Goal: Transaction & Acquisition: Purchase product/service

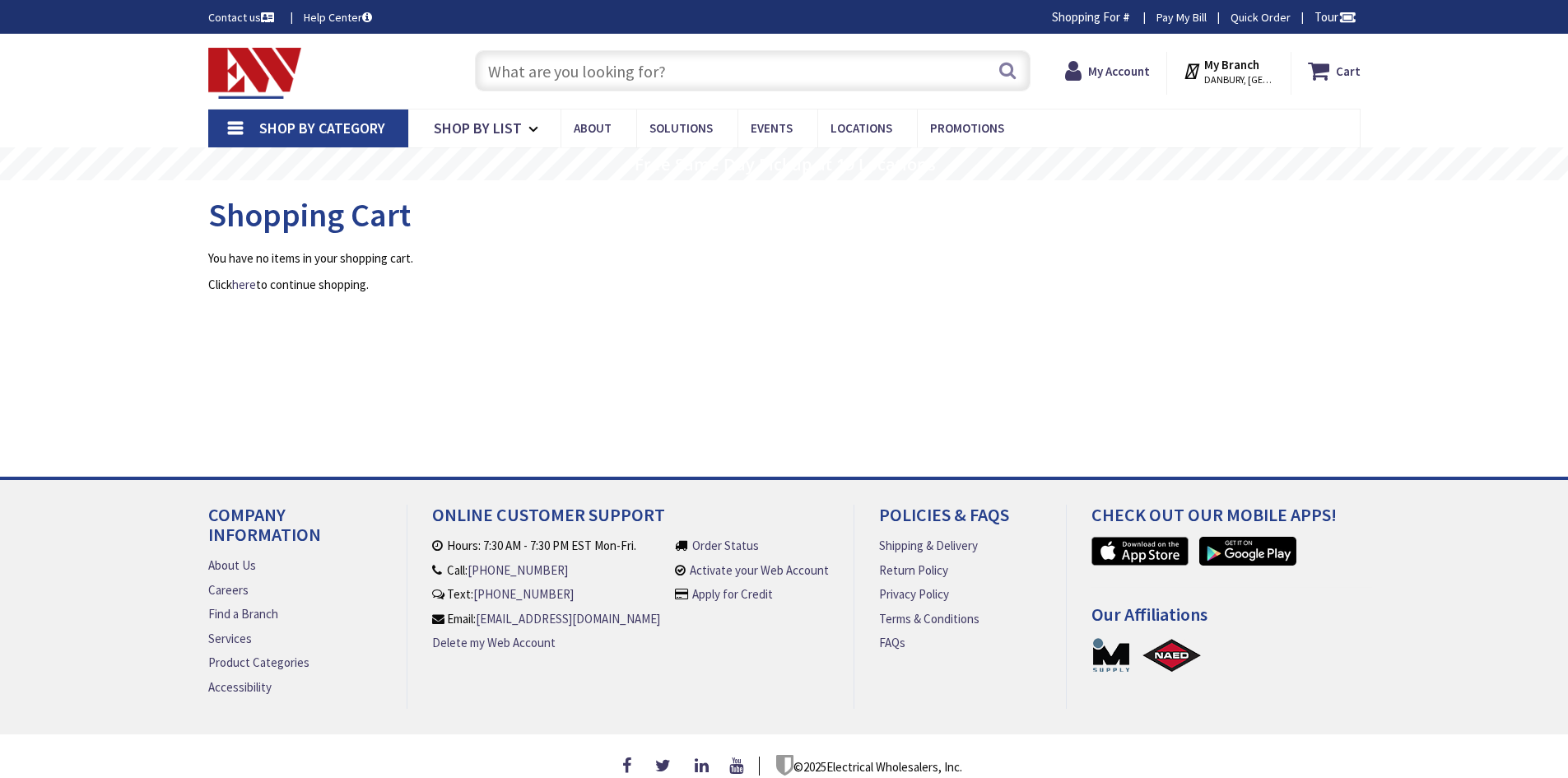
click at [727, 83] on input "text" at bounding box center [753, 70] width 555 height 42
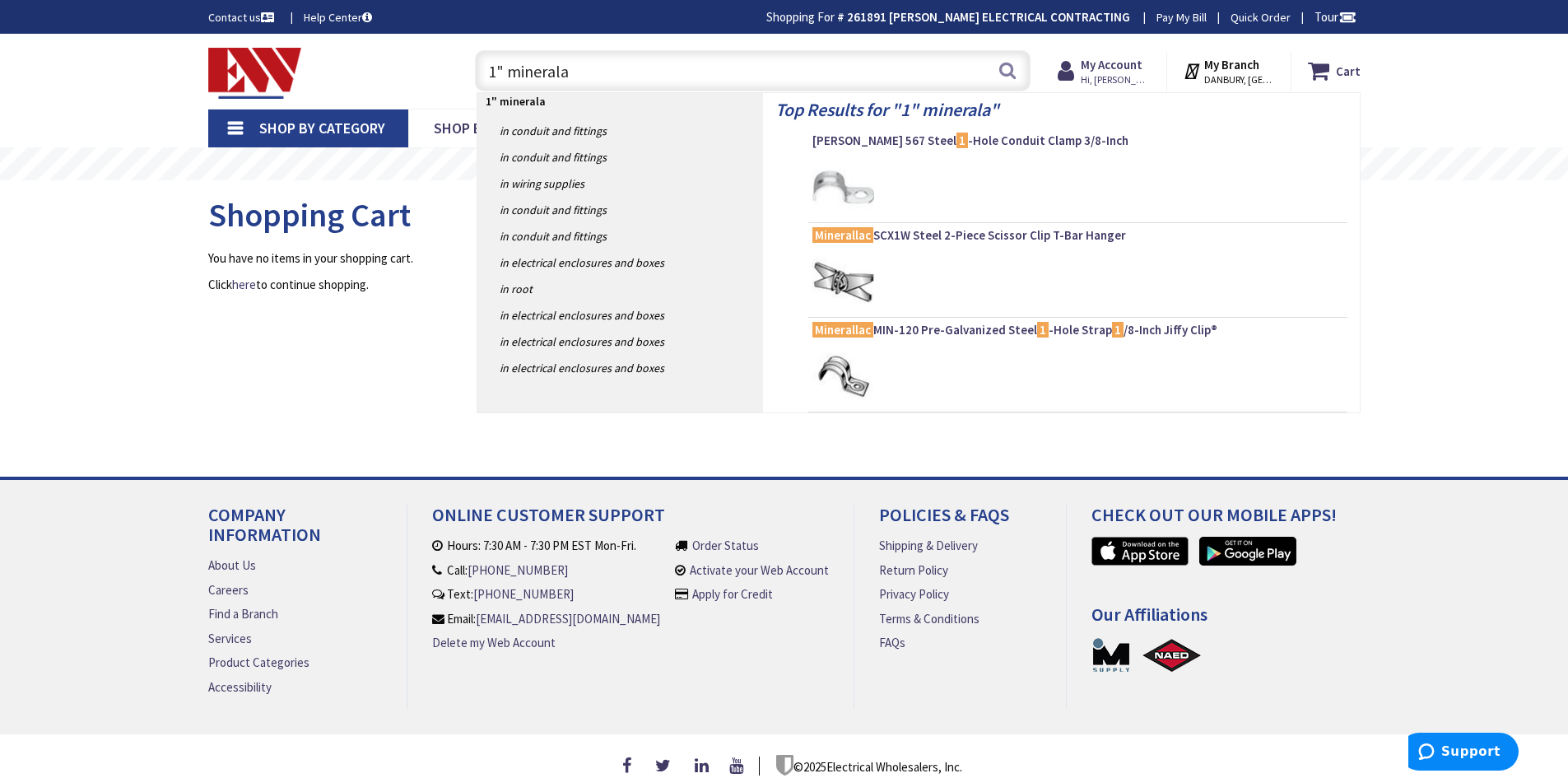
type input "1" mineralax"
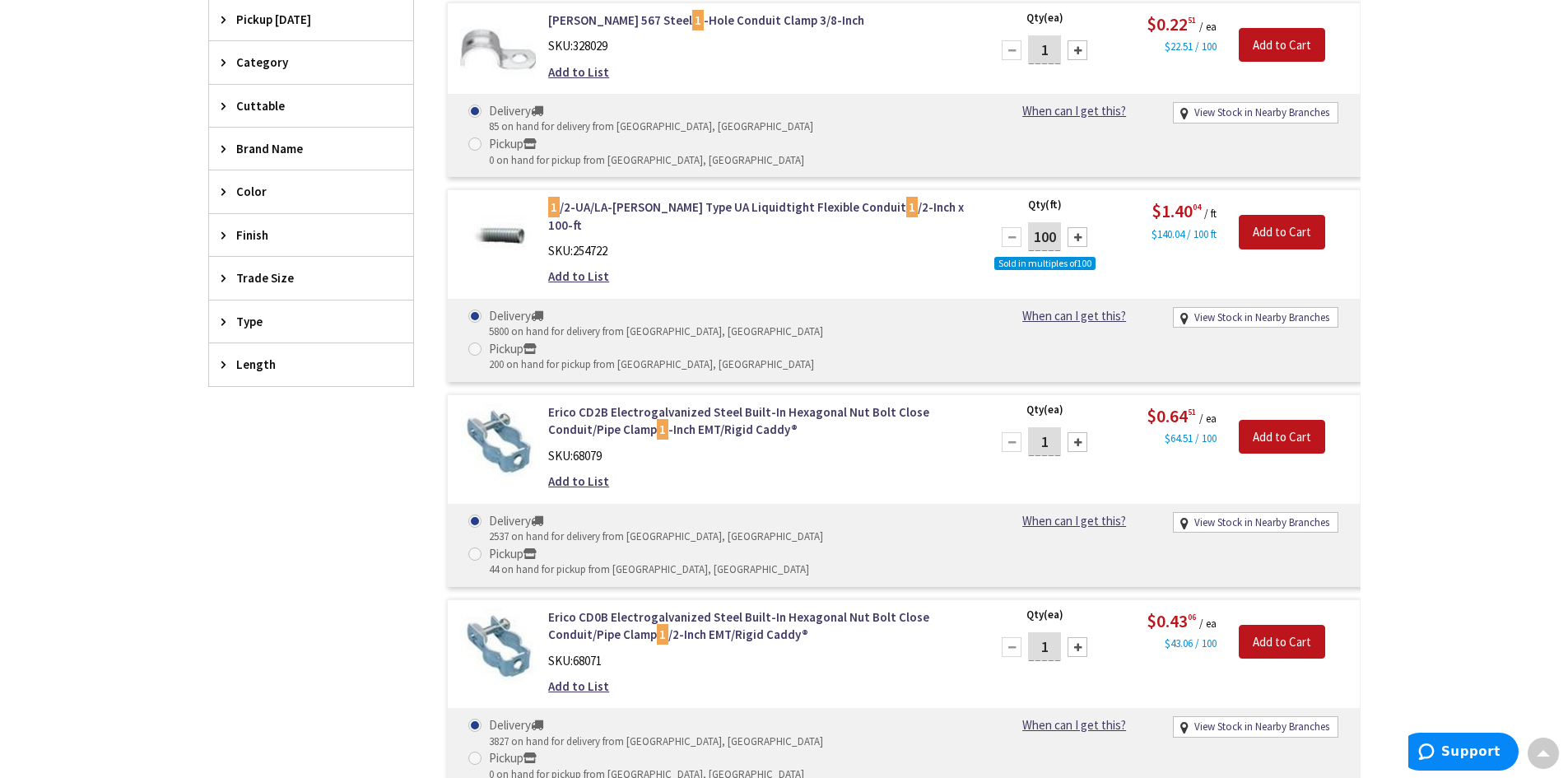
scroll to position [494, 0]
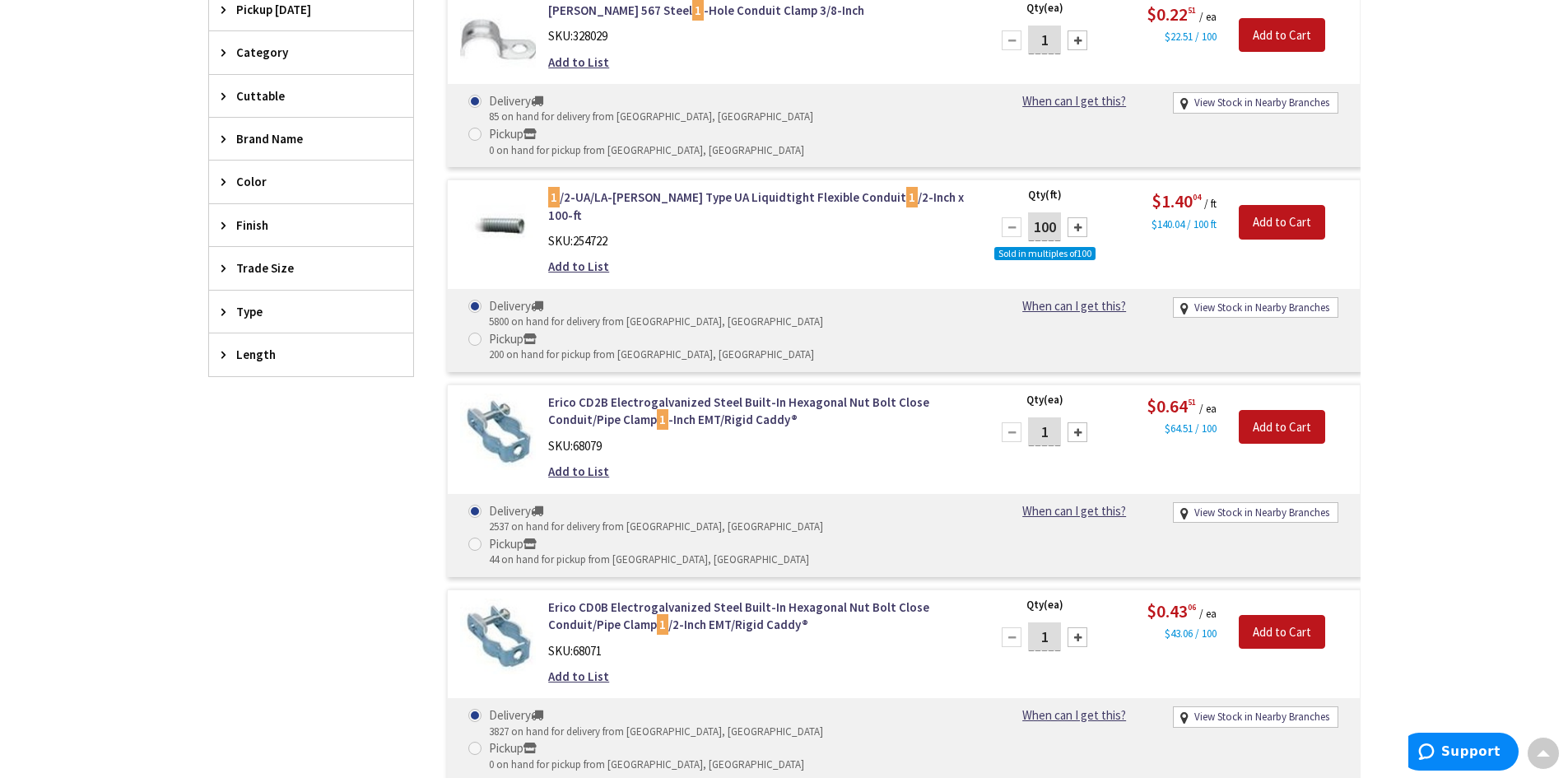
click at [1058, 417] on input "1" at bounding box center [1045, 431] width 33 height 29
type input "12"
click at [1284, 410] on input "Add to Cart" at bounding box center [1282, 426] width 87 height 34
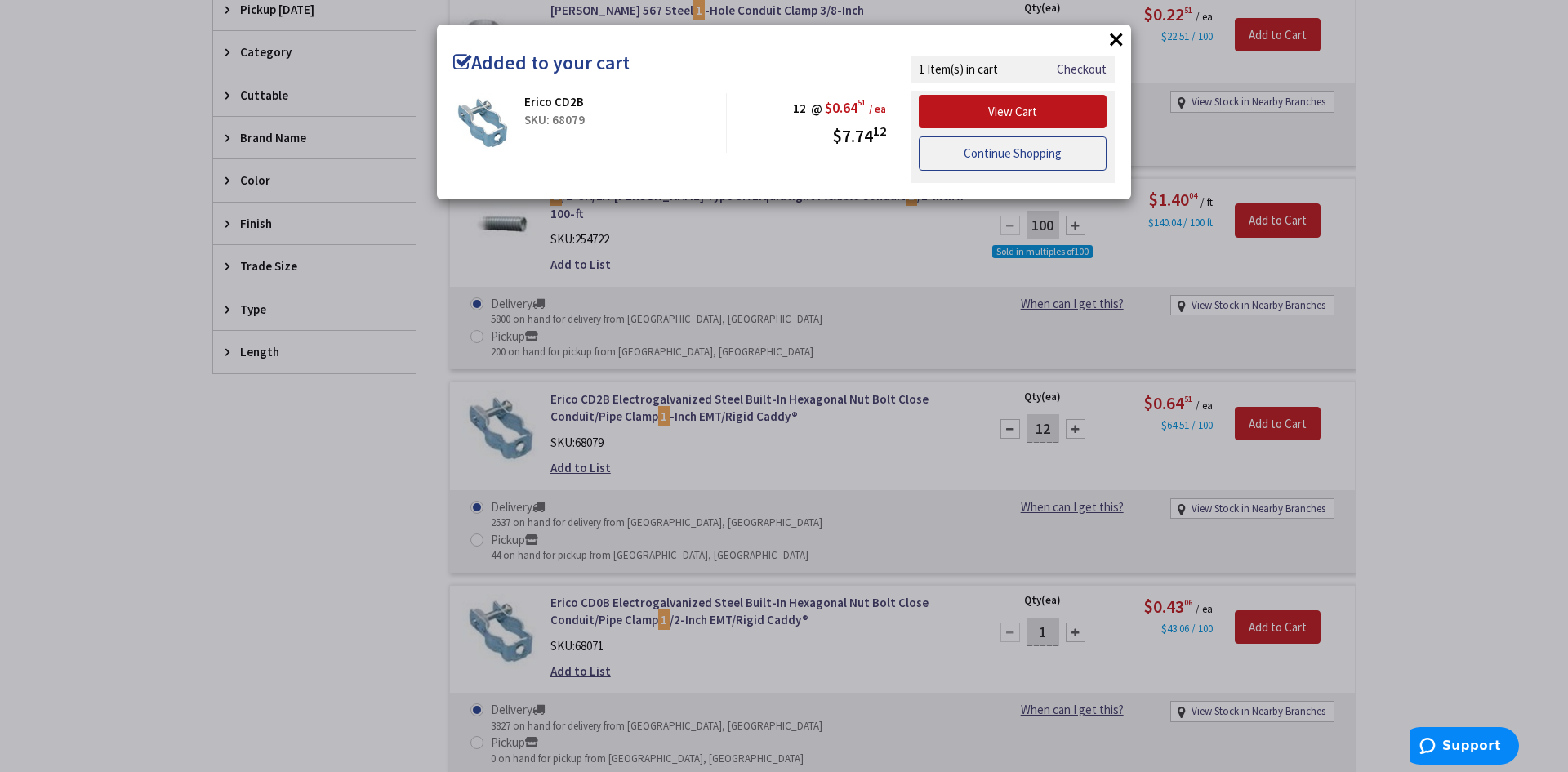
click at [983, 162] on link "Continue Shopping" at bounding box center [1012, 153] width 188 height 34
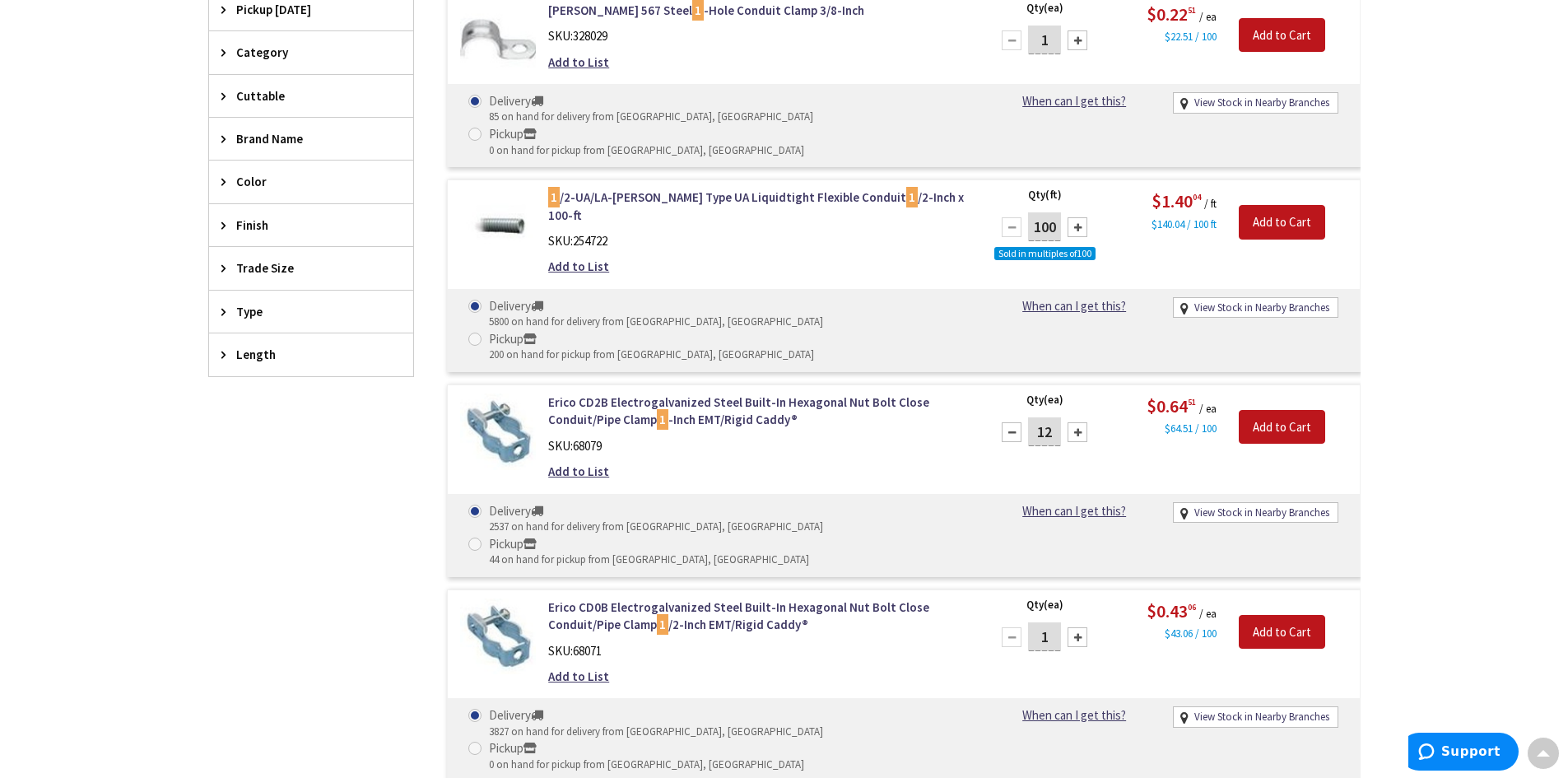
scroll to position [0, 0]
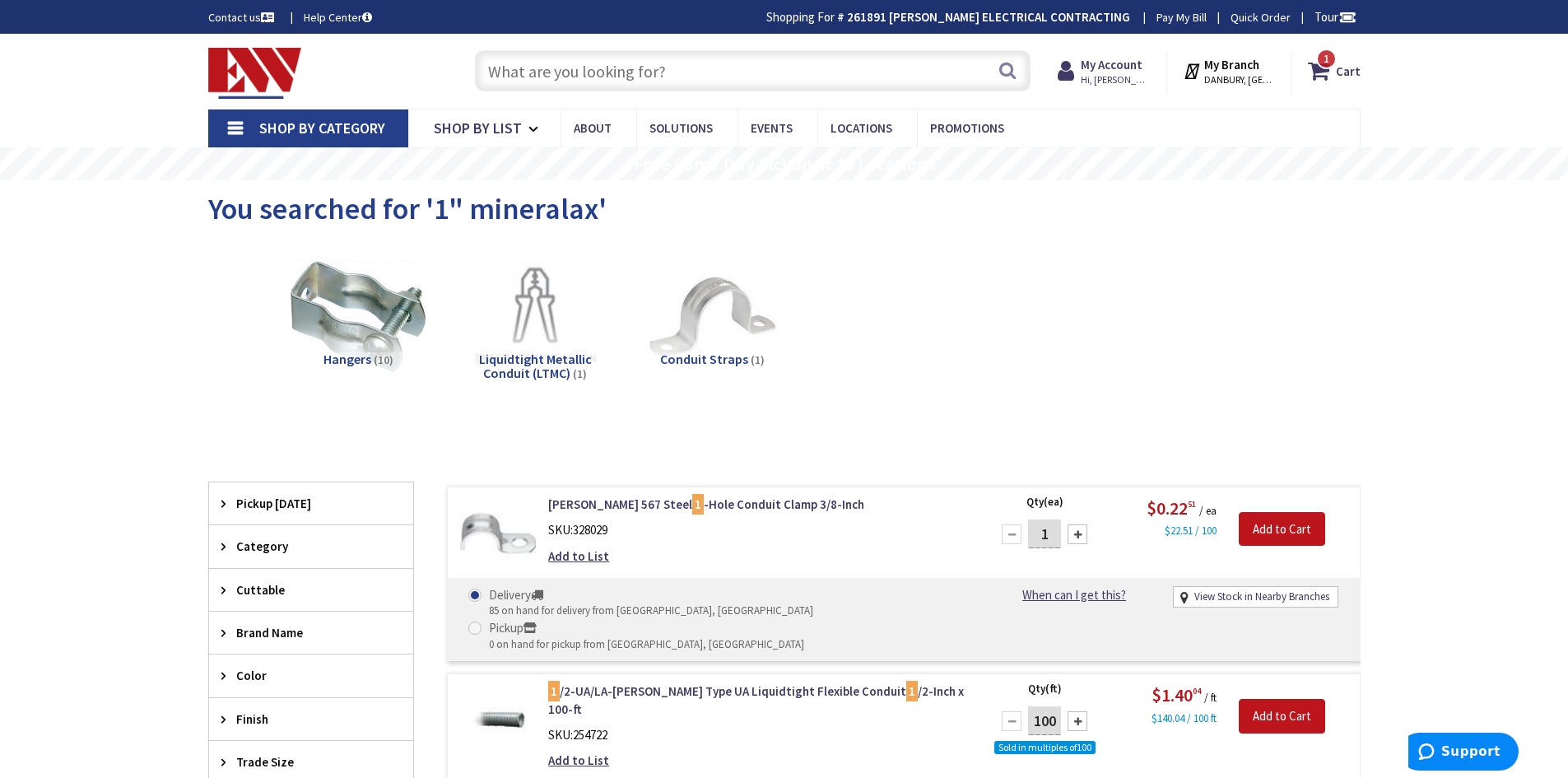
click at [771, 66] on input "text" at bounding box center [753, 70] width 555 height 42
type input "mc connecters"
click at [1010, 80] on button "Search" at bounding box center [1007, 70] width 21 height 37
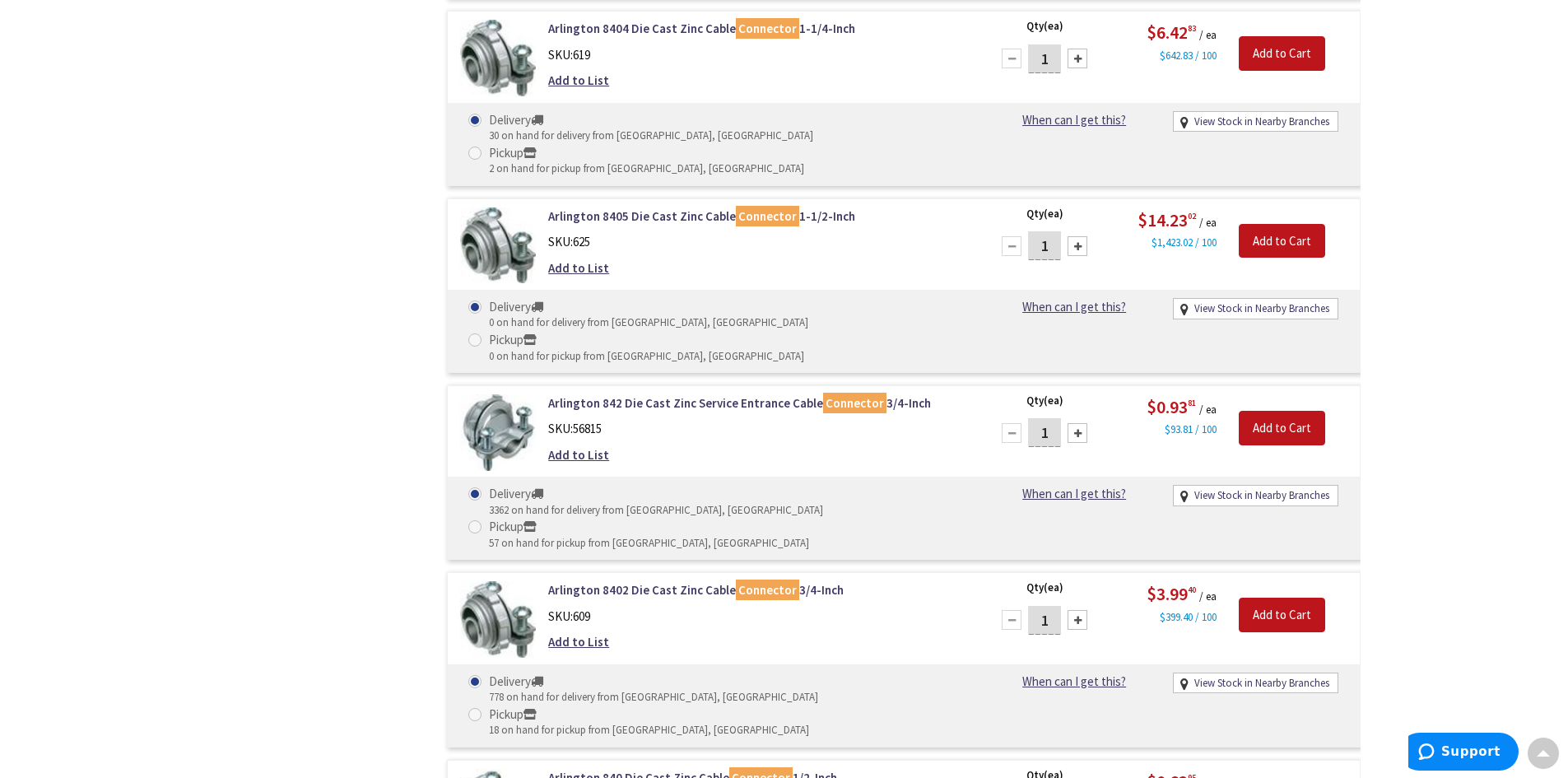
scroll to position [5847, 0]
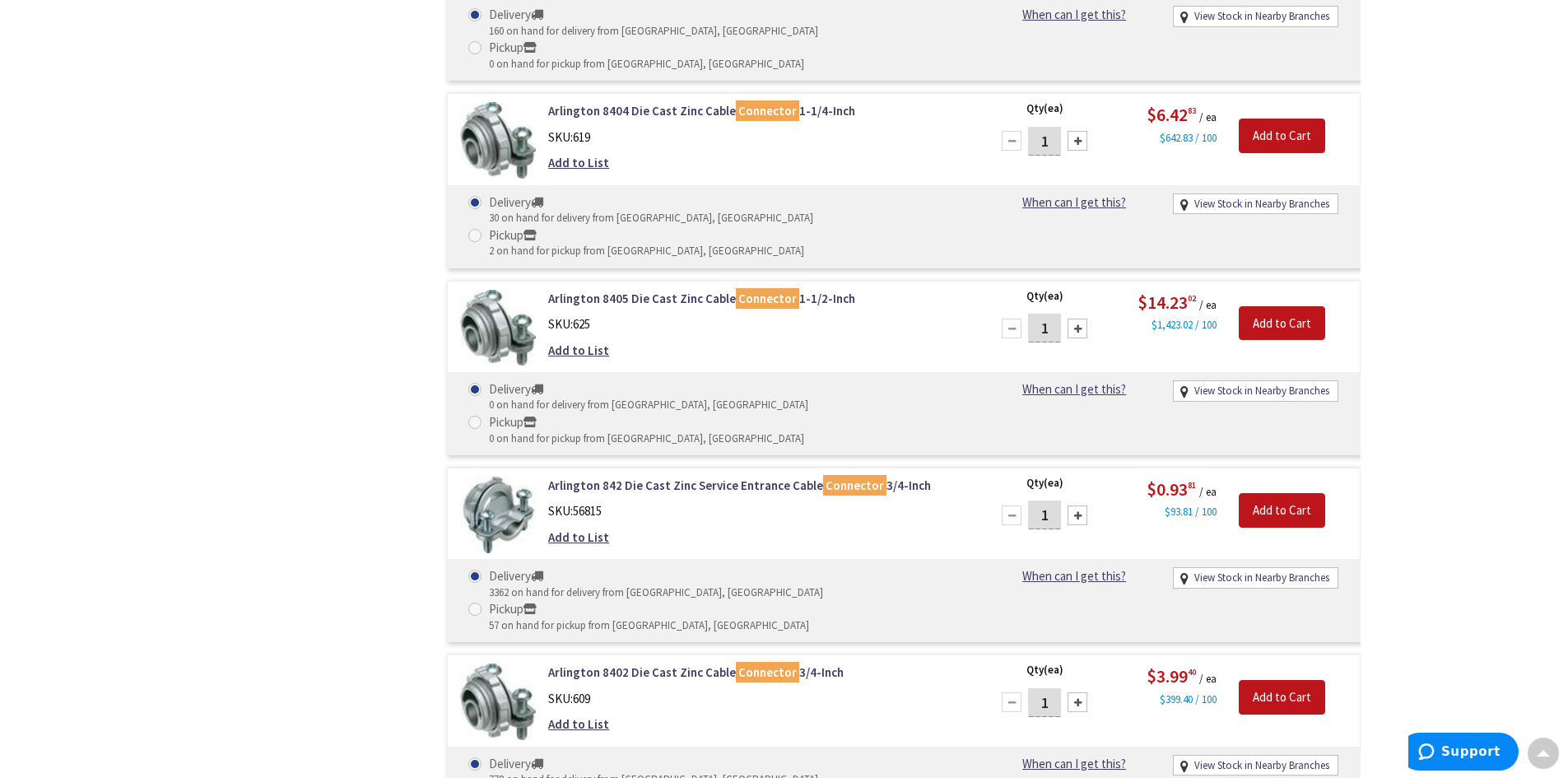
type input "12"
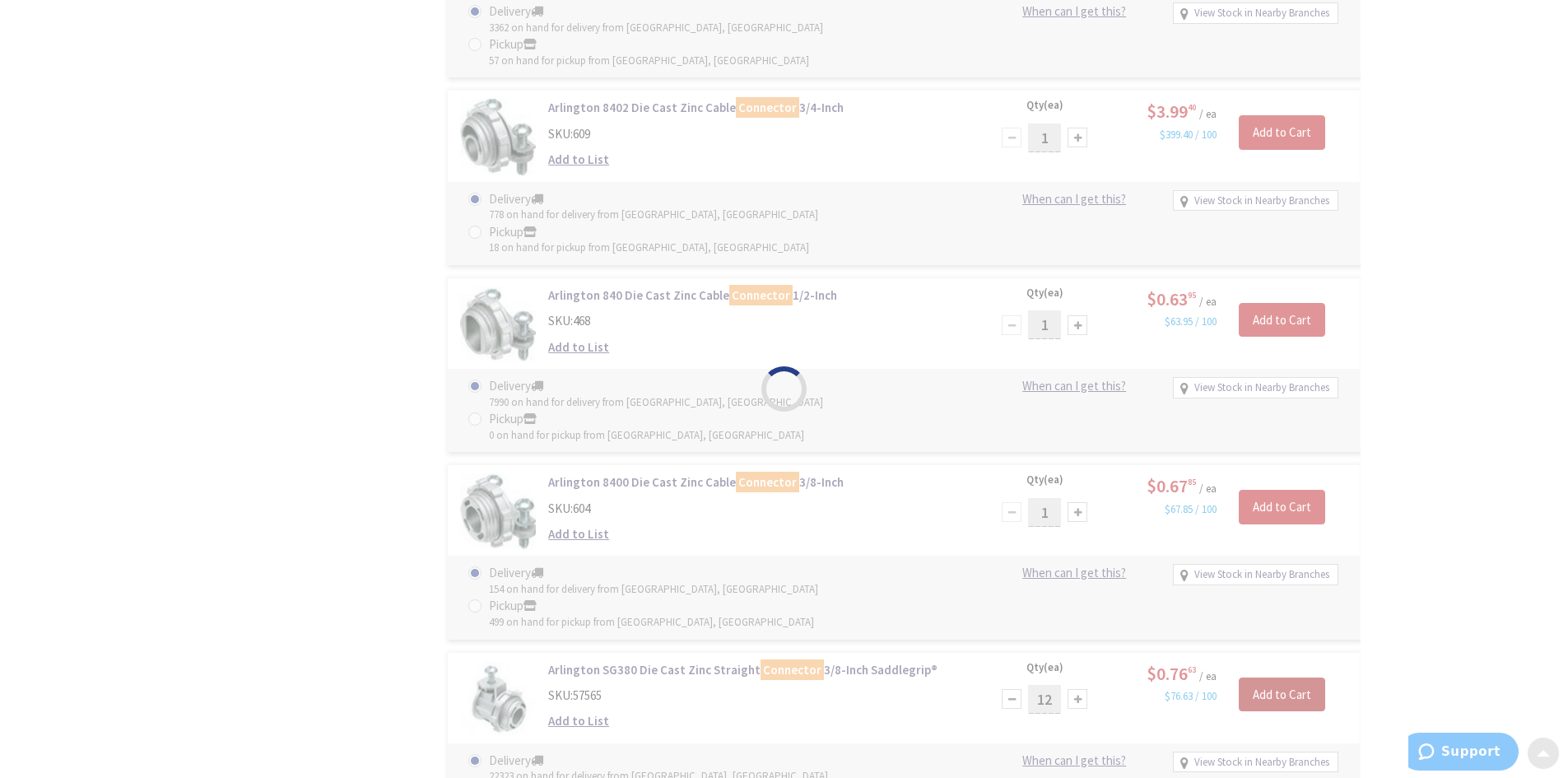
scroll to position [6424, 0]
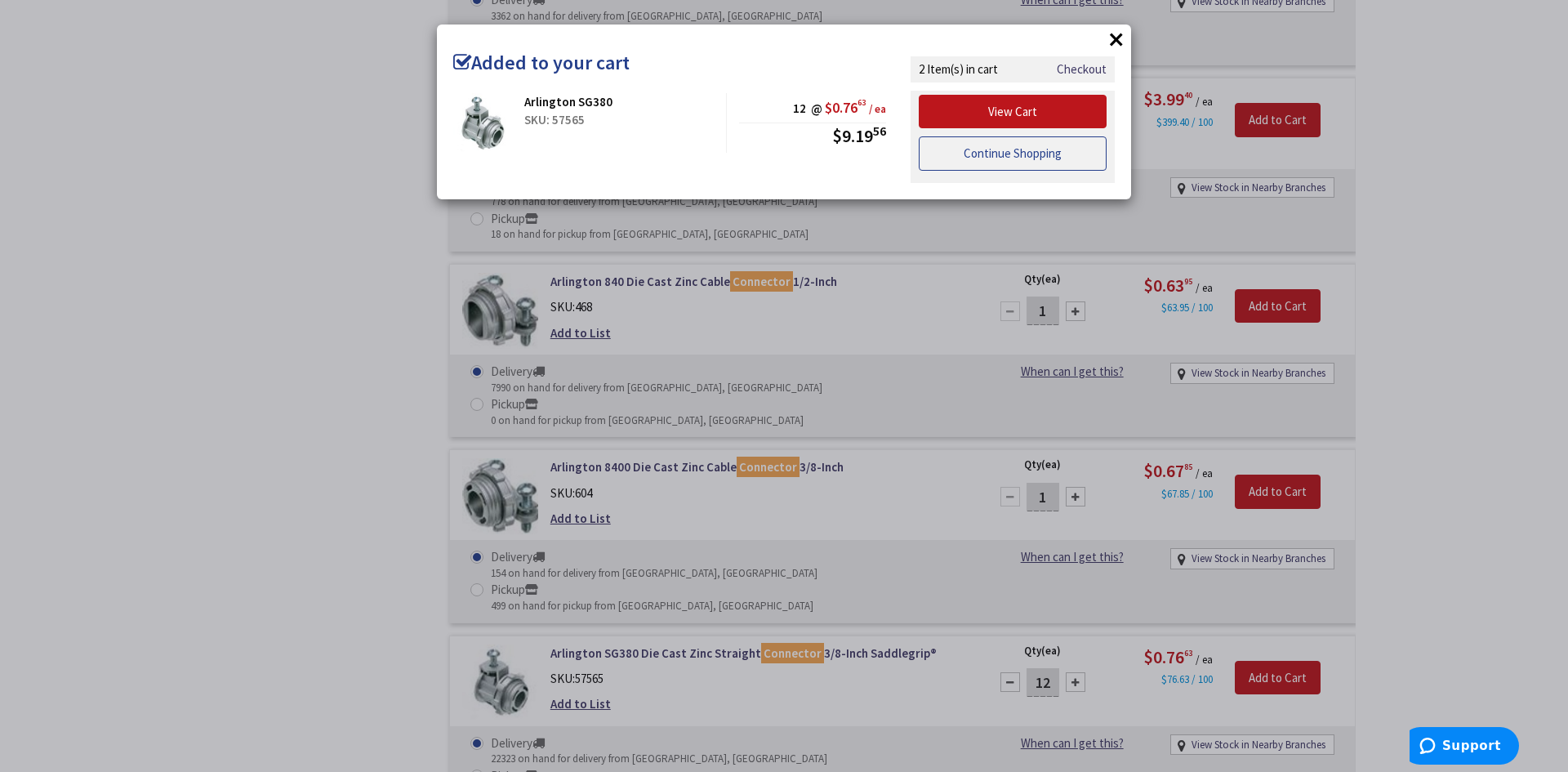
click at [1028, 153] on link "Continue Shopping" at bounding box center [1012, 153] width 188 height 34
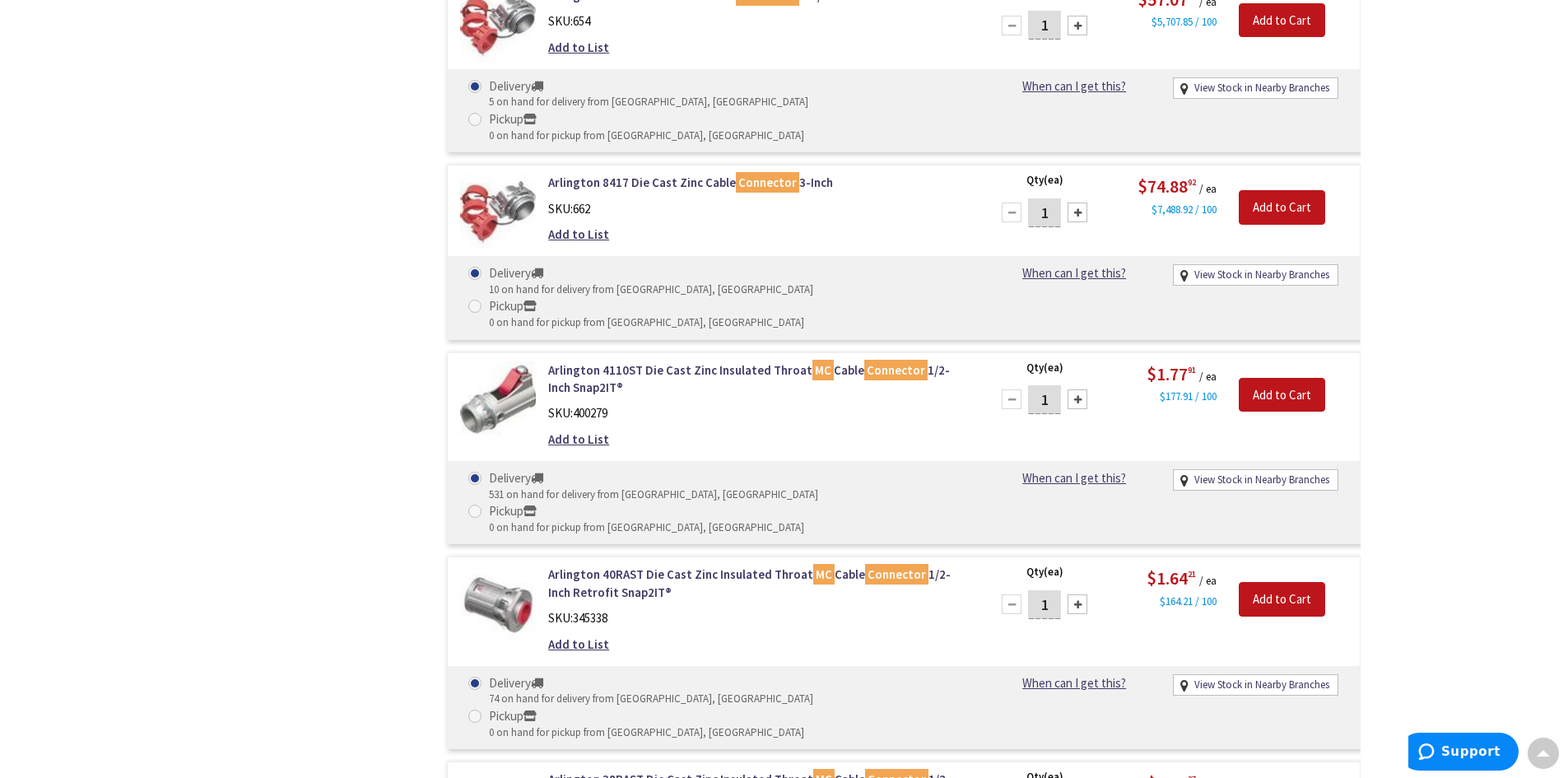
scroll to position [0, 0]
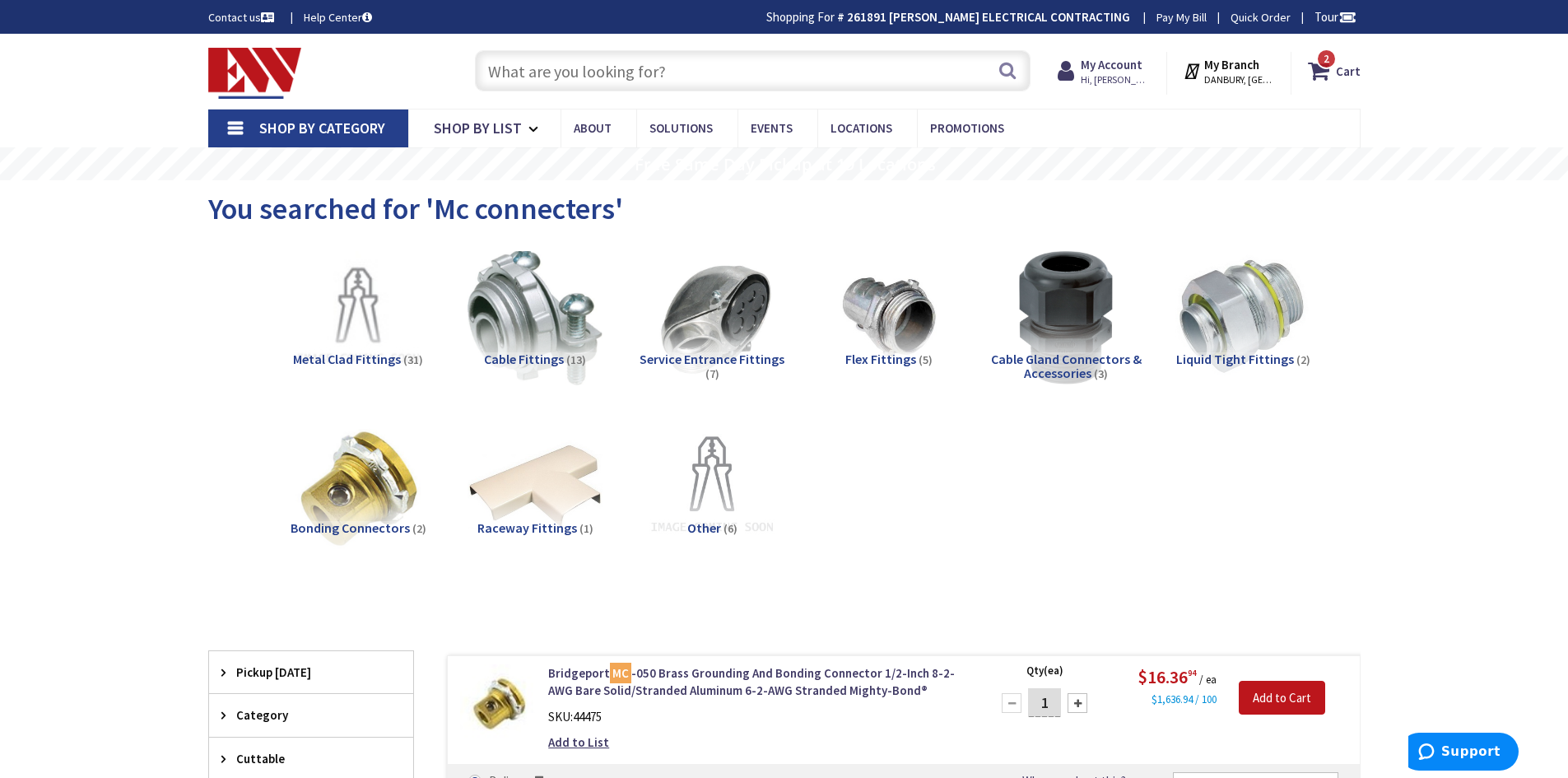
click at [643, 77] on input "text" at bounding box center [753, 70] width 555 height 42
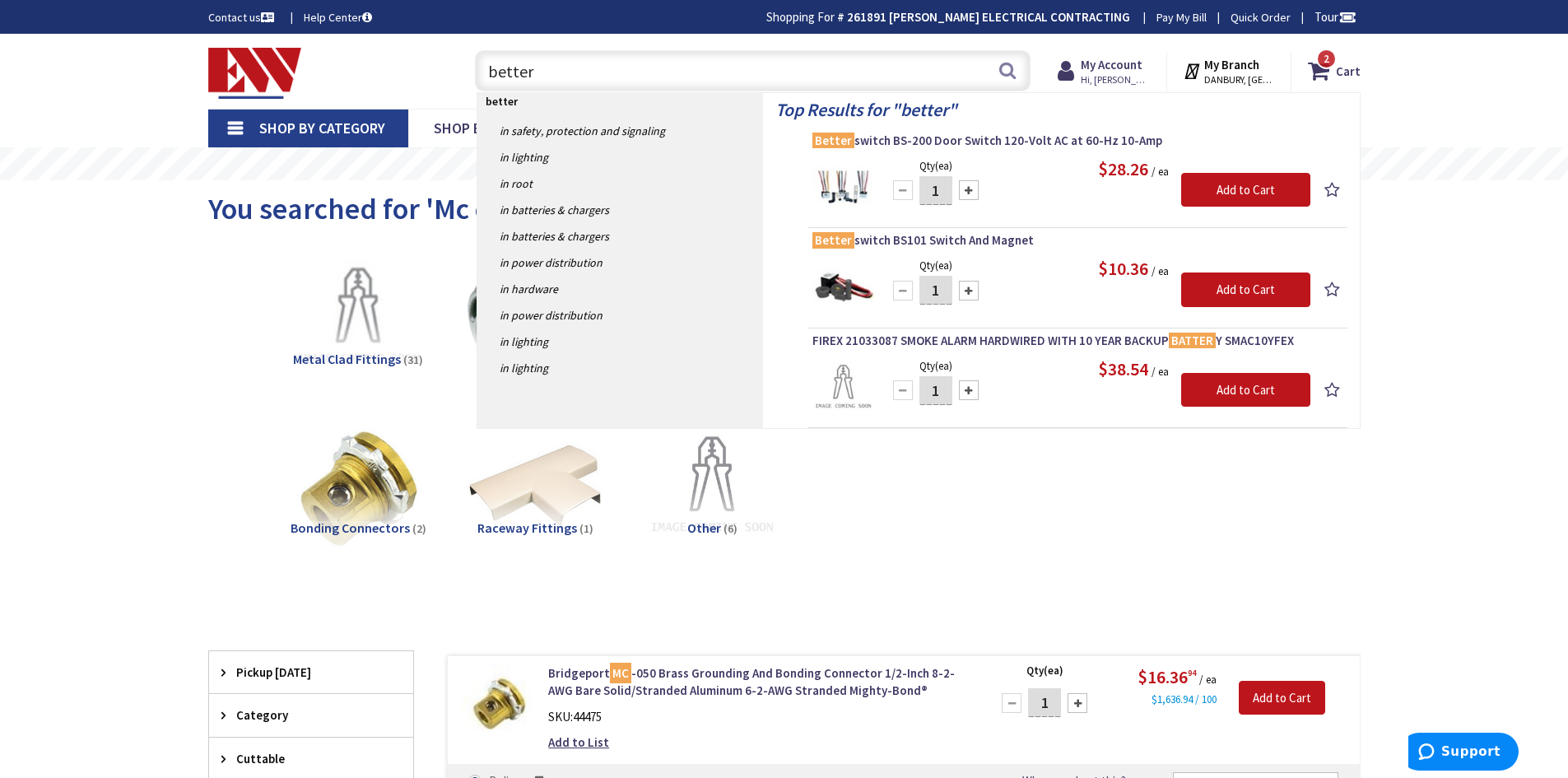
type input "better"
drag, startPoint x: 945, startPoint y: 195, endPoint x: 932, endPoint y: 191, distance: 13.6
click at [932, 191] on input "1" at bounding box center [936, 190] width 33 height 29
drag, startPoint x: 941, startPoint y: 190, endPoint x: 921, endPoint y: 192, distance: 20.1
click at [922, 193] on input "6" at bounding box center [936, 190] width 33 height 29
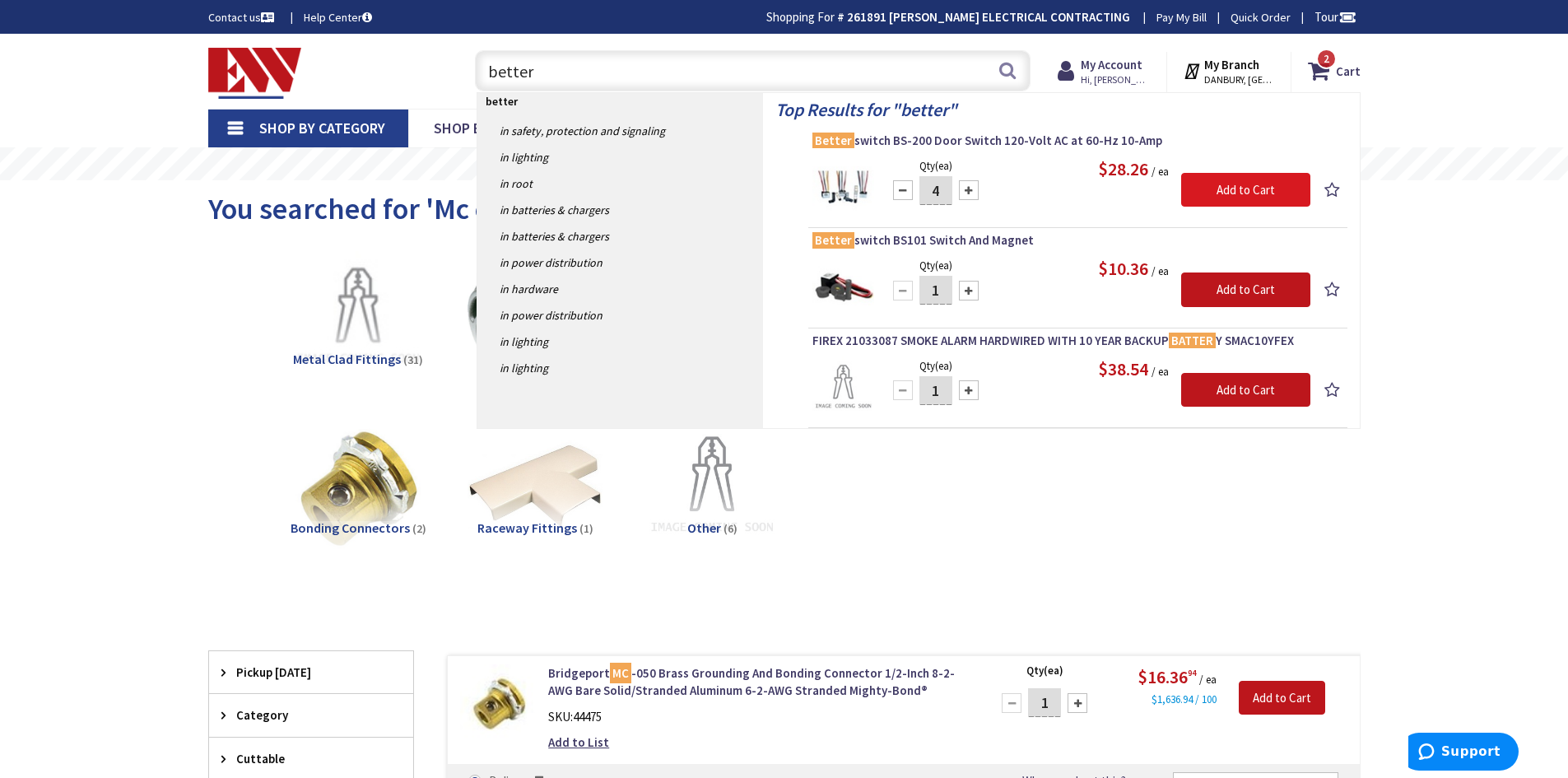
type input "4"
click at [1224, 190] on input "Add to Cart" at bounding box center [1246, 189] width 129 height 34
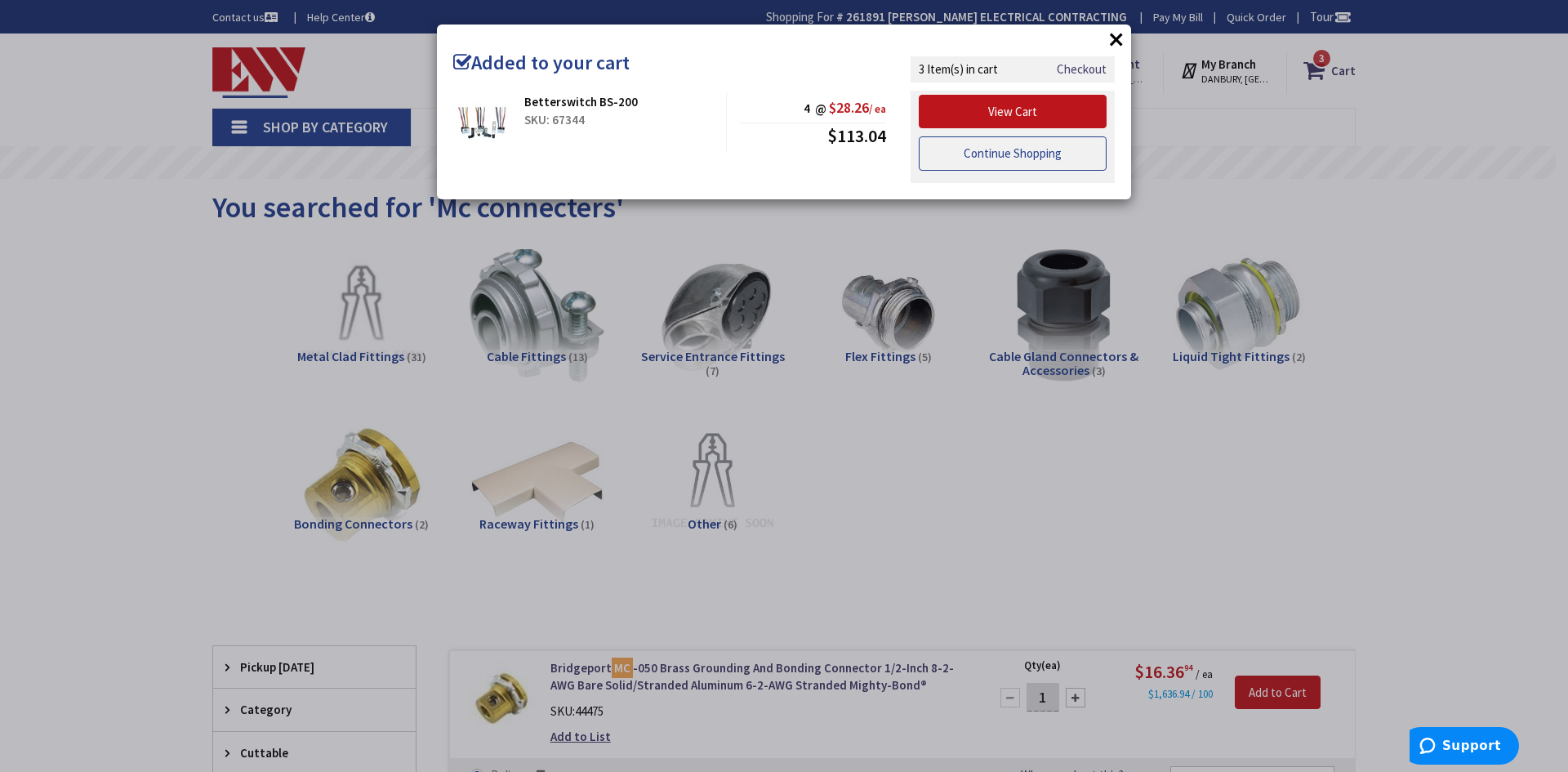
click at [1038, 161] on link "Continue Shopping" at bounding box center [1012, 153] width 188 height 34
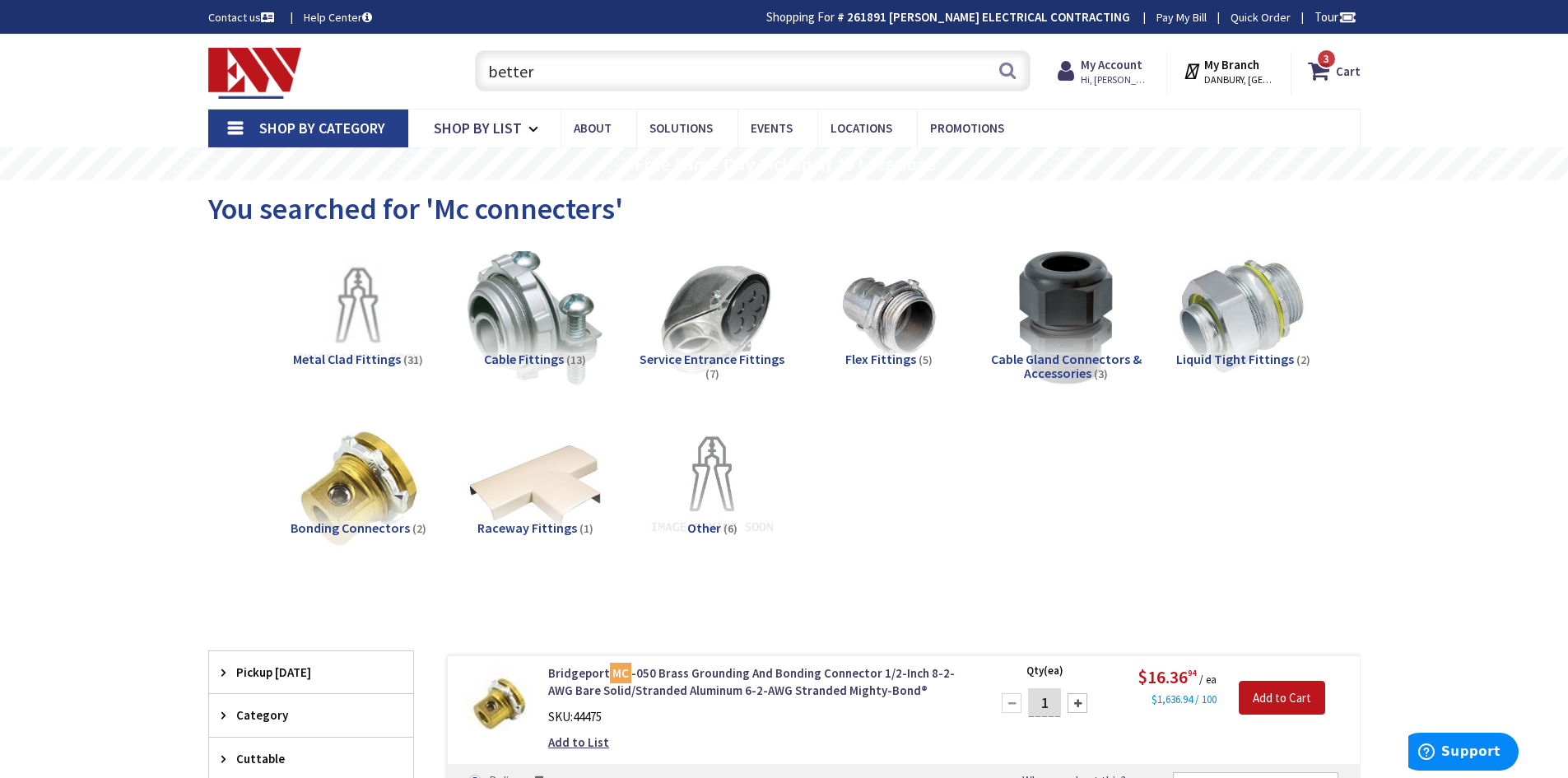
drag, startPoint x: 684, startPoint y: 80, endPoint x: 462, endPoint y: 76, distance: 222.0
click at [463, 76] on div "better better Search 3" at bounding box center [749, 69] width 588 height 53
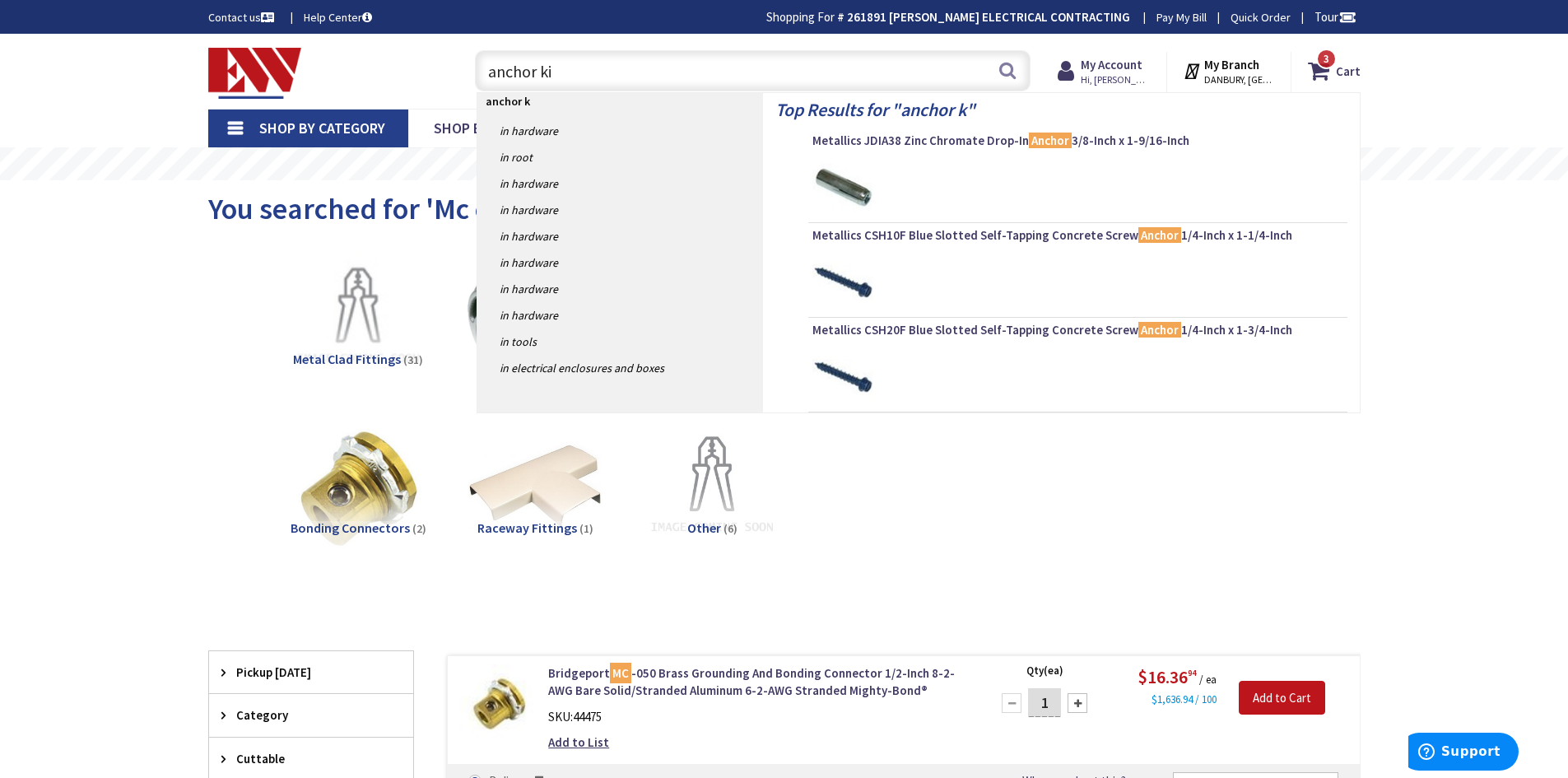
type input "anchor kit"
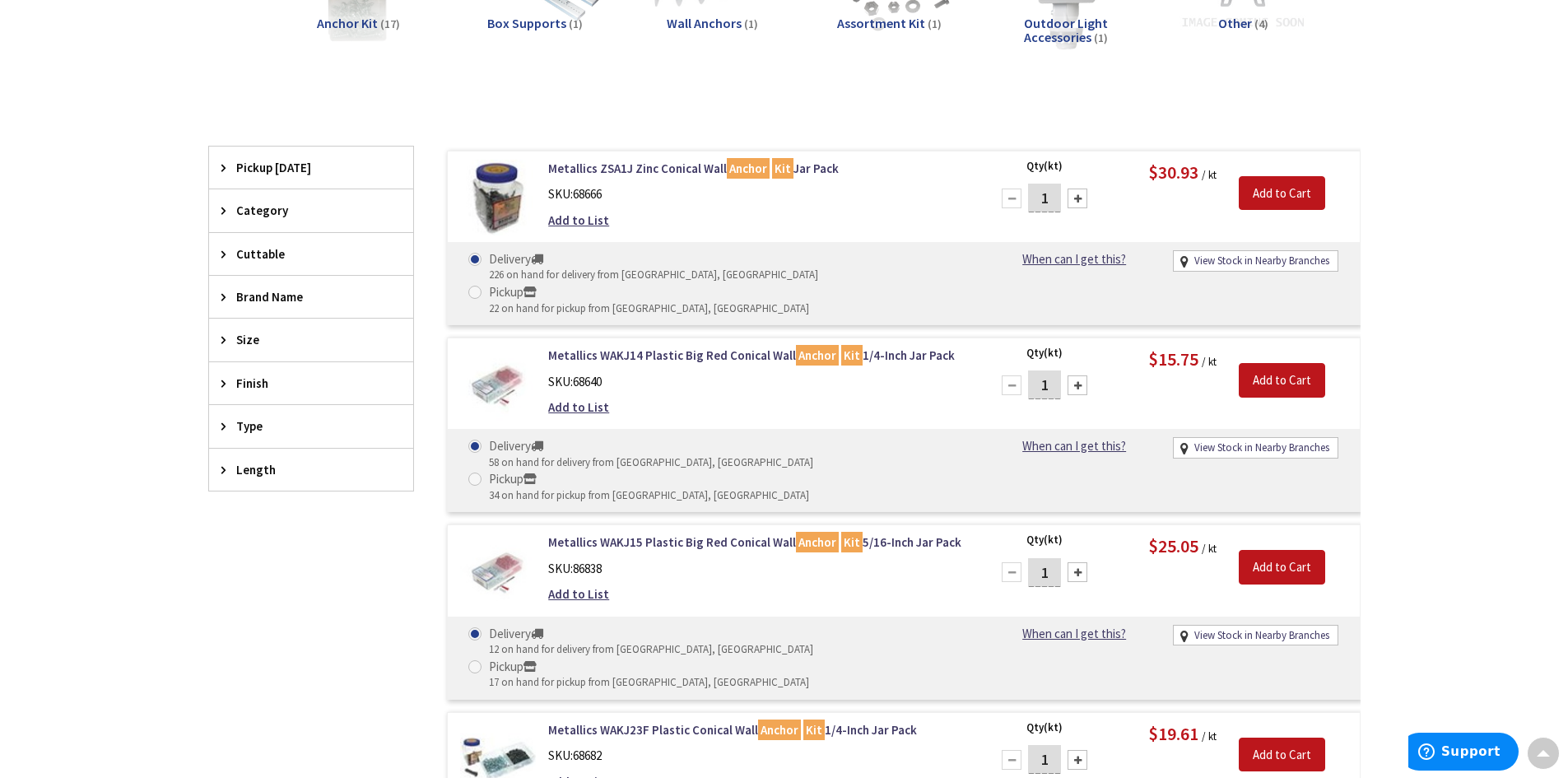
scroll to position [329, 0]
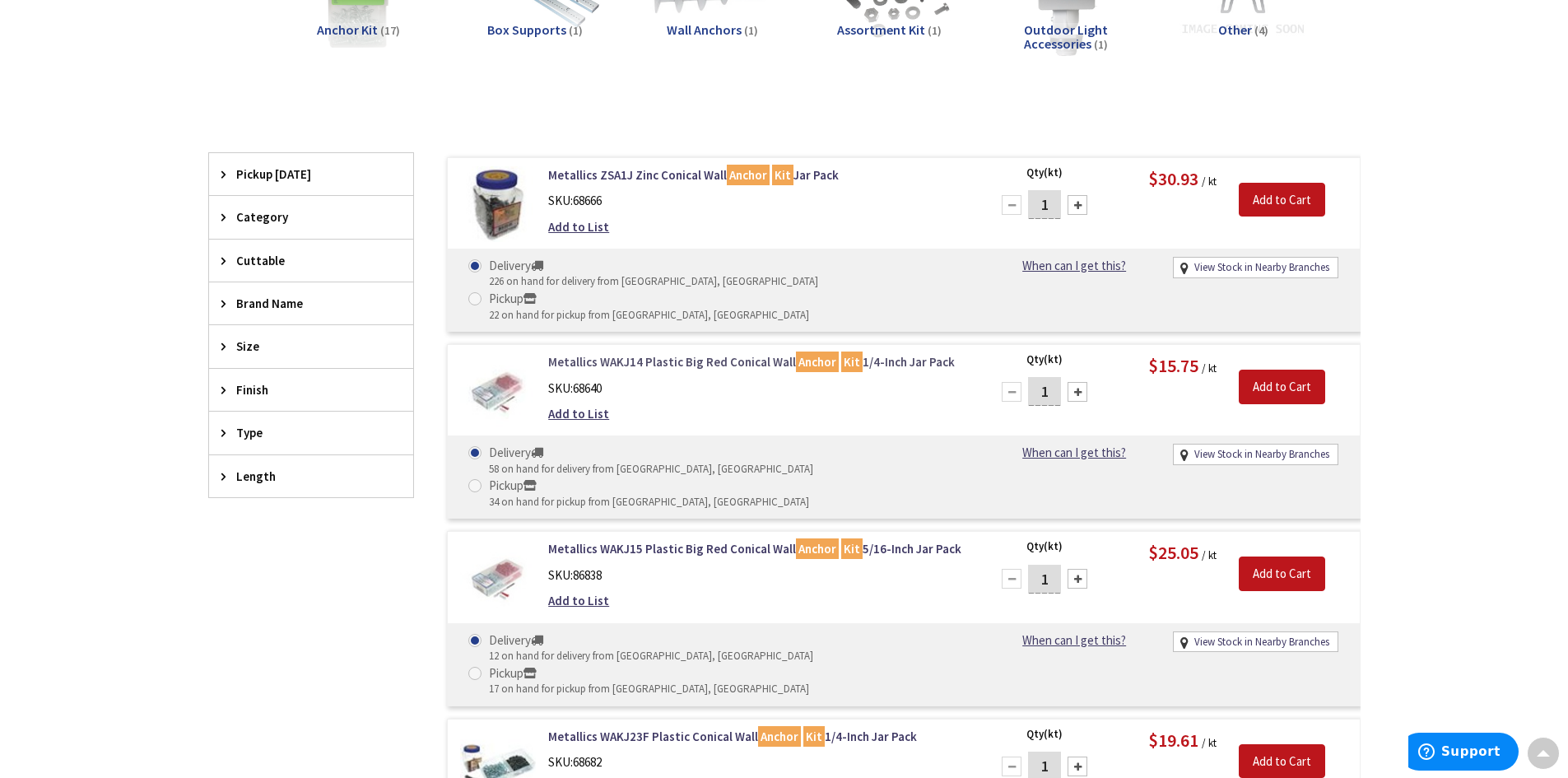
click at [728, 353] on link "Metallics WAKJ14 Plastic Big Red Conical Wall Anchor Kit 1/4-Inch Jar Pack" at bounding box center [757, 362] width 419 height 18
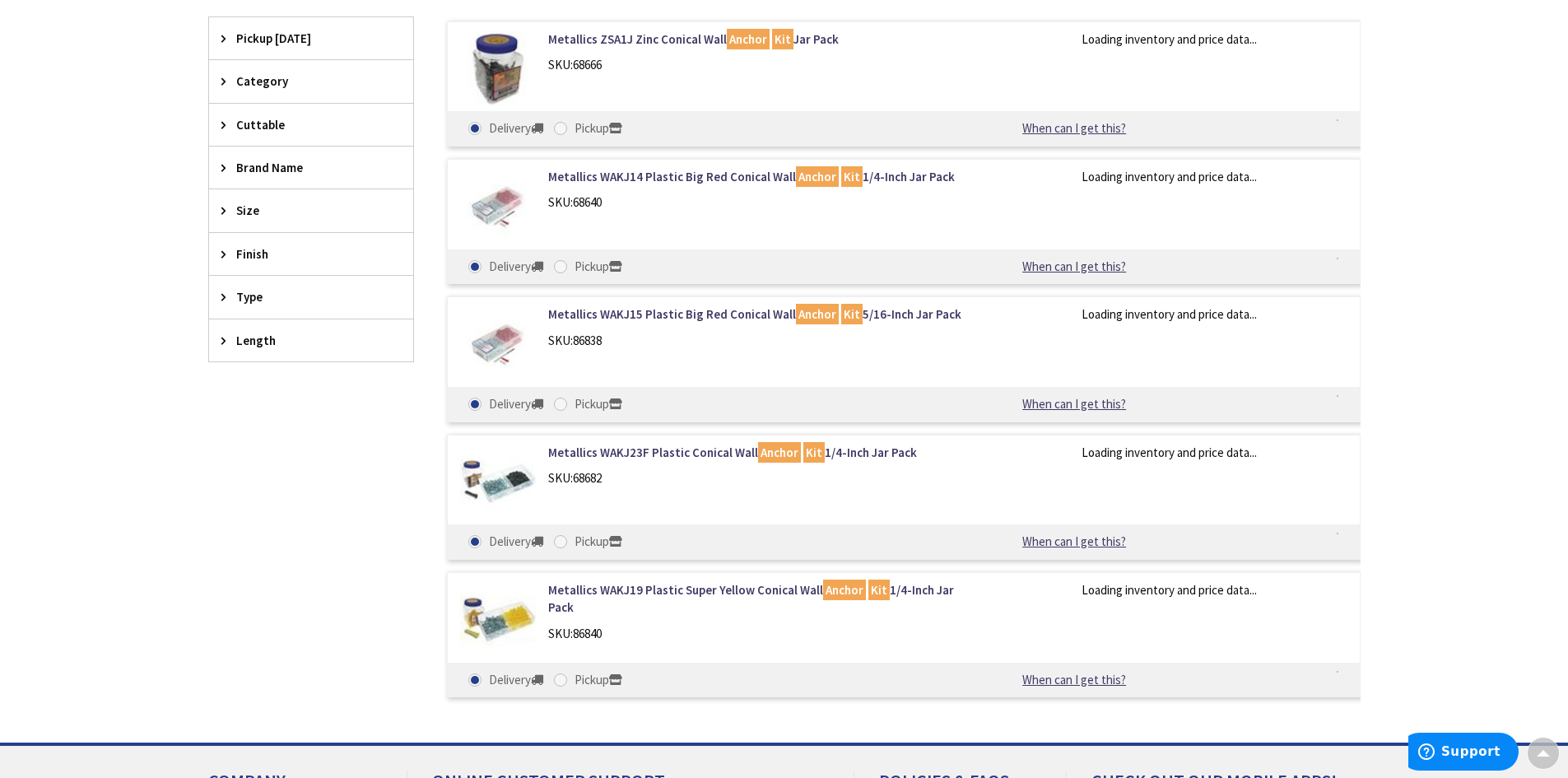
scroll to position [383, 0]
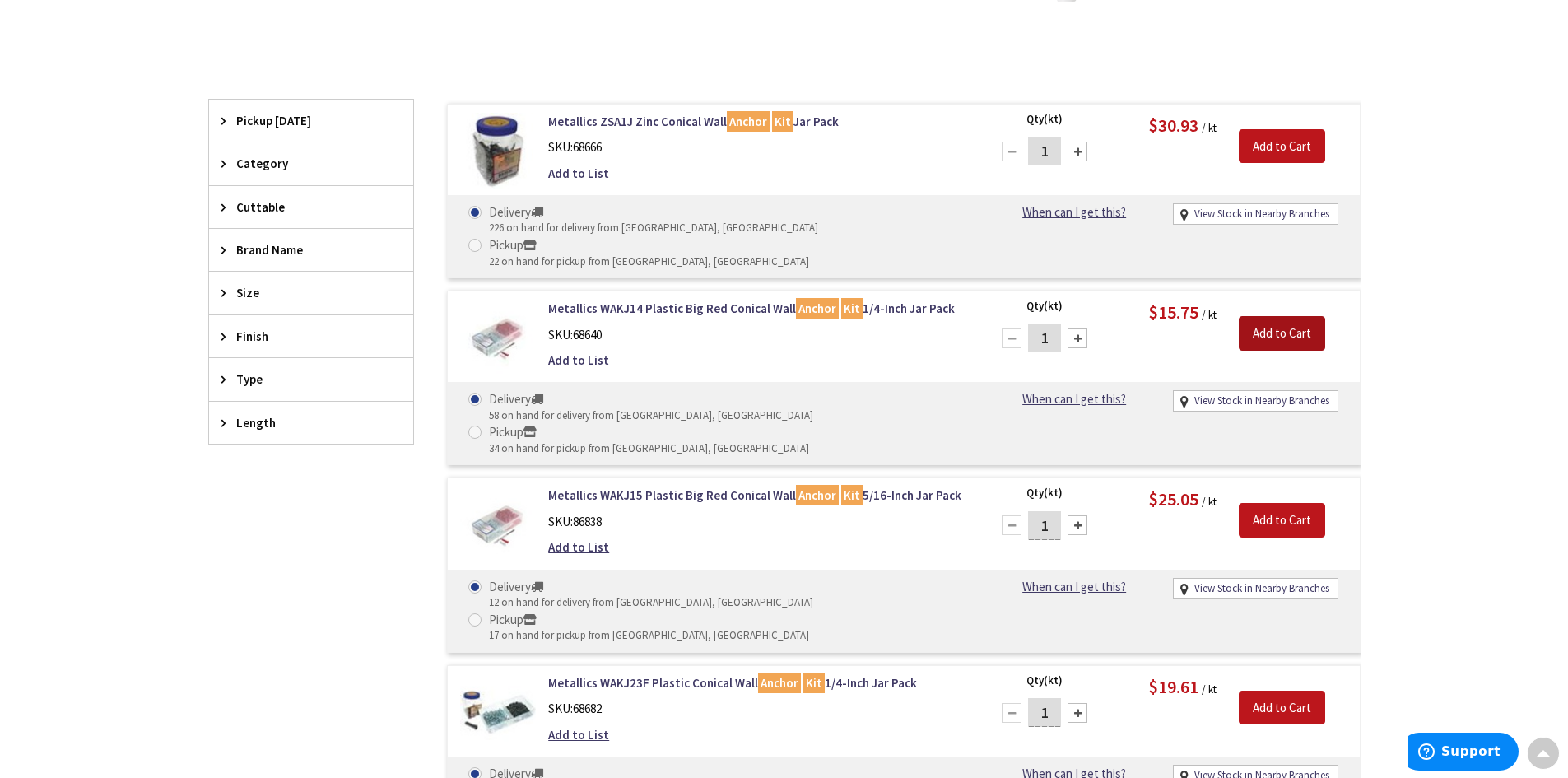
click at [1292, 317] on input "Add to Cart" at bounding box center [1282, 333] width 87 height 34
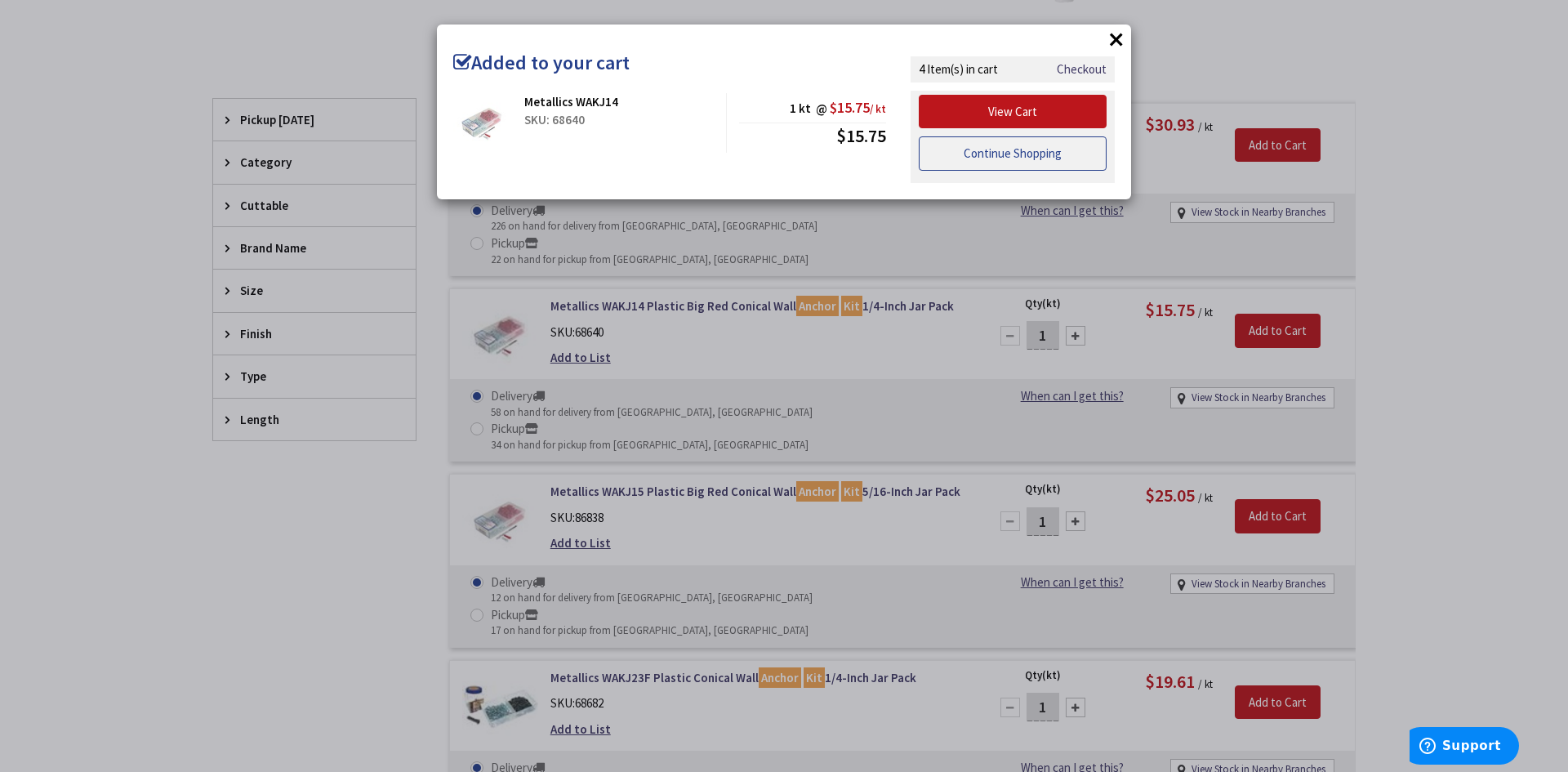
click at [999, 153] on link "Continue Shopping" at bounding box center [1012, 153] width 188 height 34
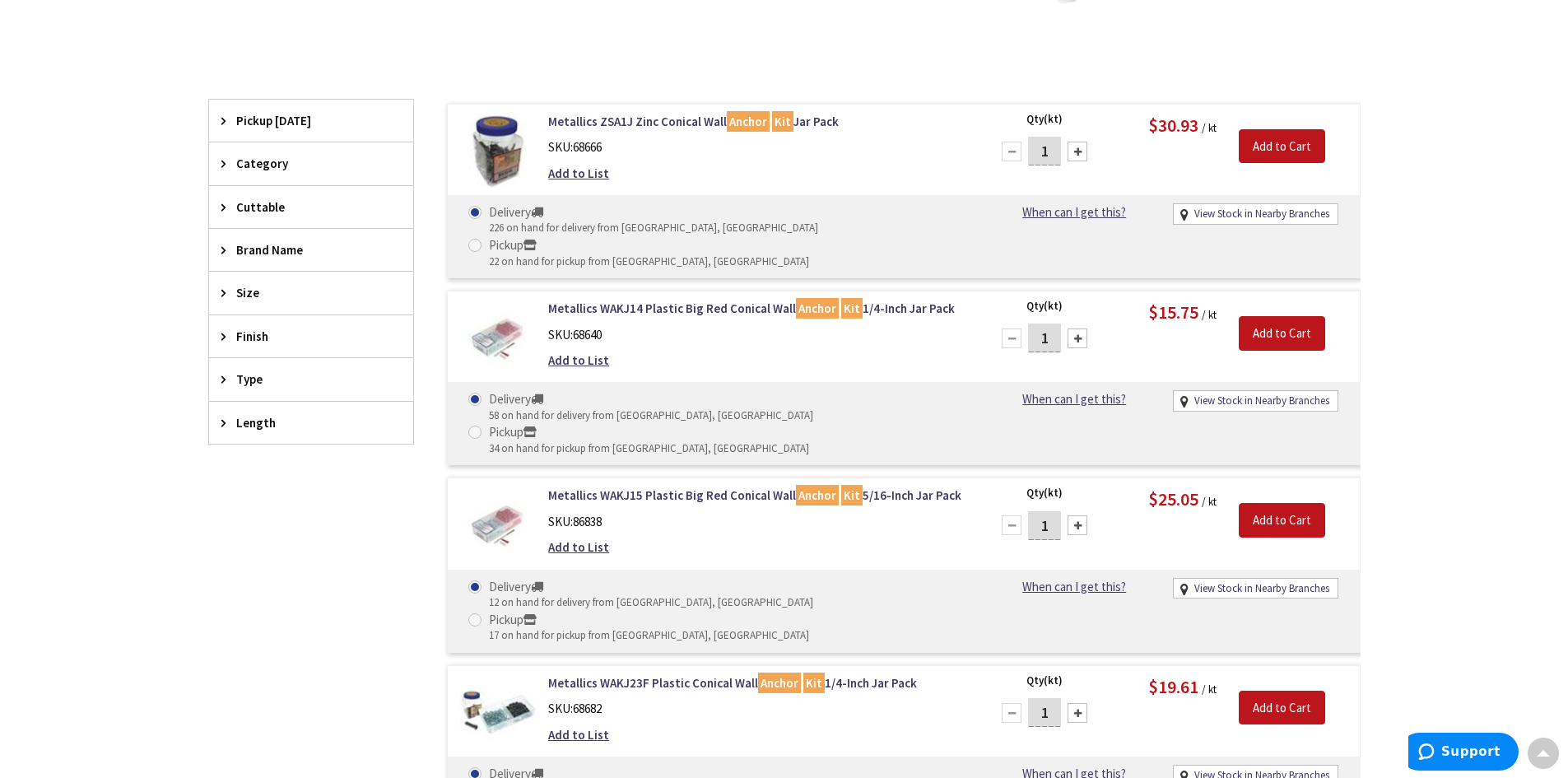
scroll to position [0, 0]
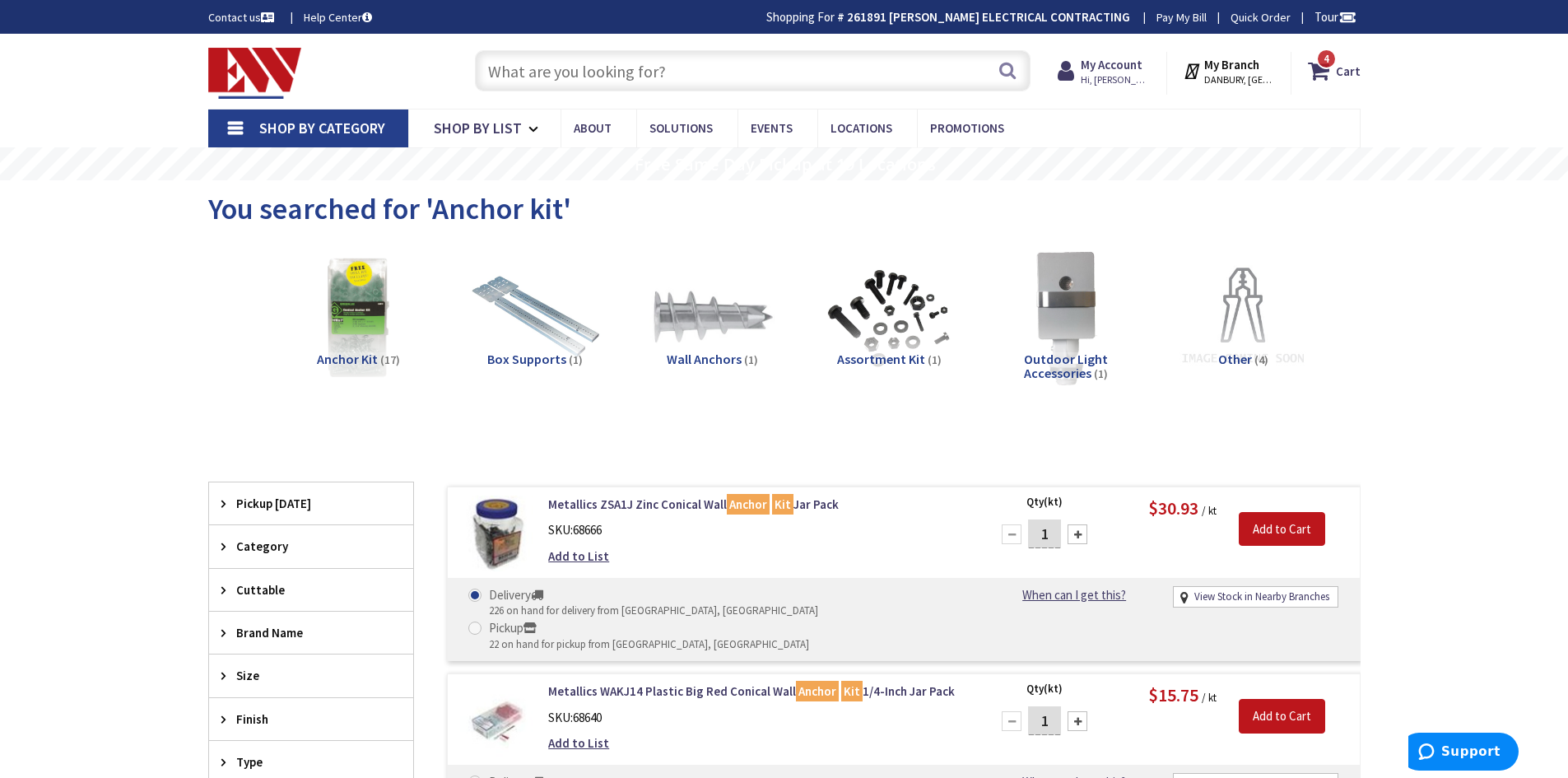
click at [645, 72] on input "text" at bounding box center [753, 70] width 555 height 42
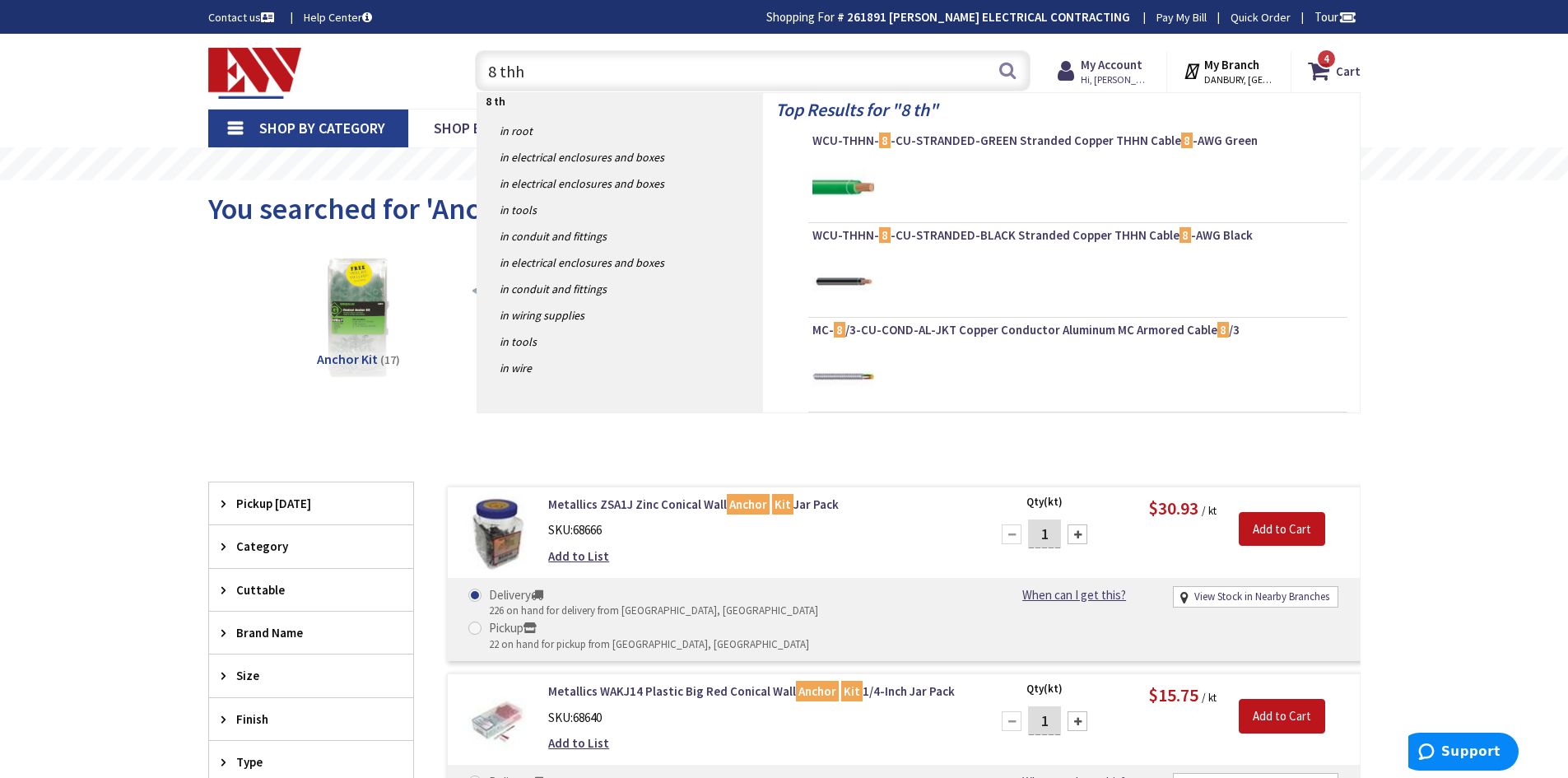
type input "8 thhn"
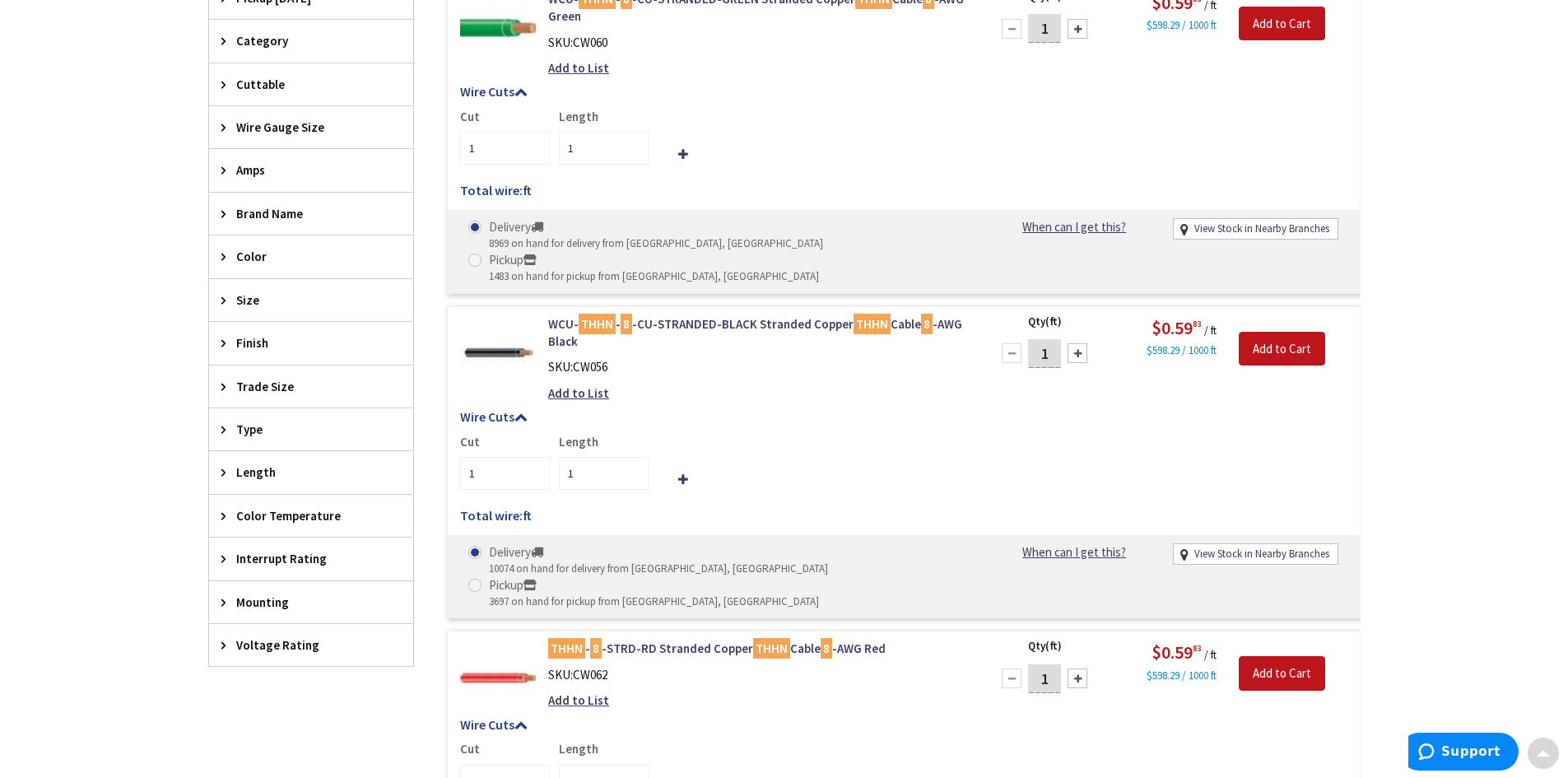
scroll to position [577, 0]
drag, startPoint x: 1052, startPoint y: 321, endPoint x: 1023, endPoint y: 318, distance: 29.2
click at [1021, 336] on div "1" at bounding box center [1044, 353] width 99 height 33
type input "275"
drag, startPoint x: 583, startPoint y: 448, endPoint x: 566, endPoint y: 447, distance: 17.0
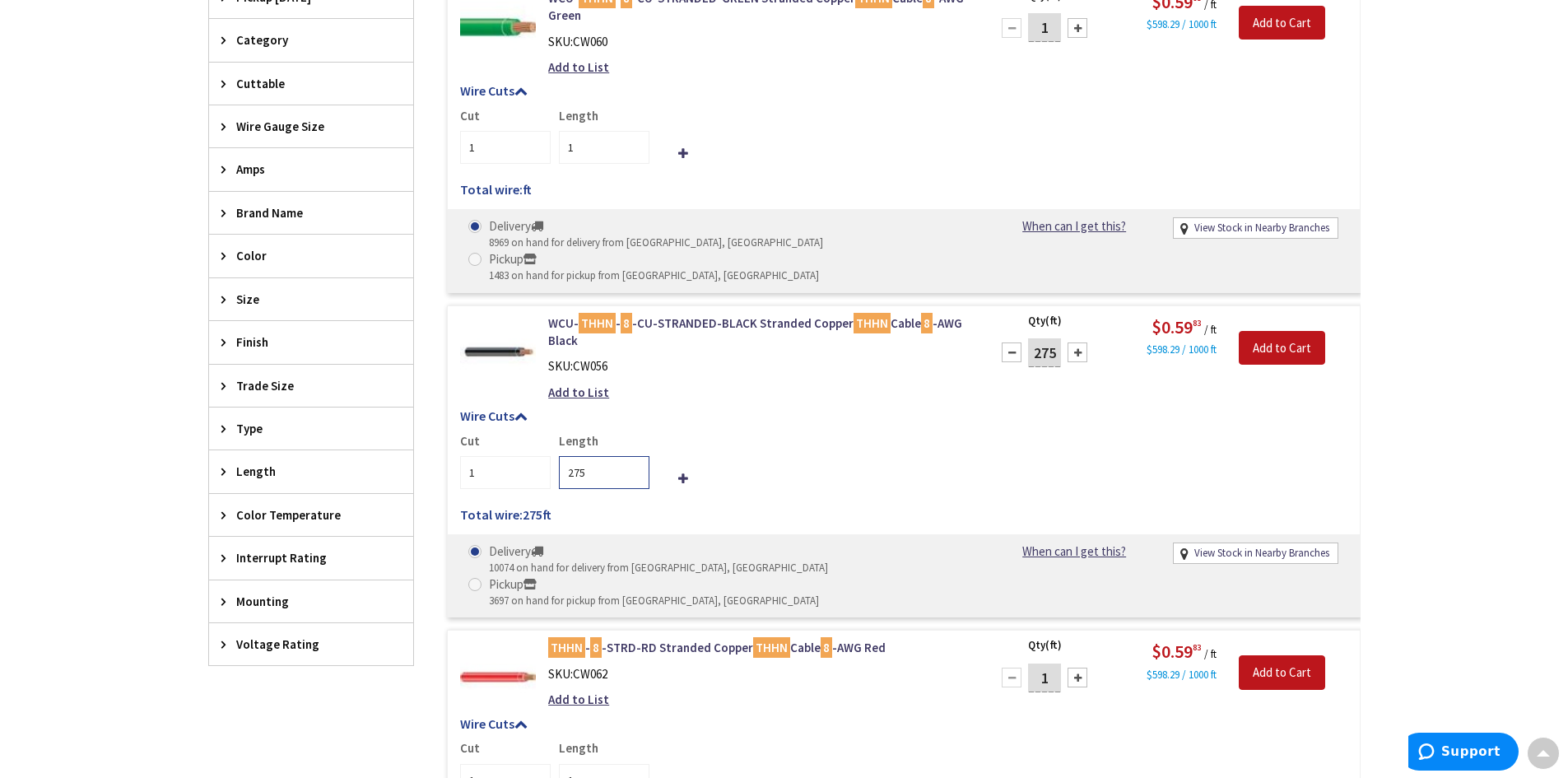
click at [566, 456] on input "275" at bounding box center [604, 473] width 90 height 33
type input "135"
click at [769, 433] on div "Cut 1 Length 135" at bounding box center [904, 461] width 887 height 57
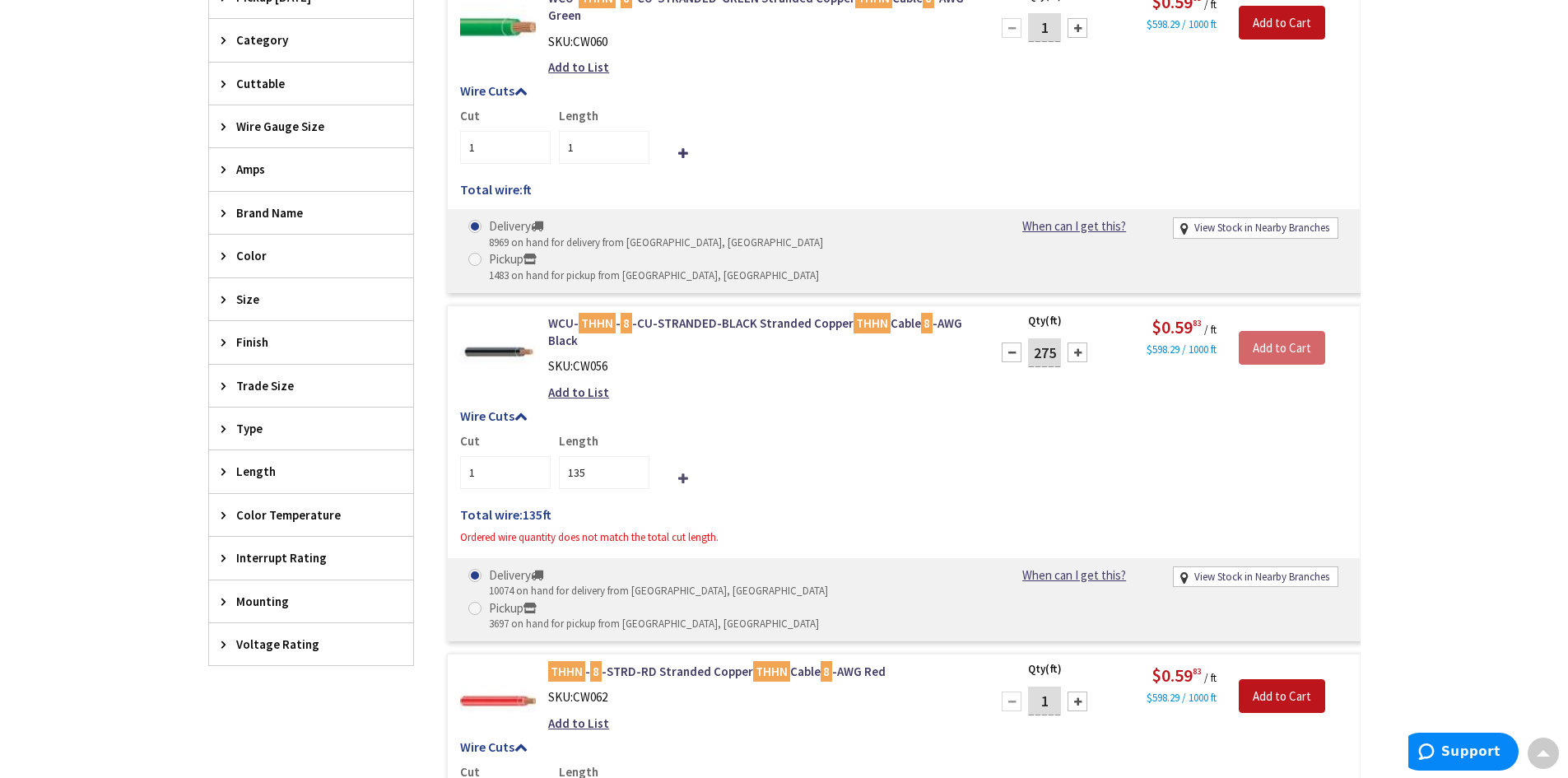
click at [687, 473] on icon at bounding box center [683, 478] width 10 height 12
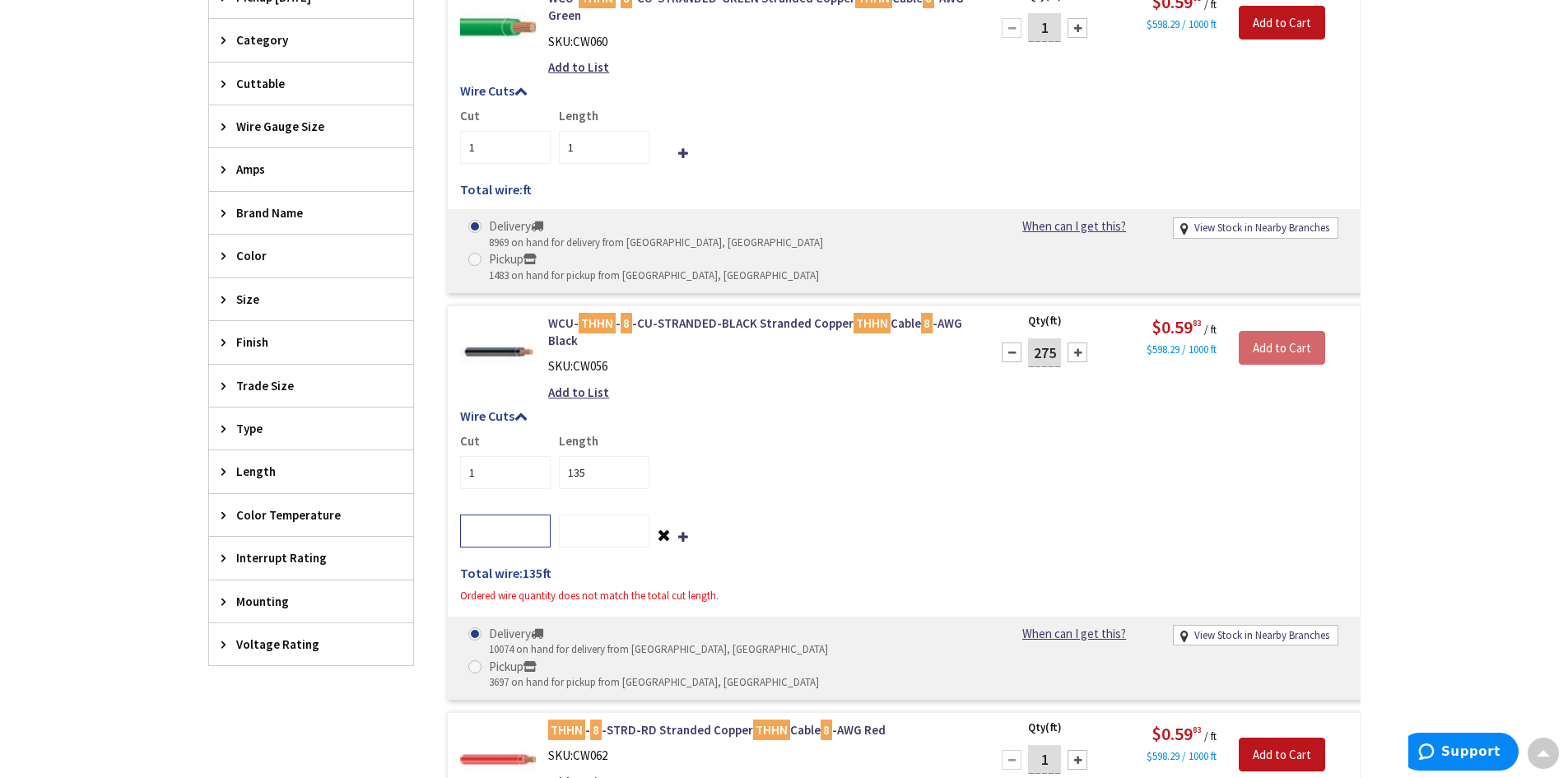
click at [463, 515] on input "number" at bounding box center [505, 532] width 90 height 33
type input "1"
click at [588, 515] on input "number" at bounding box center [604, 532] width 90 height 33
type input "140"
click at [864, 567] on h5 "Total wire: ft" at bounding box center [904, 574] width 887 height 15
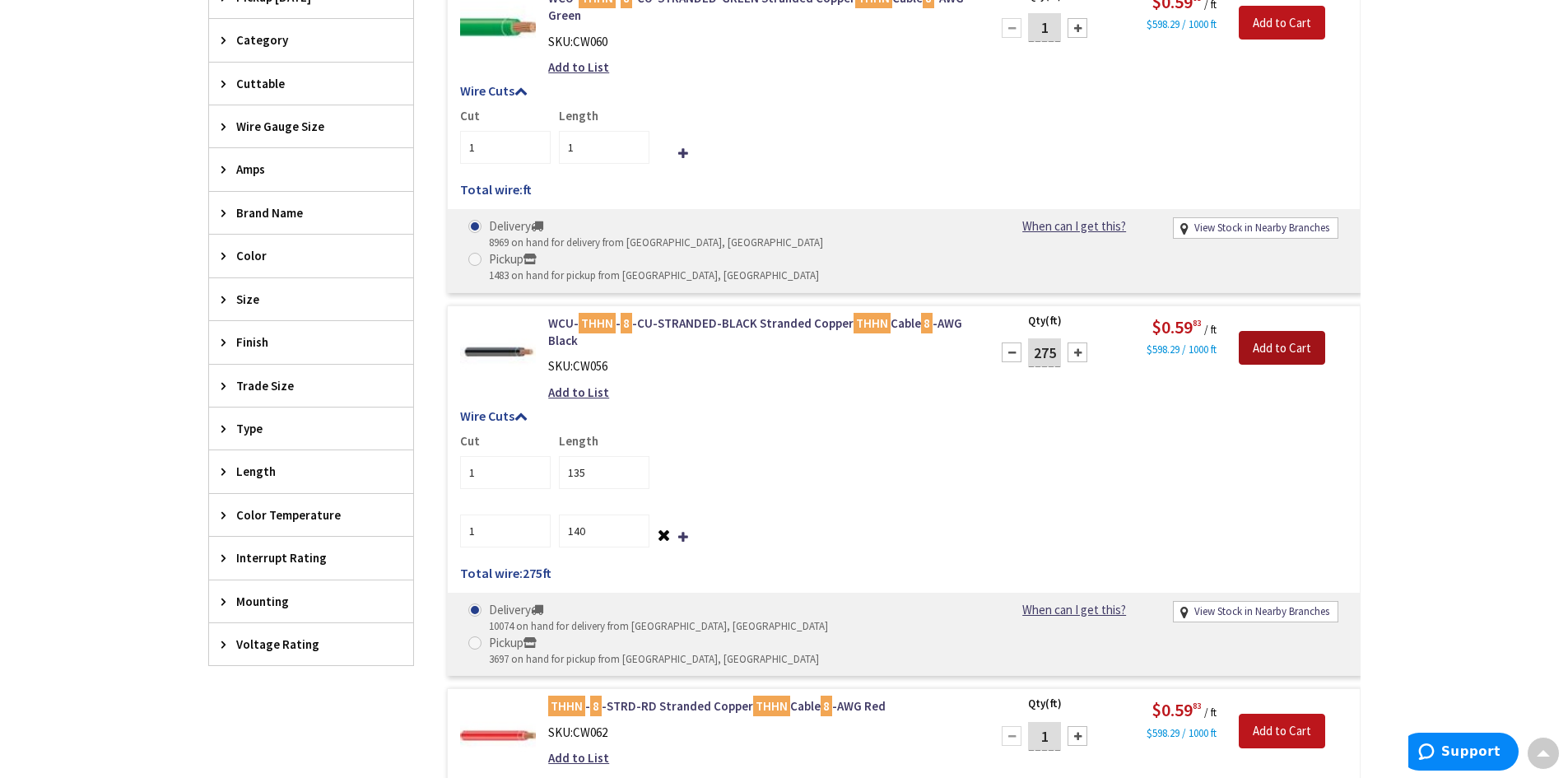
click at [1275, 331] on input "Add to Cart" at bounding box center [1282, 348] width 87 height 34
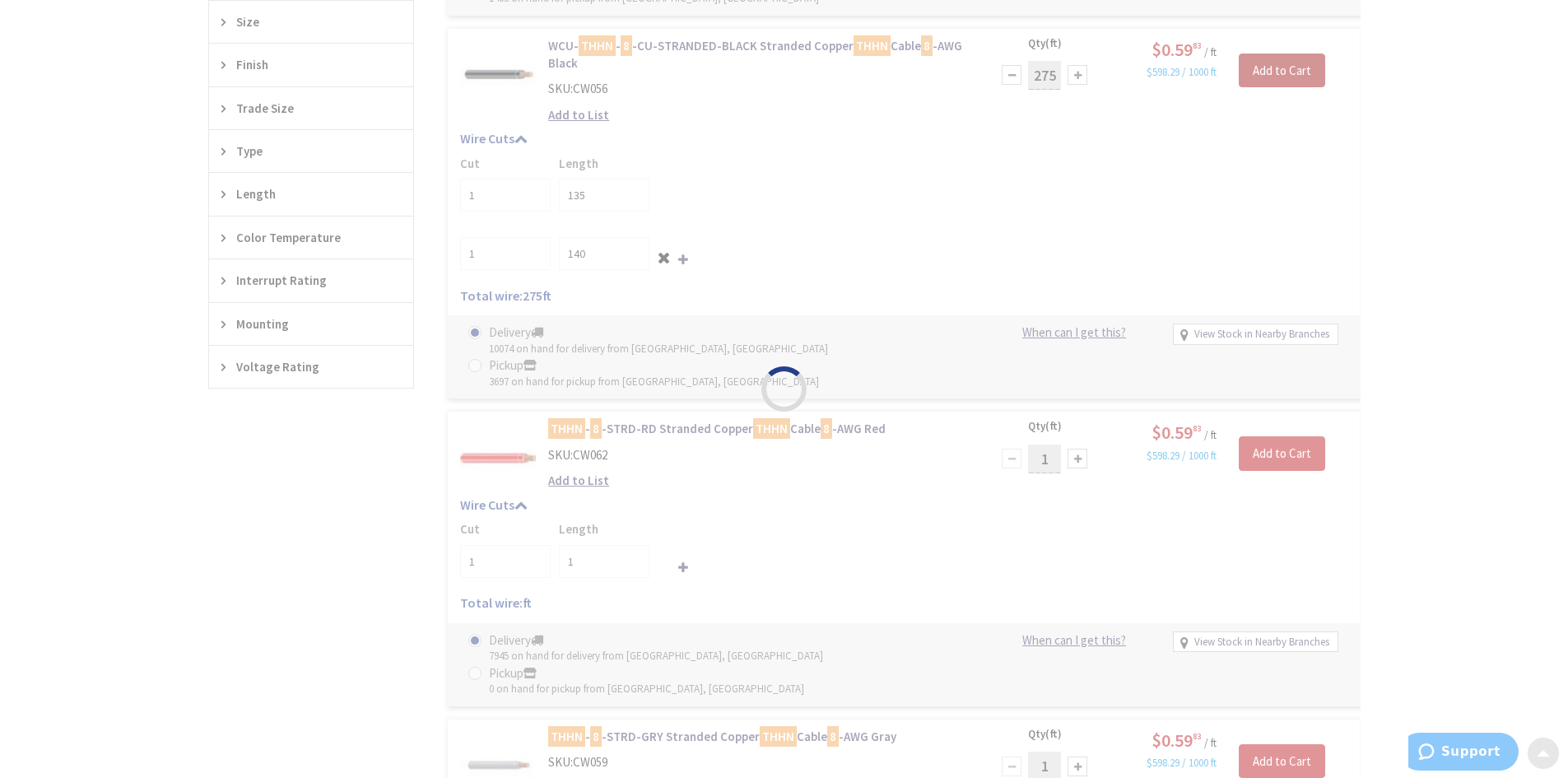
scroll to position [906, 0]
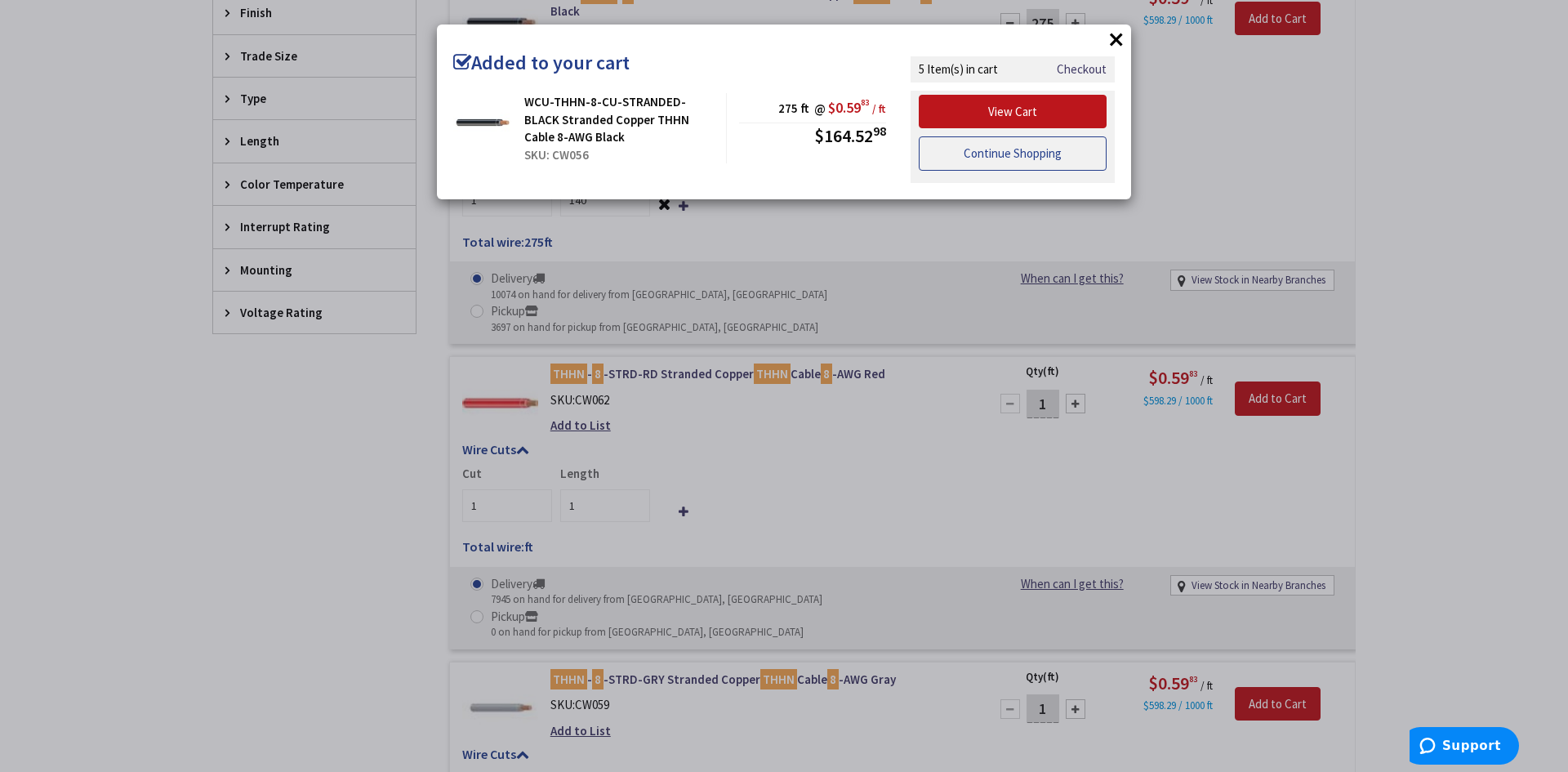
click at [1004, 160] on link "Continue Shopping" at bounding box center [1012, 153] width 188 height 34
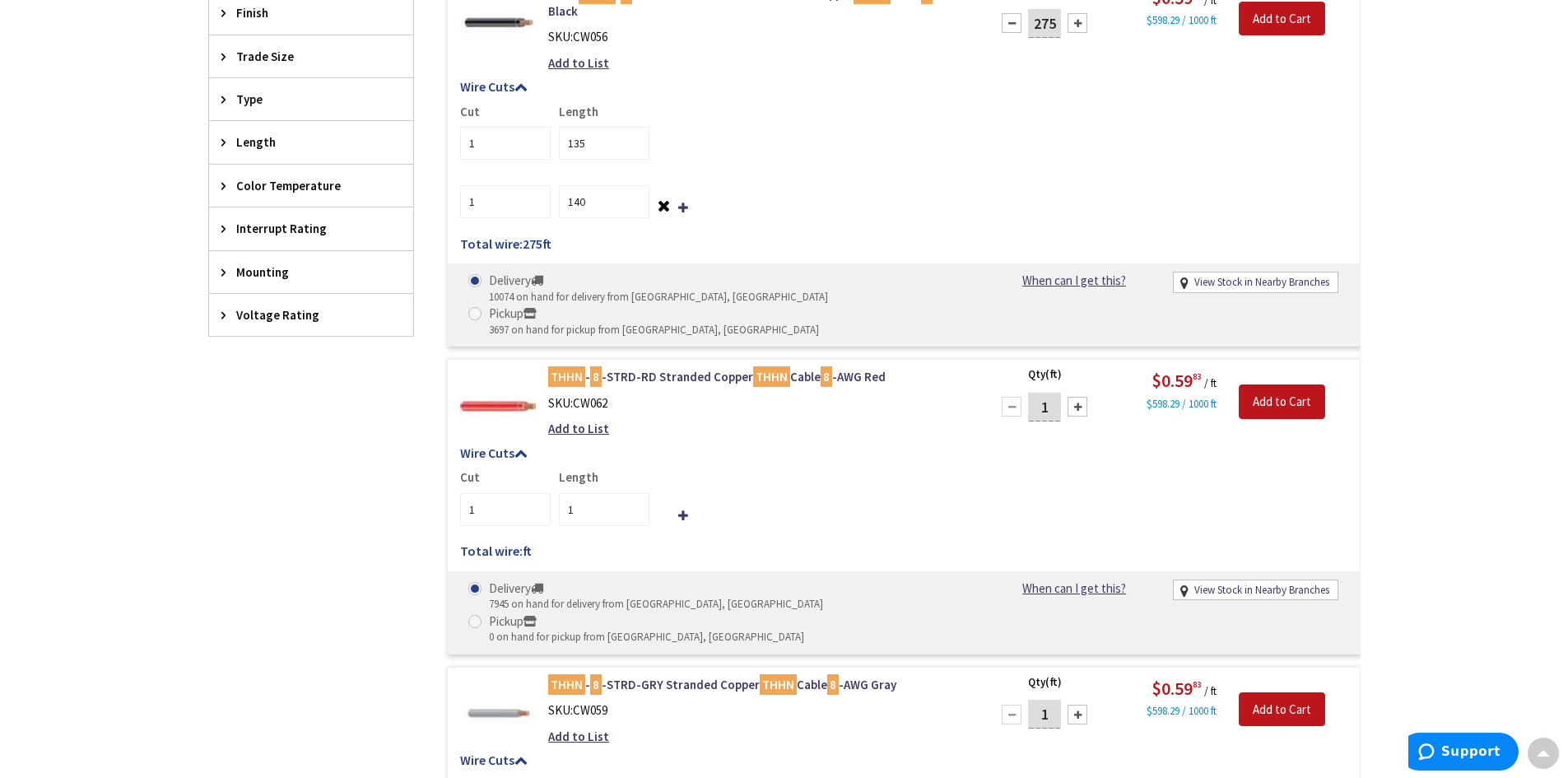
click at [1051, 393] on input "1" at bounding box center [1045, 407] width 33 height 29
drag, startPoint x: 1051, startPoint y: 347, endPoint x: 1020, endPoint y: 343, distance: 31.3
click at [1020, 390] on div "1" at bounding box center [1044, 407] width 99 height 33
type input "275"
click at [690, 469] on div "Cut 1 Length 1" at bounding box center [904, 497] width 887 height 57
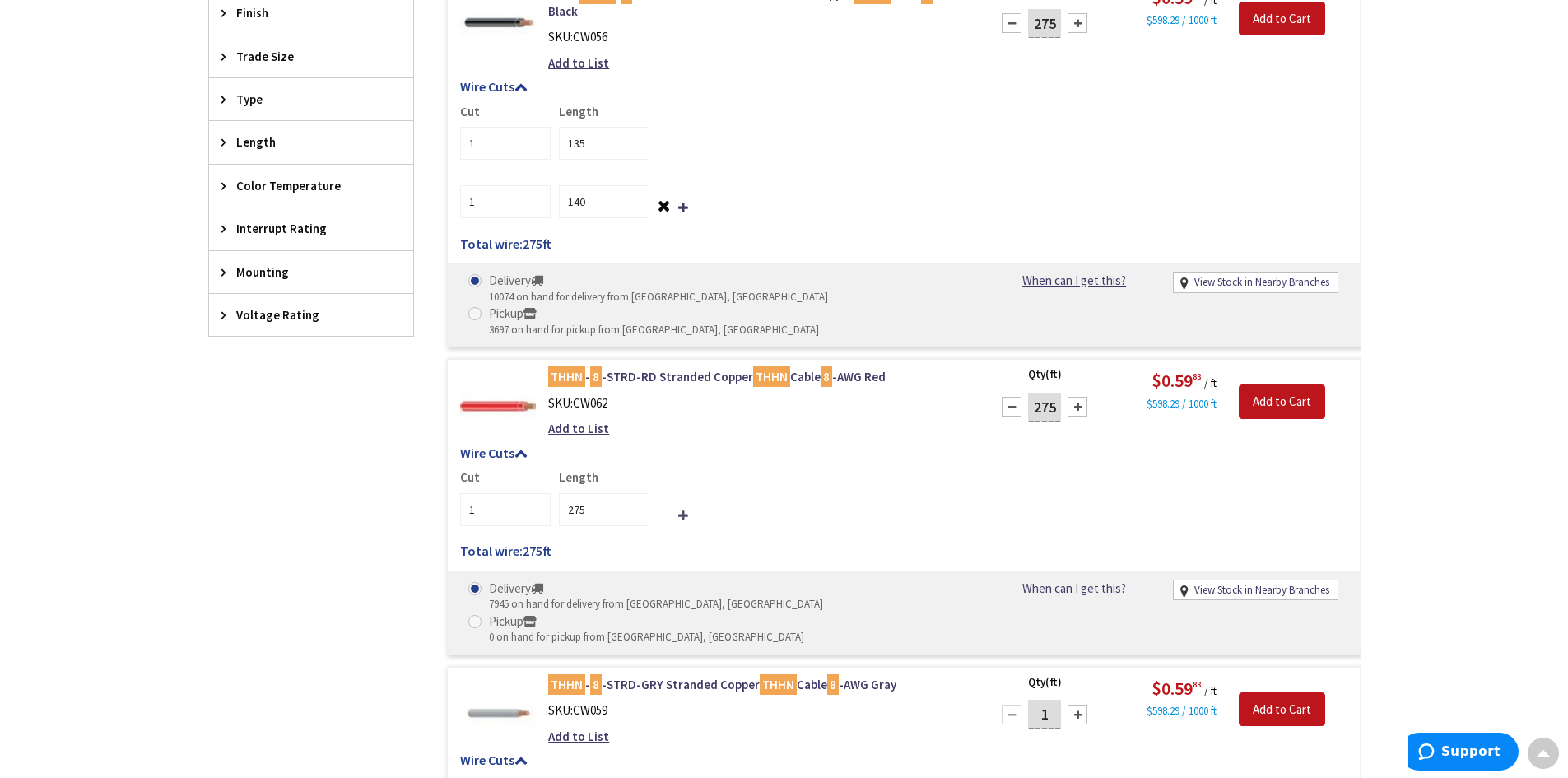
click at [682, 509] on icon at bounding box center [683, 515] width 10 height 12
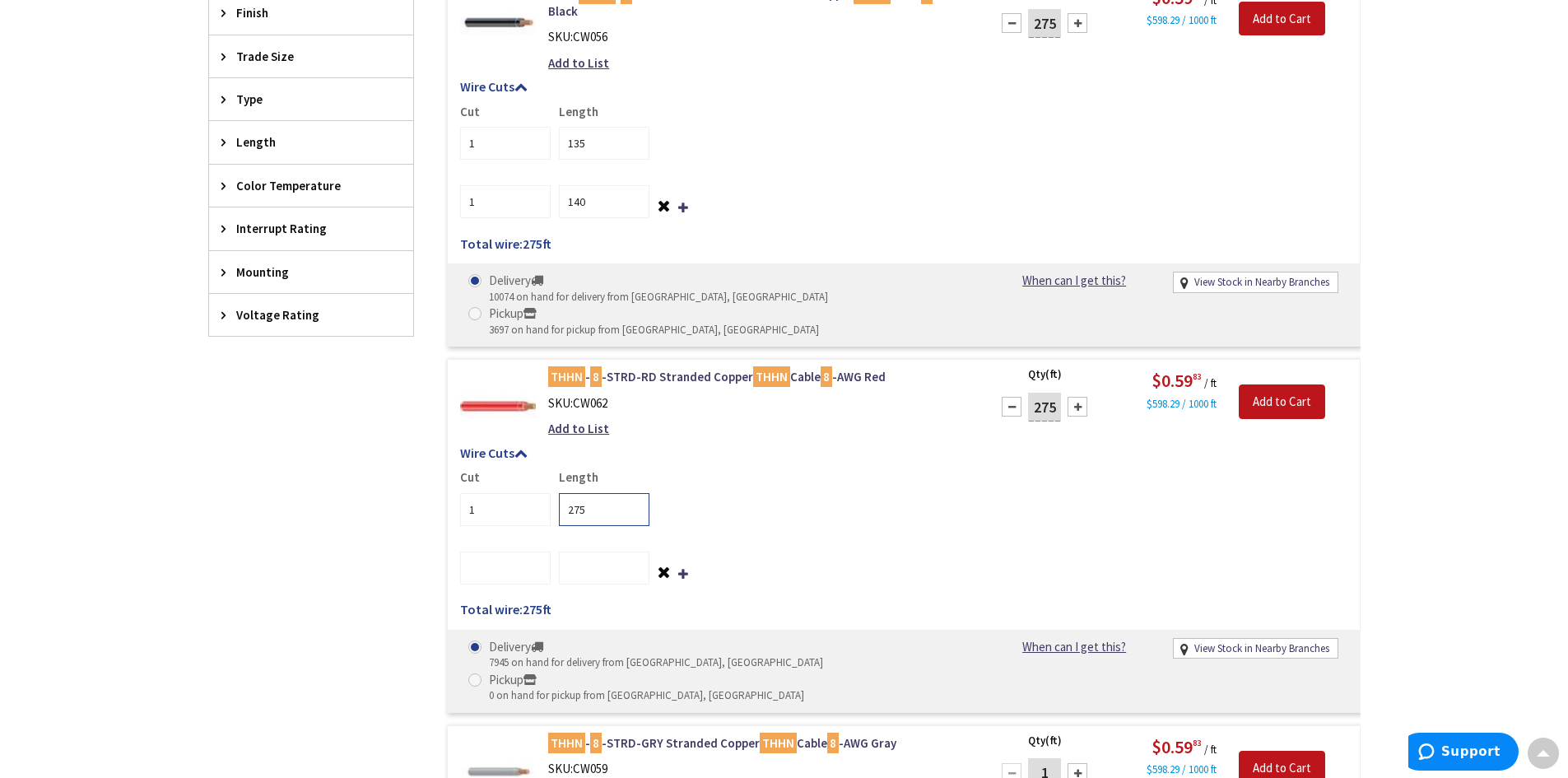
drag, startPoint x: 585, startPoint y: 443, endPoint x: 559, endPoint y: 440, distance: 26.2
click at [559, 494] on input "275" at bounding box center [604, 510] width 90 height 33
type input "135"
click at [499, 552] on input "number" at bounding box center [505, 569] width 90 height 33
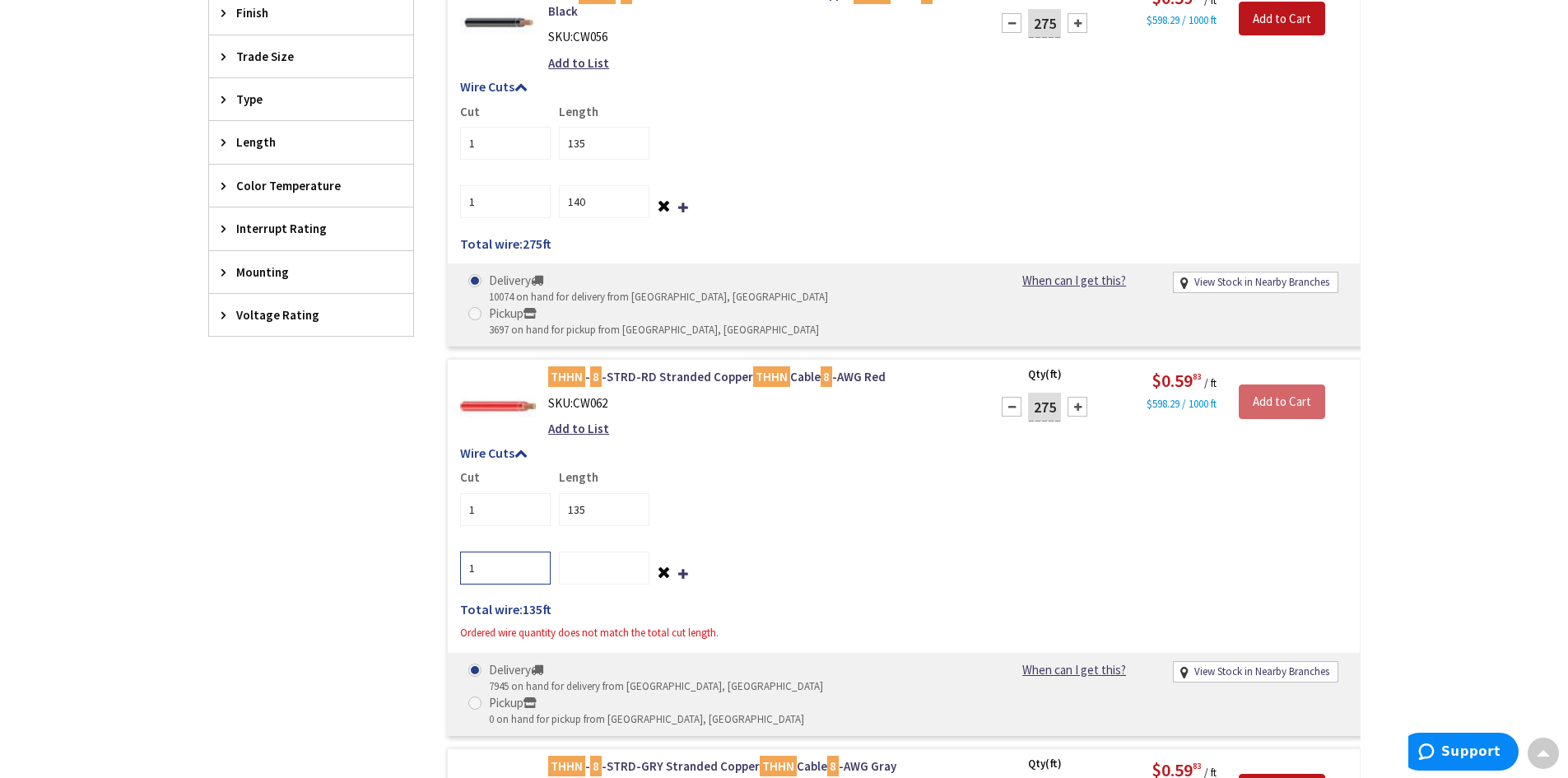
type input "1"
click at [575, 552] on input "number" at bounding box center [604, 569] width 90 height 33
type input "140"
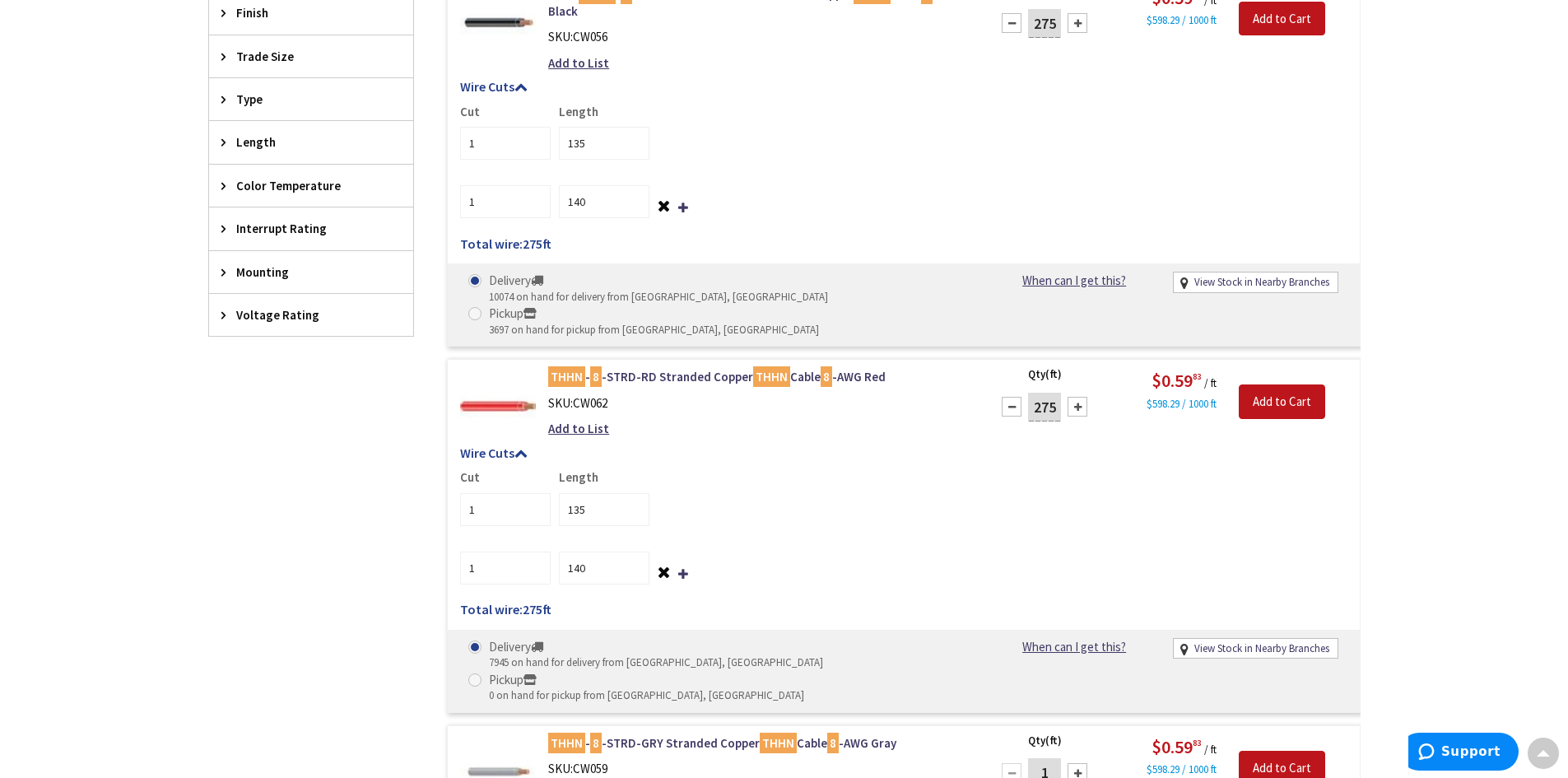
click at [944, 528] on div "Cut 1 Length 135 1 140 Total wire: 275 ft Ordered wire quantity does not match …" at bounding box center [904, 543] width 887 height 149
click at [1274, 385] on input "Add to Cart" at bounding box center [1282, 401] width 87 height 34
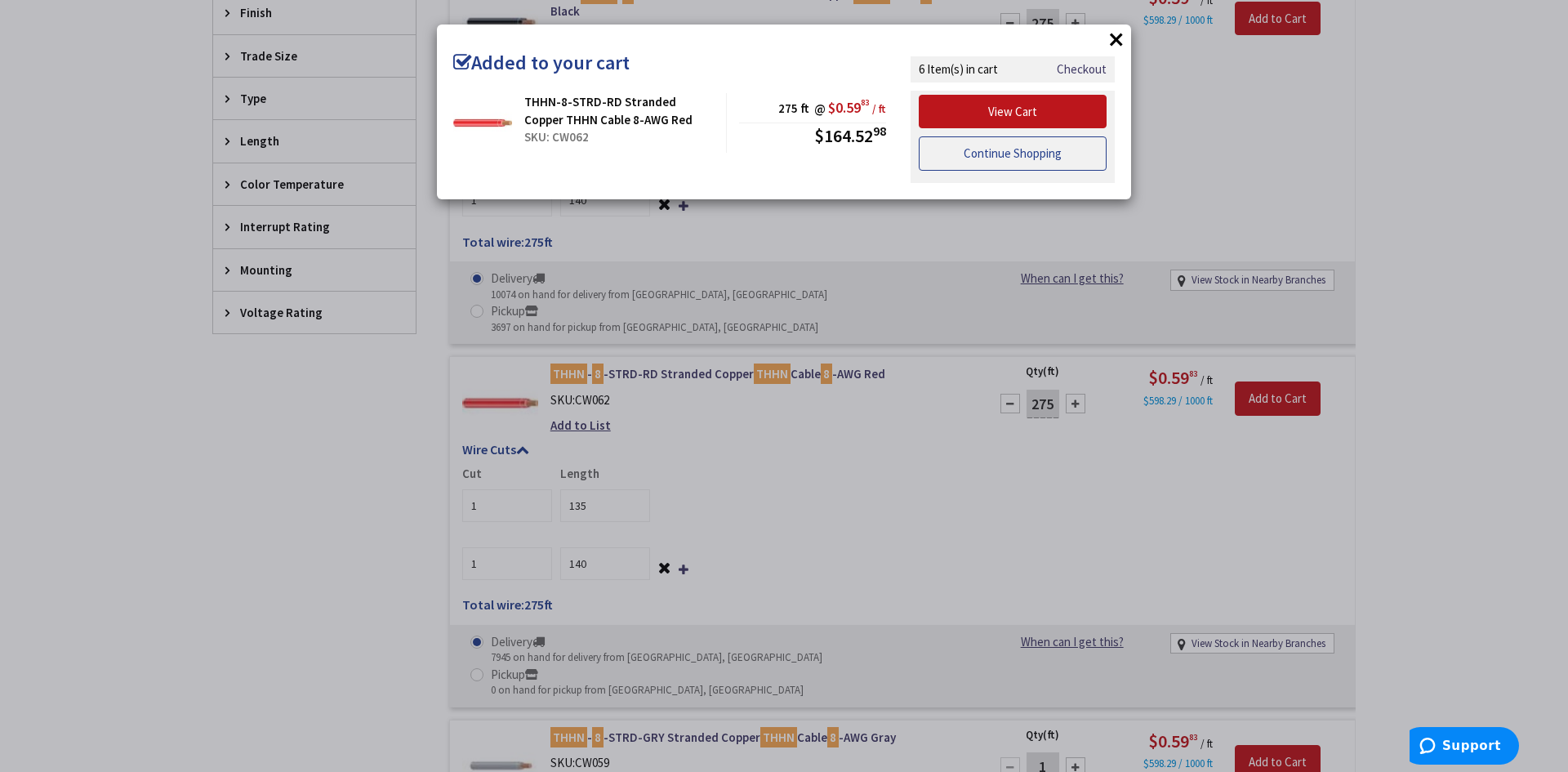
click at [981, 154] on link "Continue Shopping" at bounding box center [1012, 153] width 188 height 34
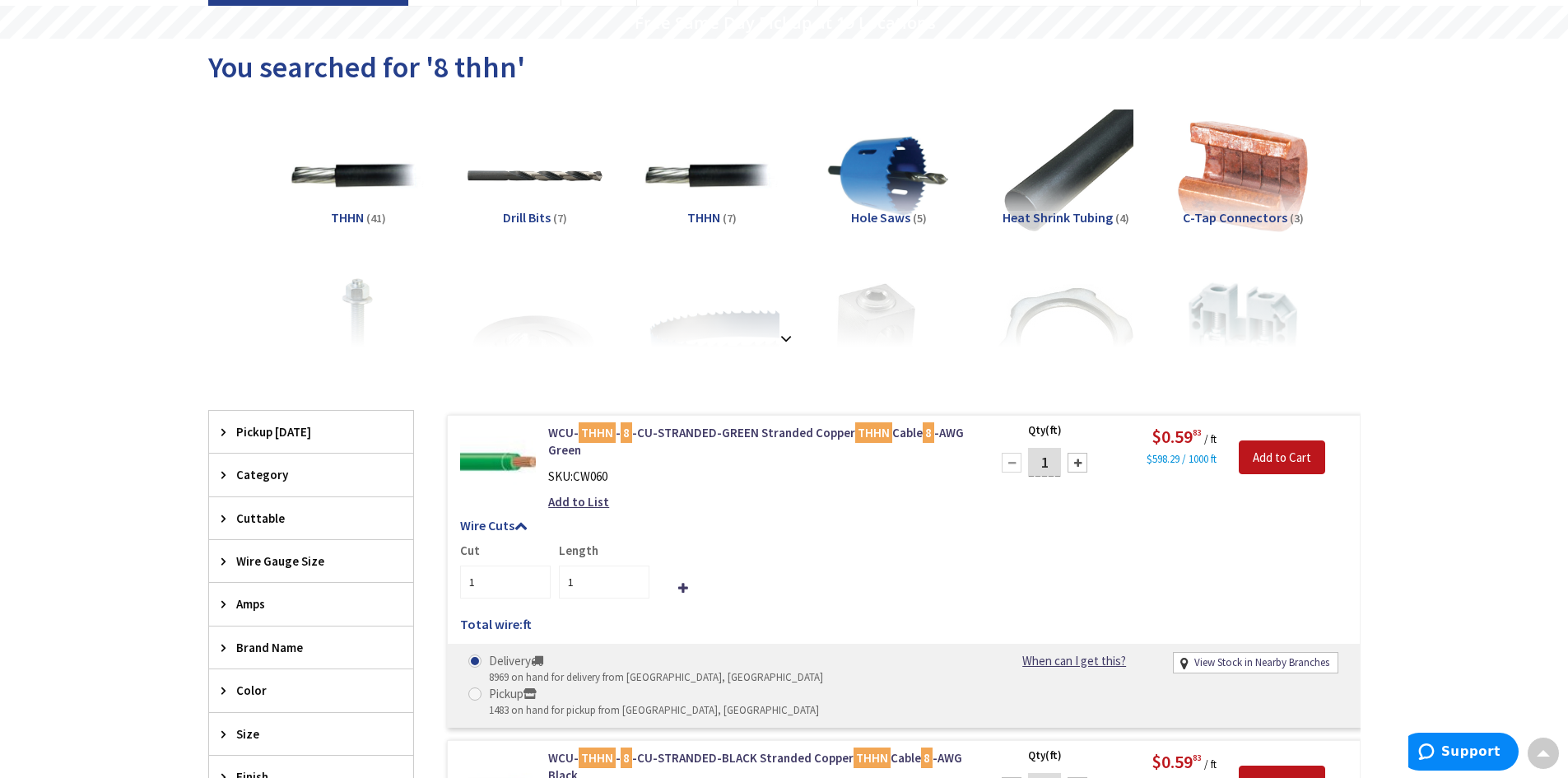
scroll to position [0, 0]
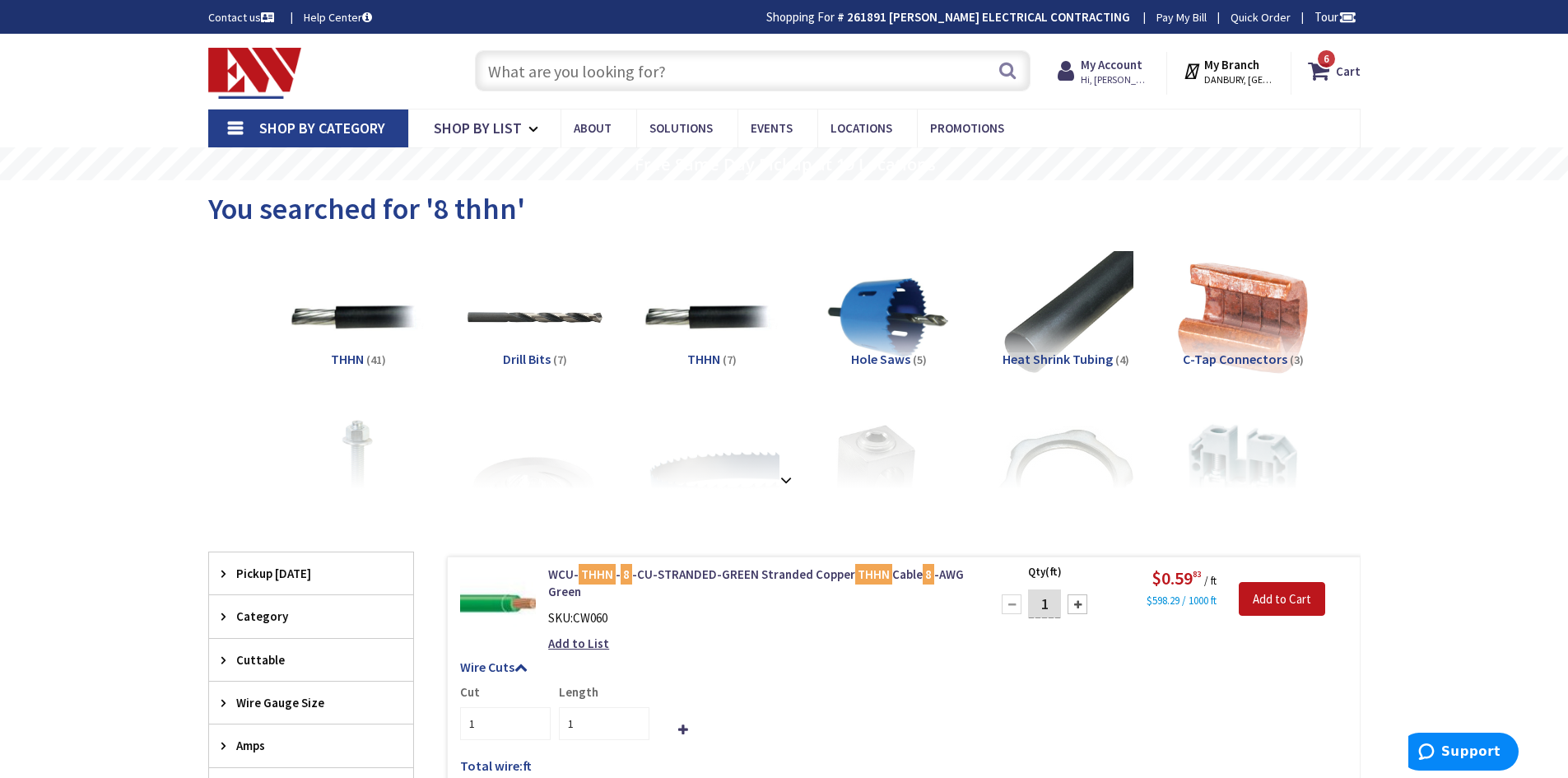
click at [730, 63] on input "text" at bounding box center [753, 70] width 555 height 42
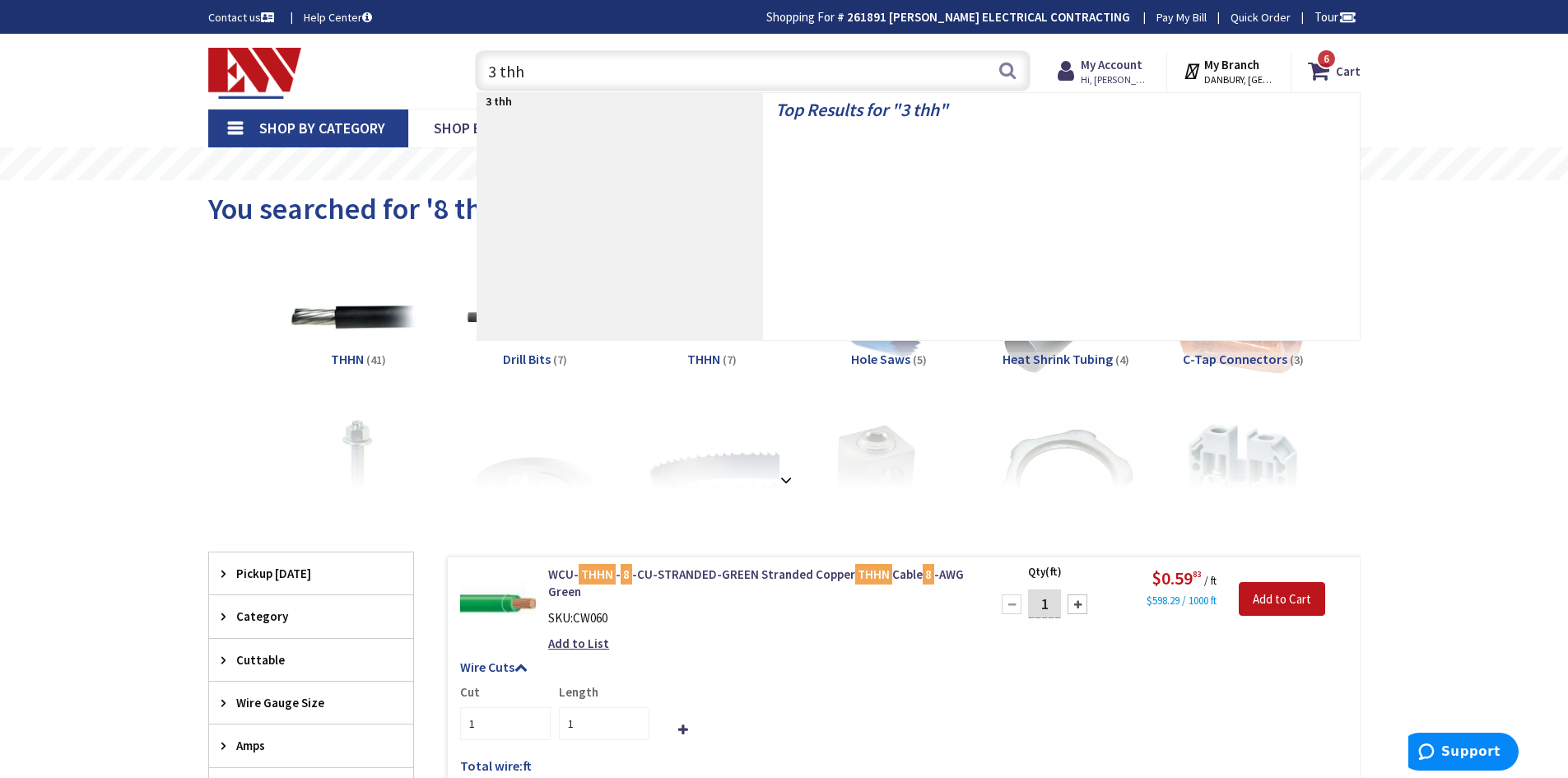
type input "3 thhn"
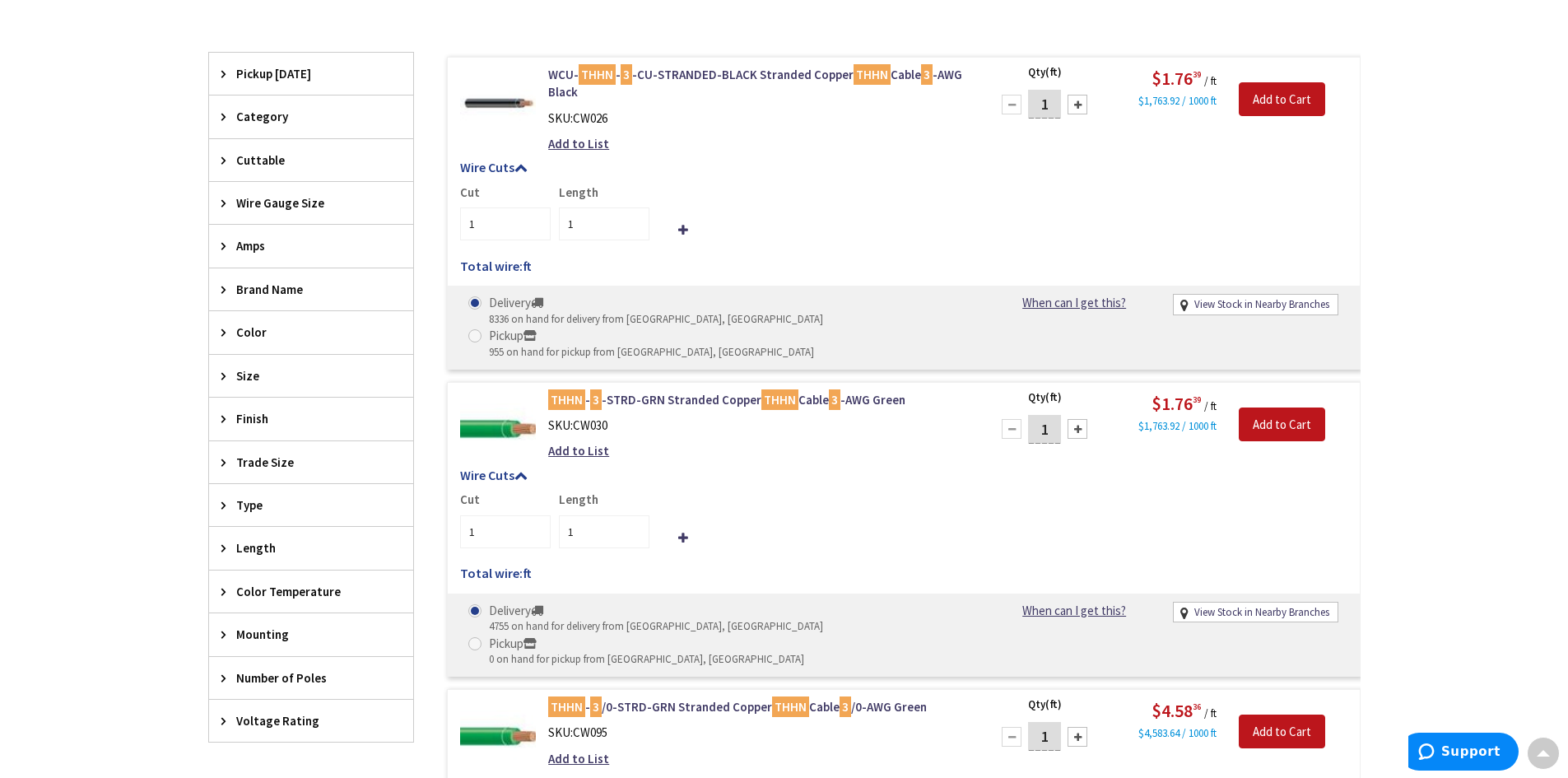
scroll to position [494, 0]
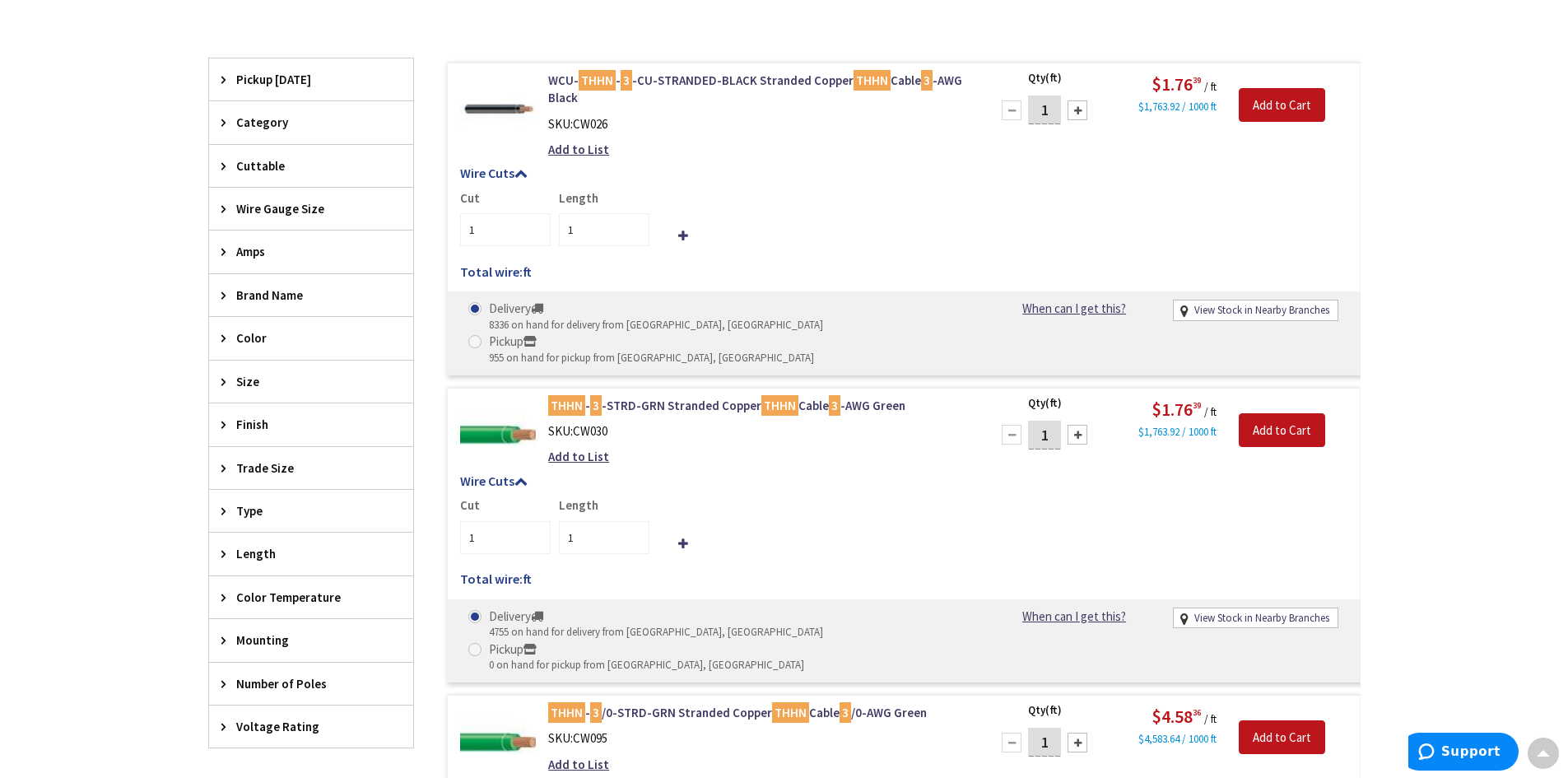
drag, startPoint x: 1052, startPoint y: 112, endPoint x: 1036, endPoint y: 113, distance: 16.0
click at [1036, 113] on input "1" at bounding box center [1045, 110] width 33 height 29
type input "240"
click at [1029, 154] on div "WCU- THHN - 3 -CU-STRANDED-BLACK Stranded Copper THHN Cable 3 -AWG Black SKU: C…" at bounding box center [904, 219] width 914 height 313
type input "240"
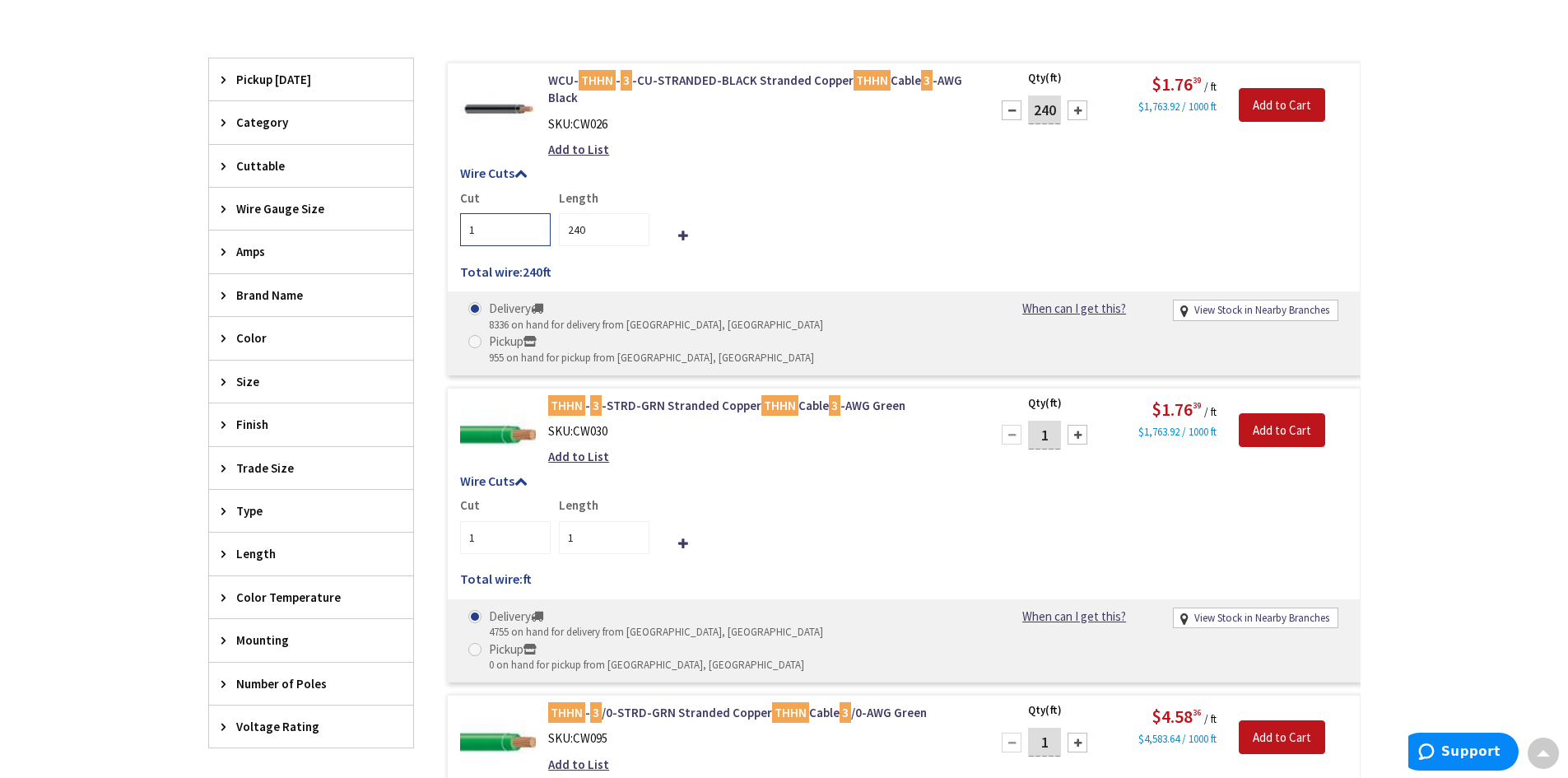
drag, startPoint x: 481, startPoint y: 226, endPoint x: 462, endPoint y: 225, distance: 19.0
click at [462, 225] on input "1" at bounding box center [505, 230] width 90 height 33
type input "4"
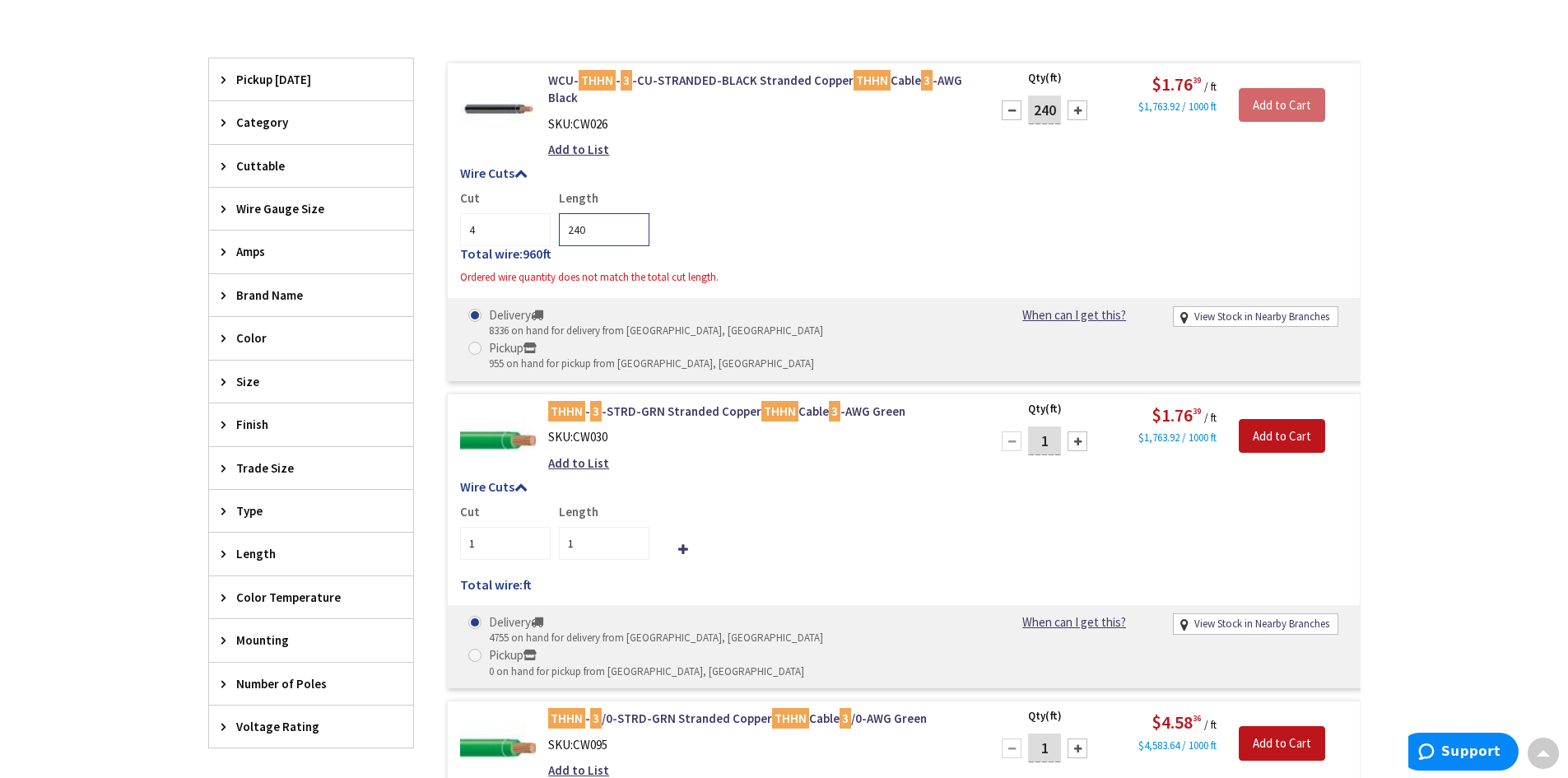
drag, startPoint x: 587, startPoint y: 228, endPoint x: 560, endPoint y: 231, distance: 27.2
click at [560, 231] on input "240" at bounding box center [604, 230] width 90 height 33
type input "60"
click at [851, 254] on div "Cut 4 Length 60 Total wire: 960 ft Ordered wire quantity does not match the tot…" at bounding box center [904, 225] width 887 height 73
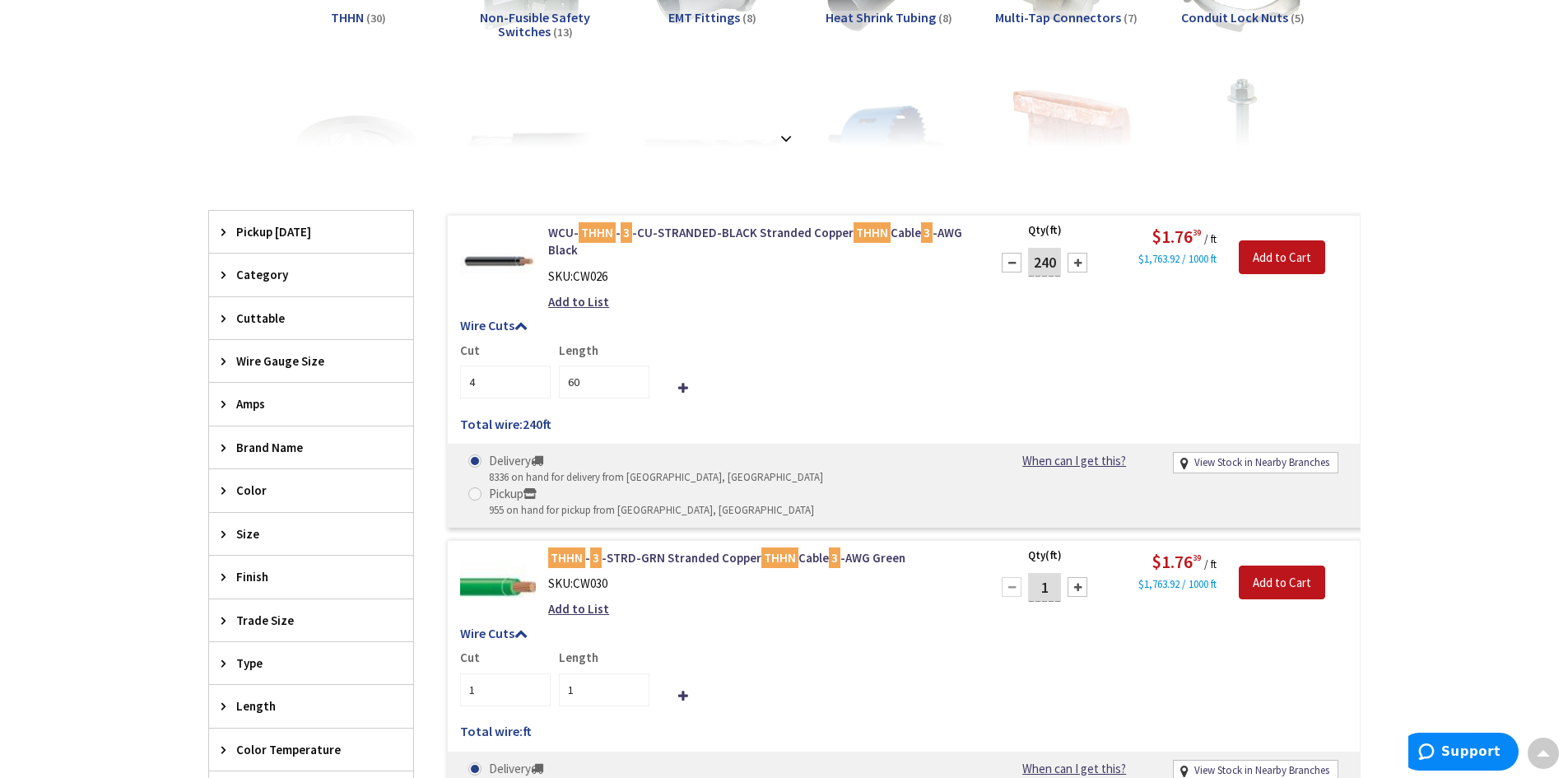
scroll to position [329, 0]
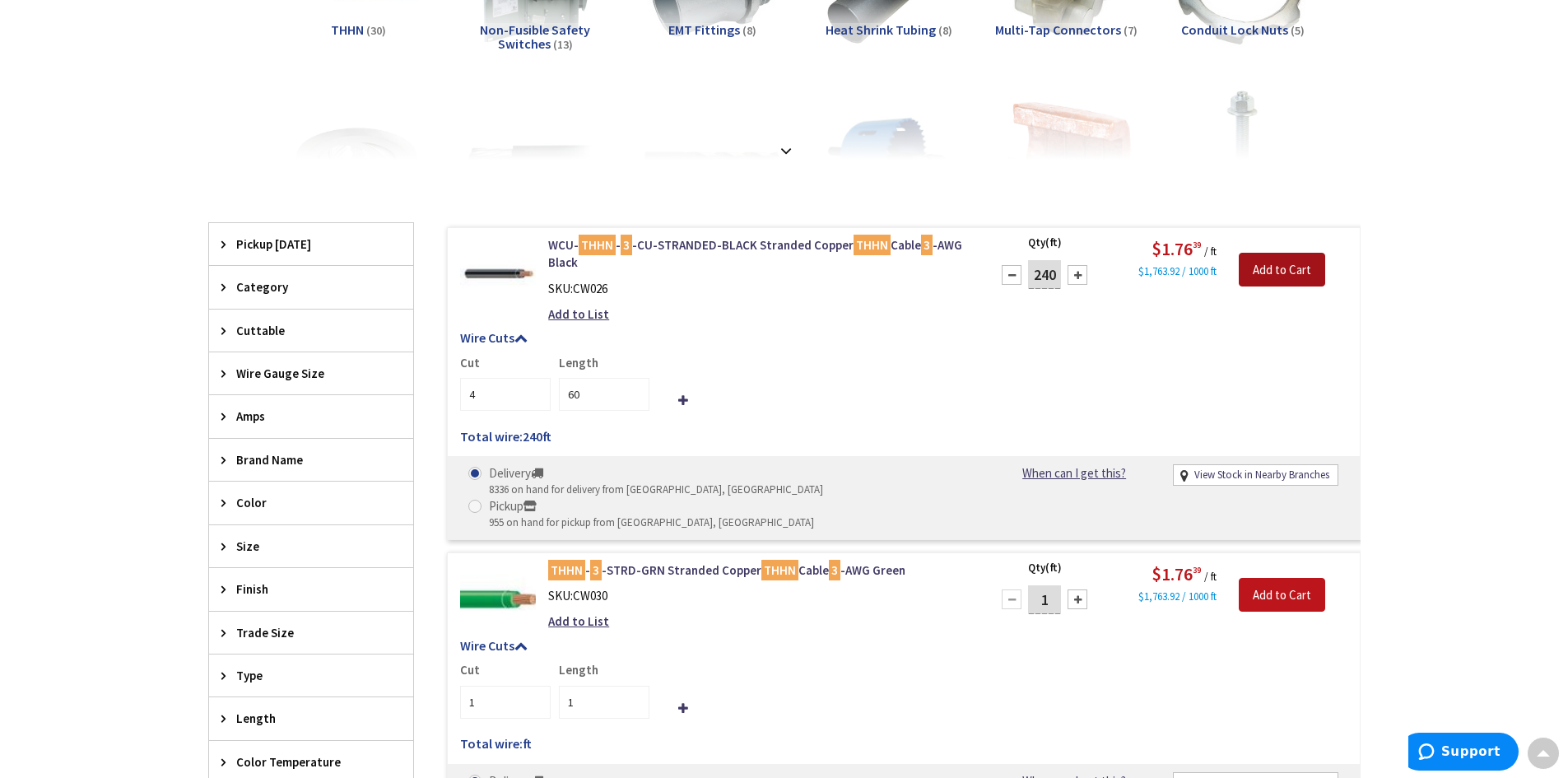
click at [1276, 264] on input "Add to Cart" at bounding box center [1282, 269] width 87 height 34
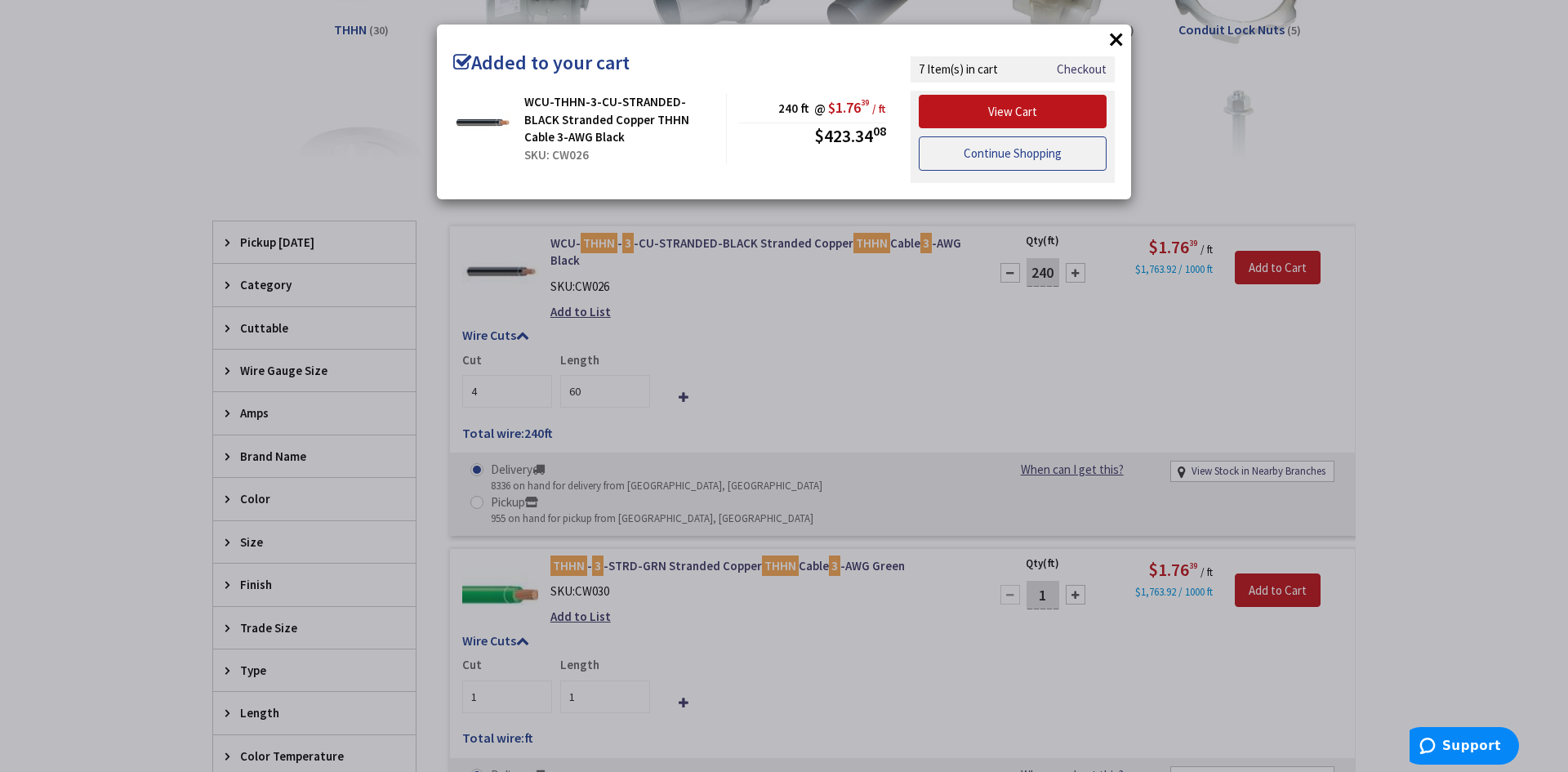
click at [1022, 158] on link "Continue Shopping" at bounding box center [1012, 153] width 188 height 34
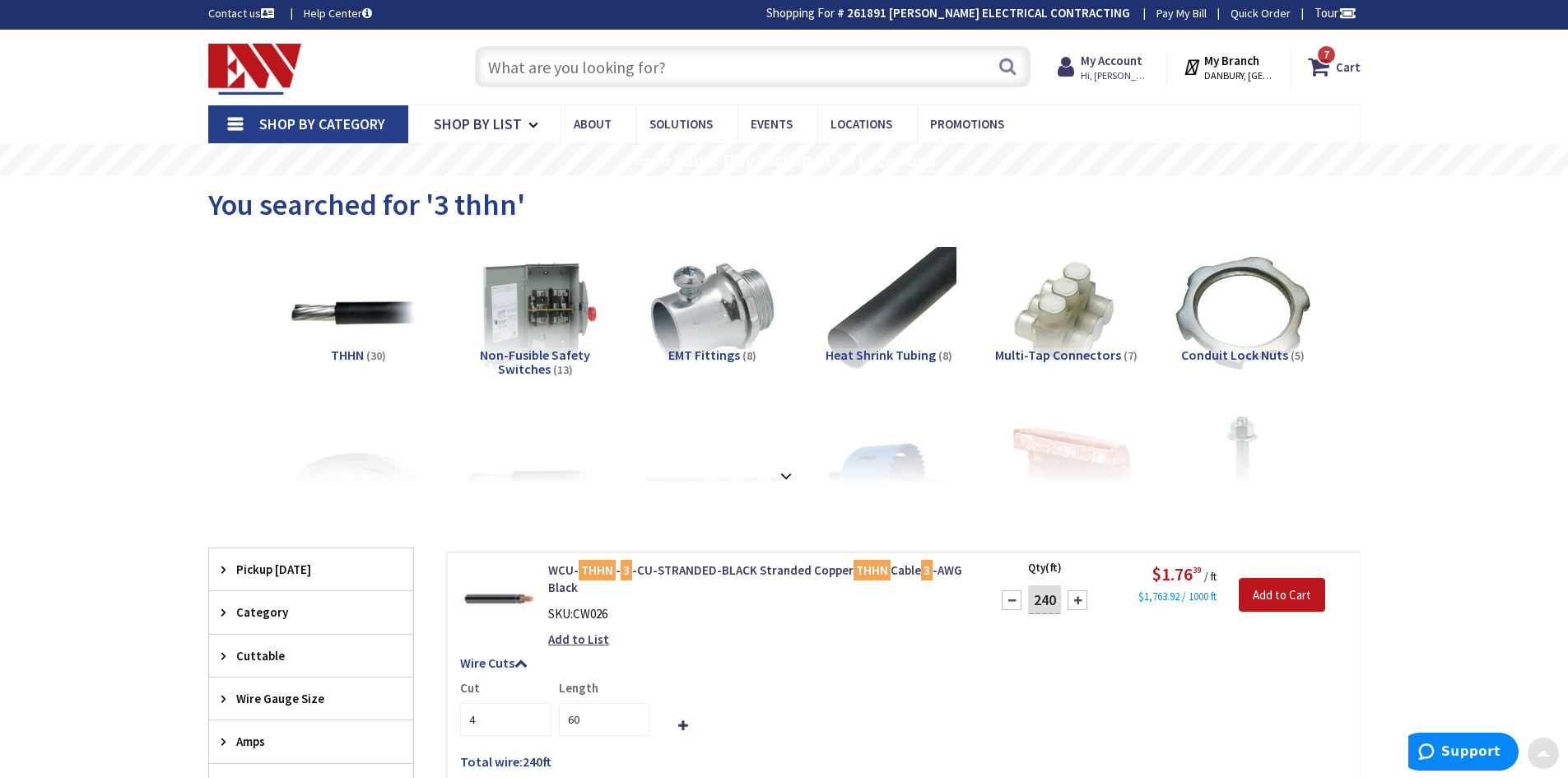
scroll to position [0, 0]
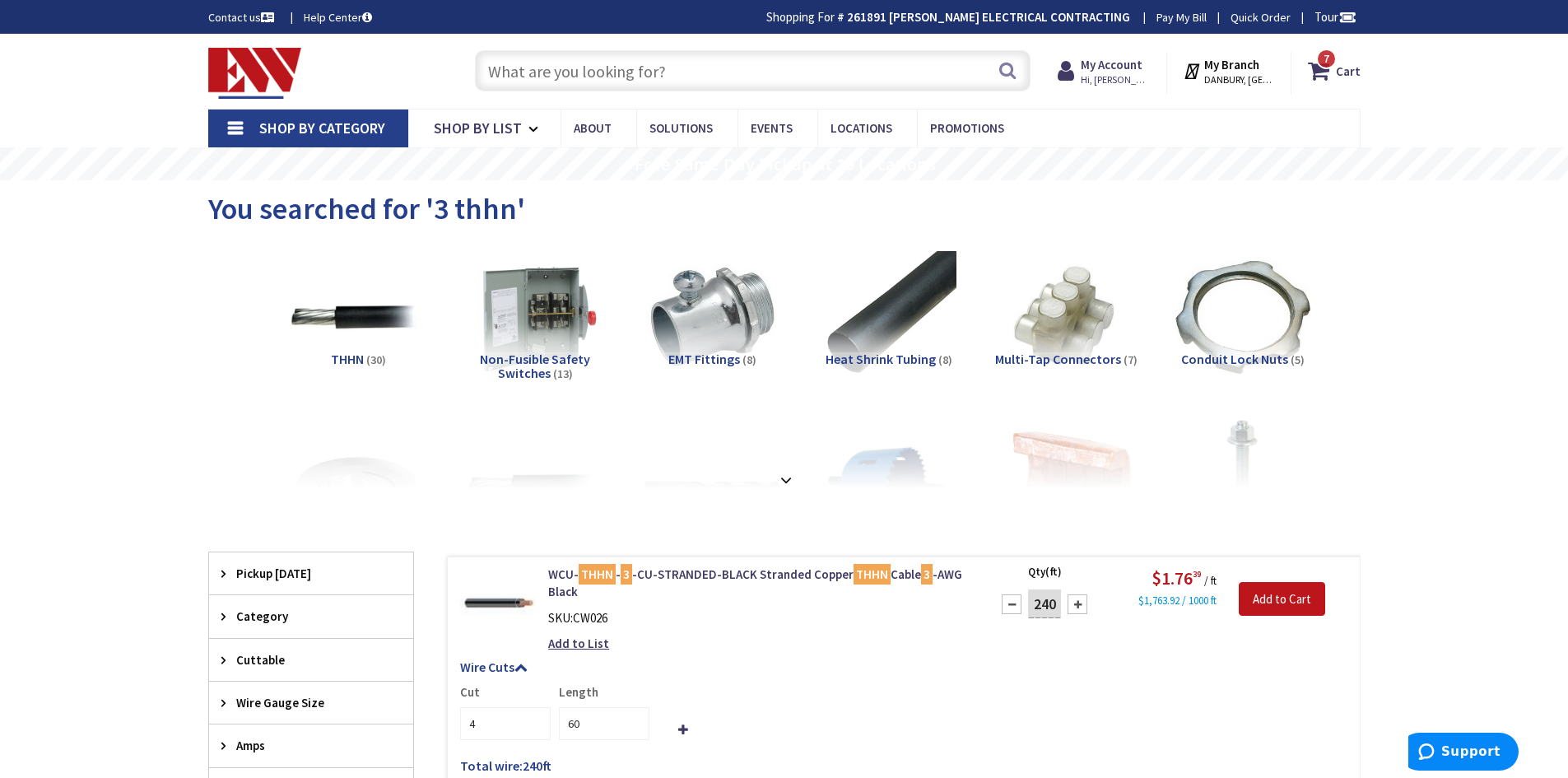
click at [626, 42] on div "Skip to Content Toggle Nav Search 7 7 7 items Cart My Cart" at bounding box center [784, 71] width 1235 height 75
click at [630, 71] on input "text" at bounding box center [753, 70] width 555 height 42
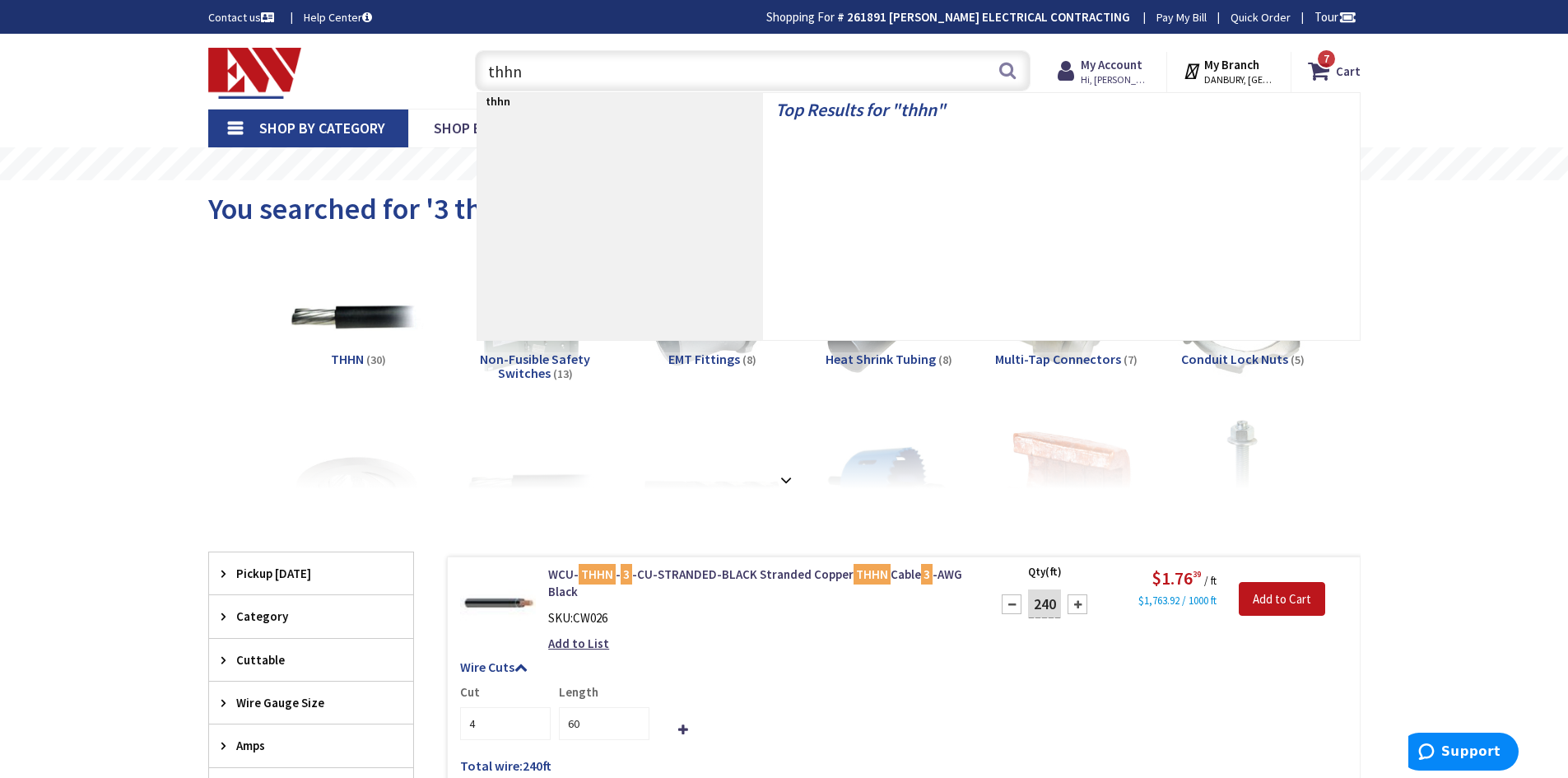
type input "thhn 8"
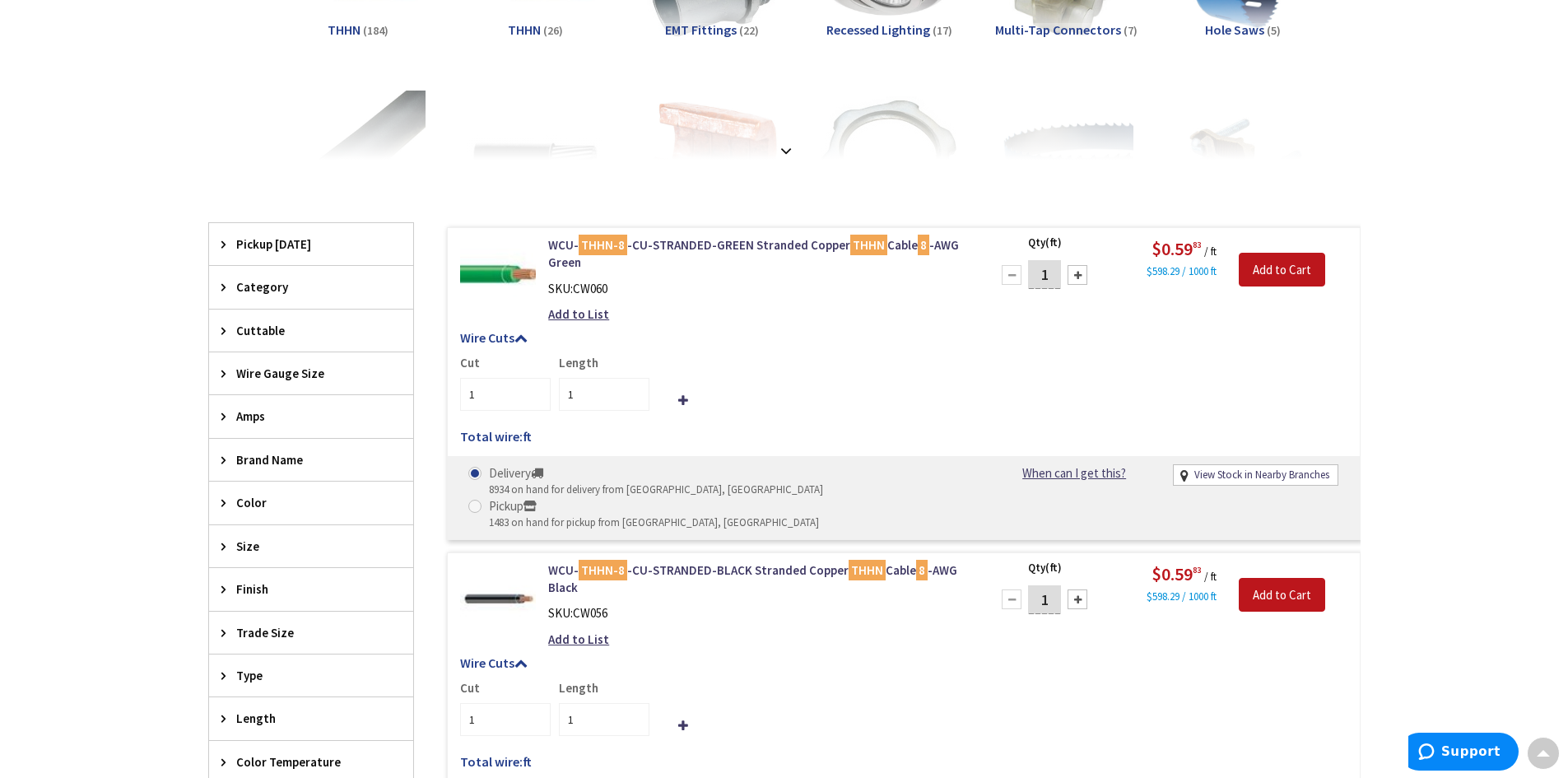
drag, startPoint x: 1055, startPoint y: 278, endPoint x: 1015, endPoint y: 278, distance: 40.0
click at [1015, 278] on div "1" at bounding box center [1044, 275] width 99 height 33
type input "60"
click at [1282, 270] on input "Add to Cart" at bounding box center [1282, 269] width 87 height 34
type input "60"
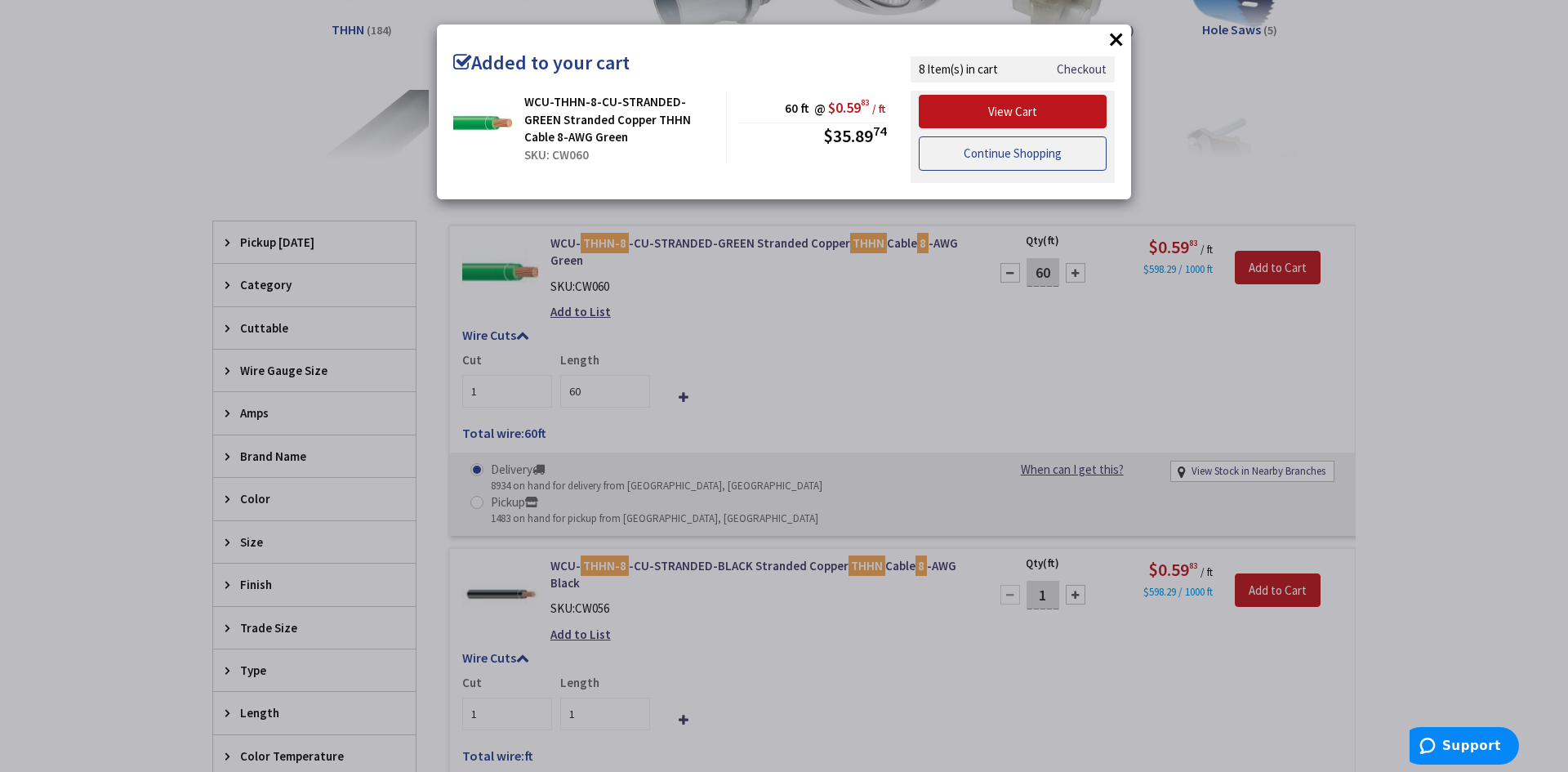
click at [1025, 152] on link "Continue Shopping" at bounding box center [1012, 153] width 188 height 34
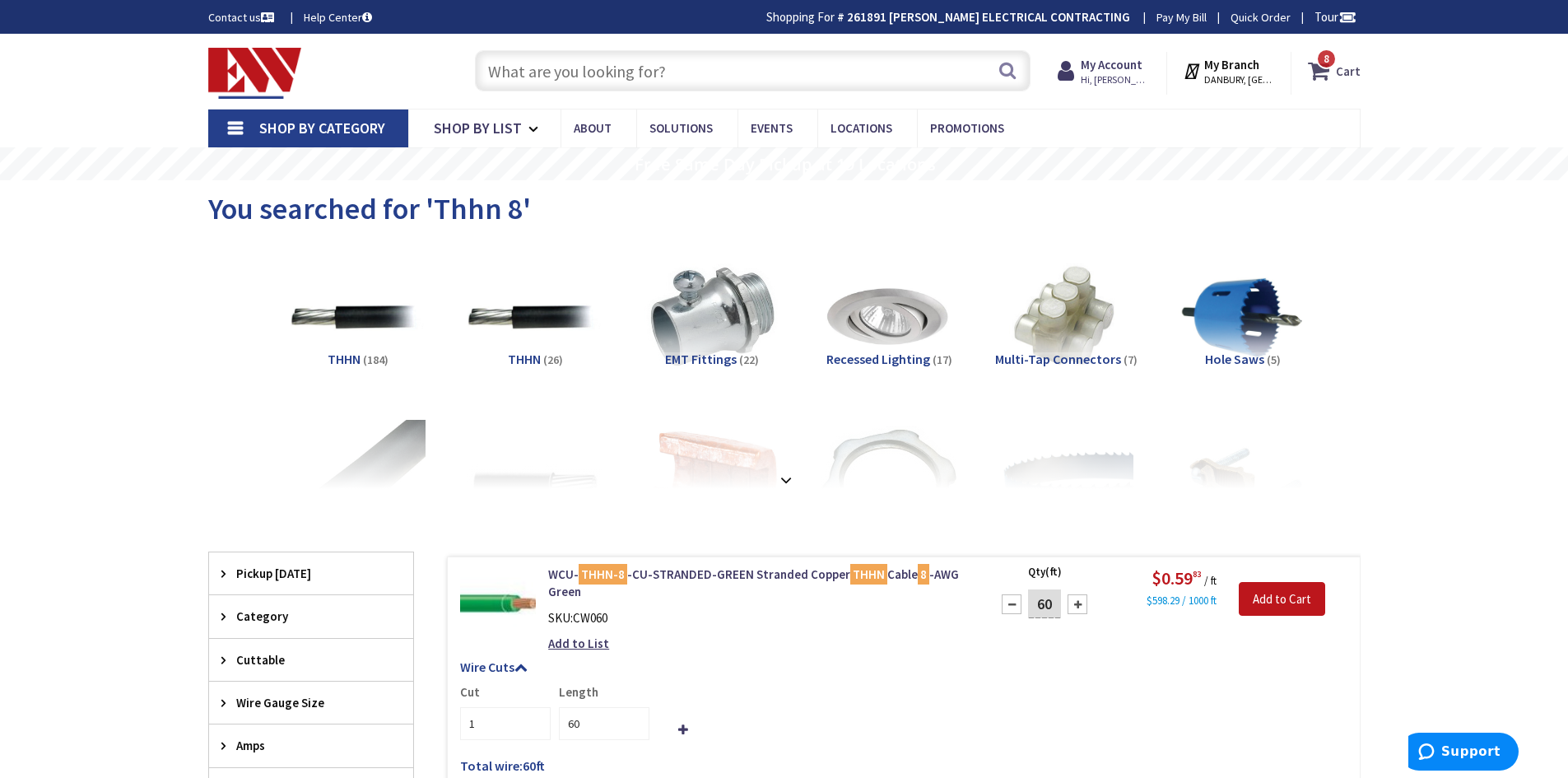
click at [1313, 71] on icon at bounding box center [1322, 71] width 28 height 30
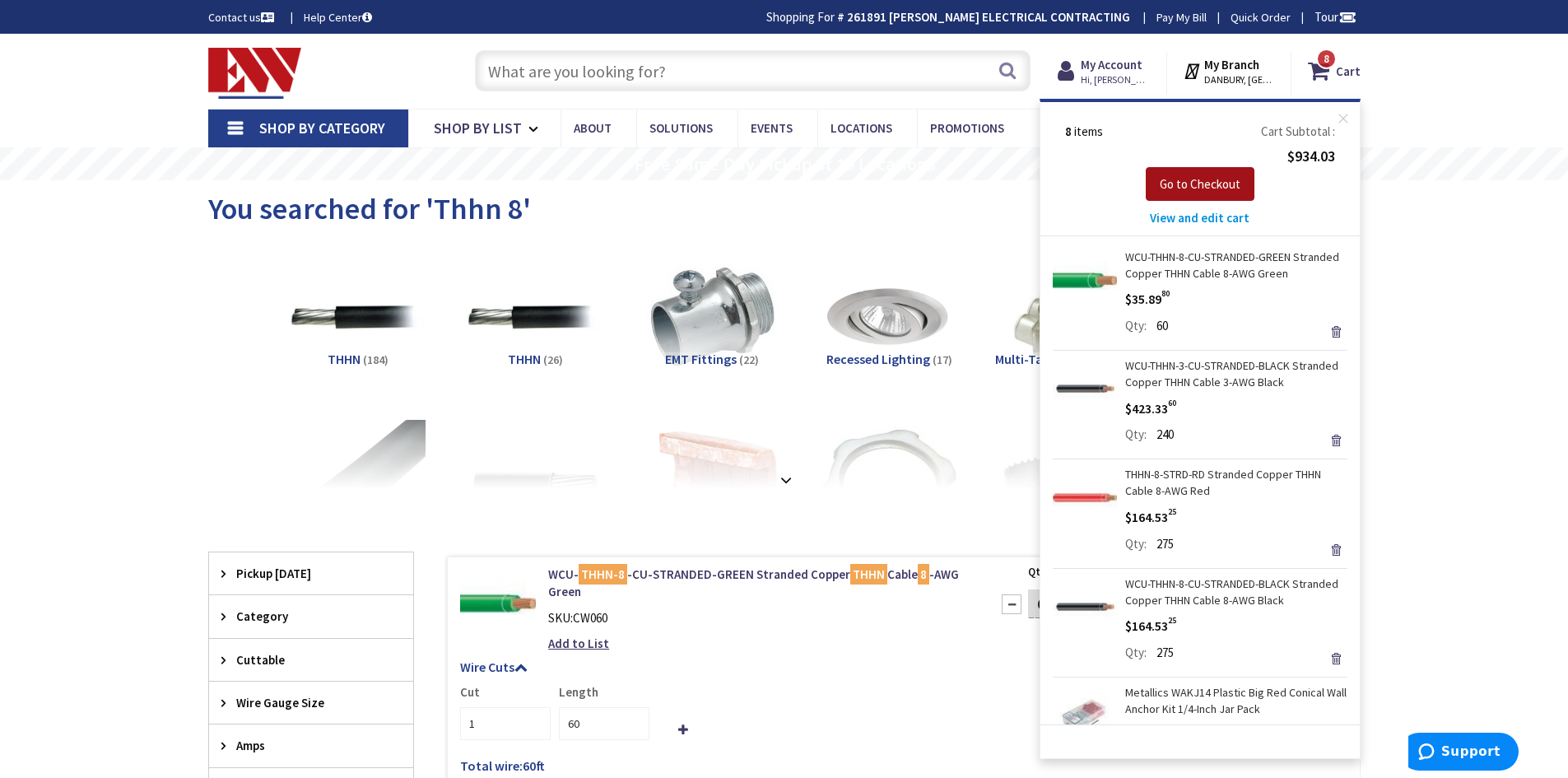
click at [1199, 187] on span "Go to Checkout" at bounding box center [1199, 184] width 80 height 16
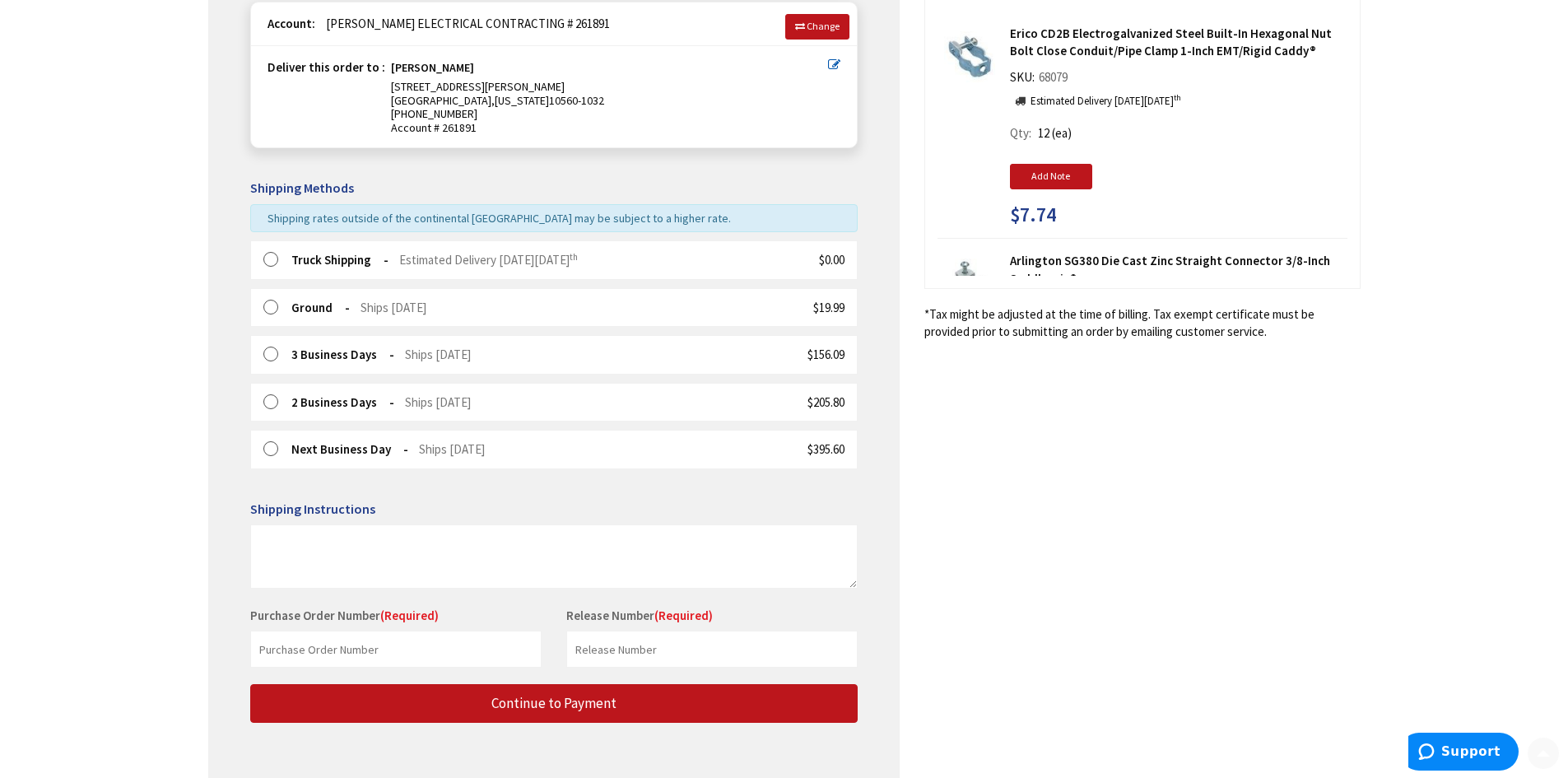
scroll to position [247, 0]
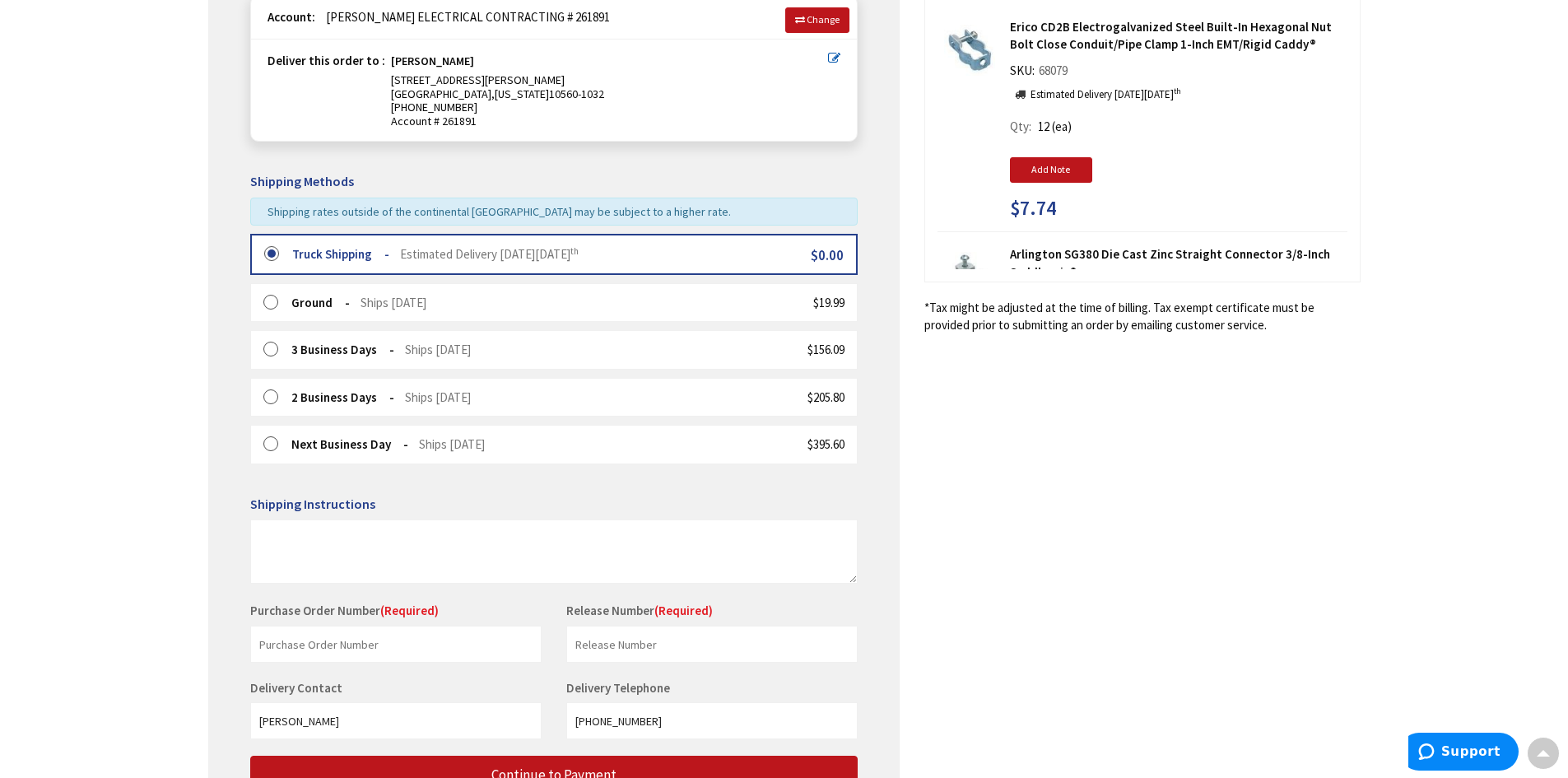
click at [269, 249] on label at bounding box center [277, 255] width 26 height 17
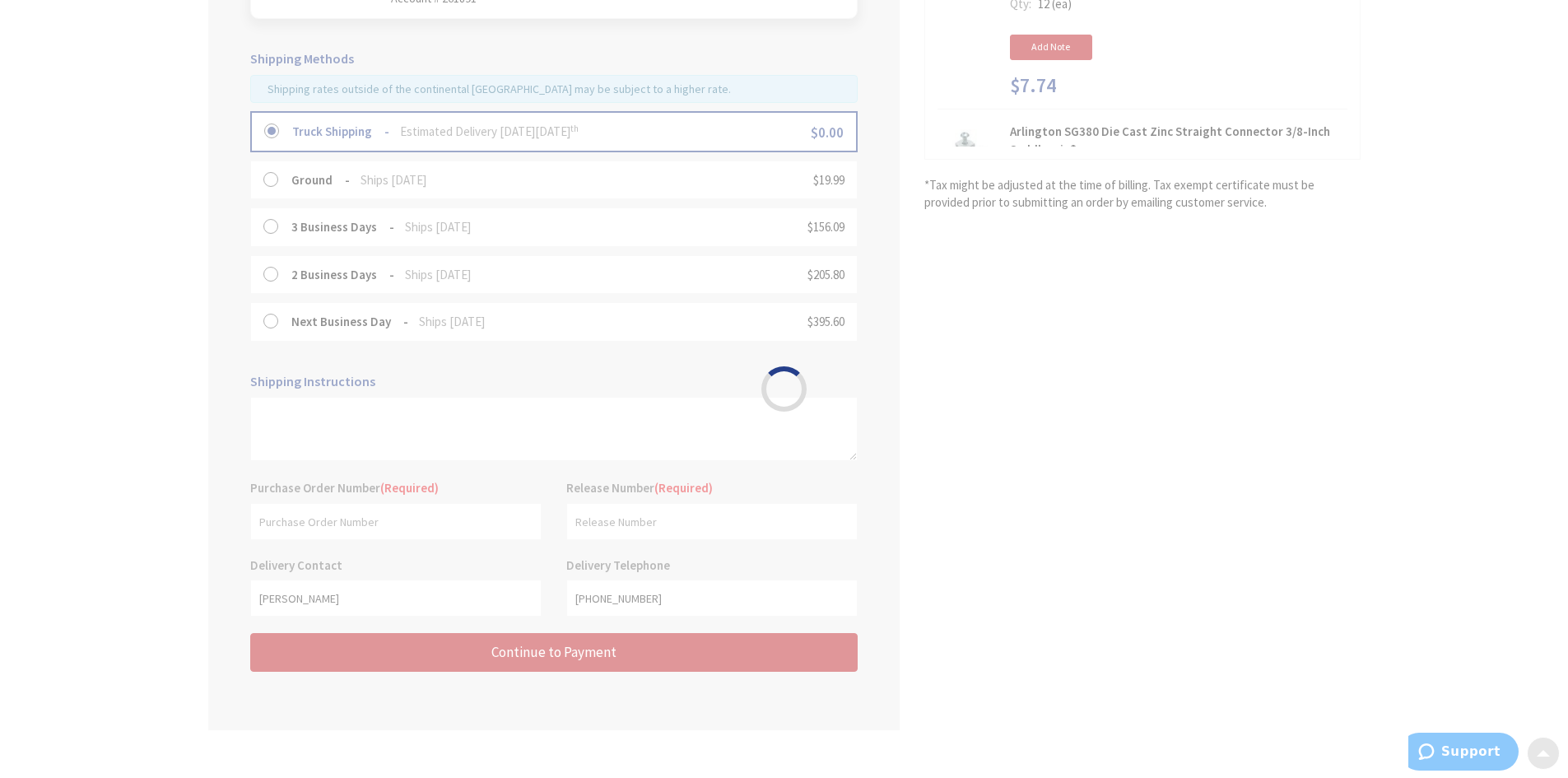
scroll to position [392, 0]
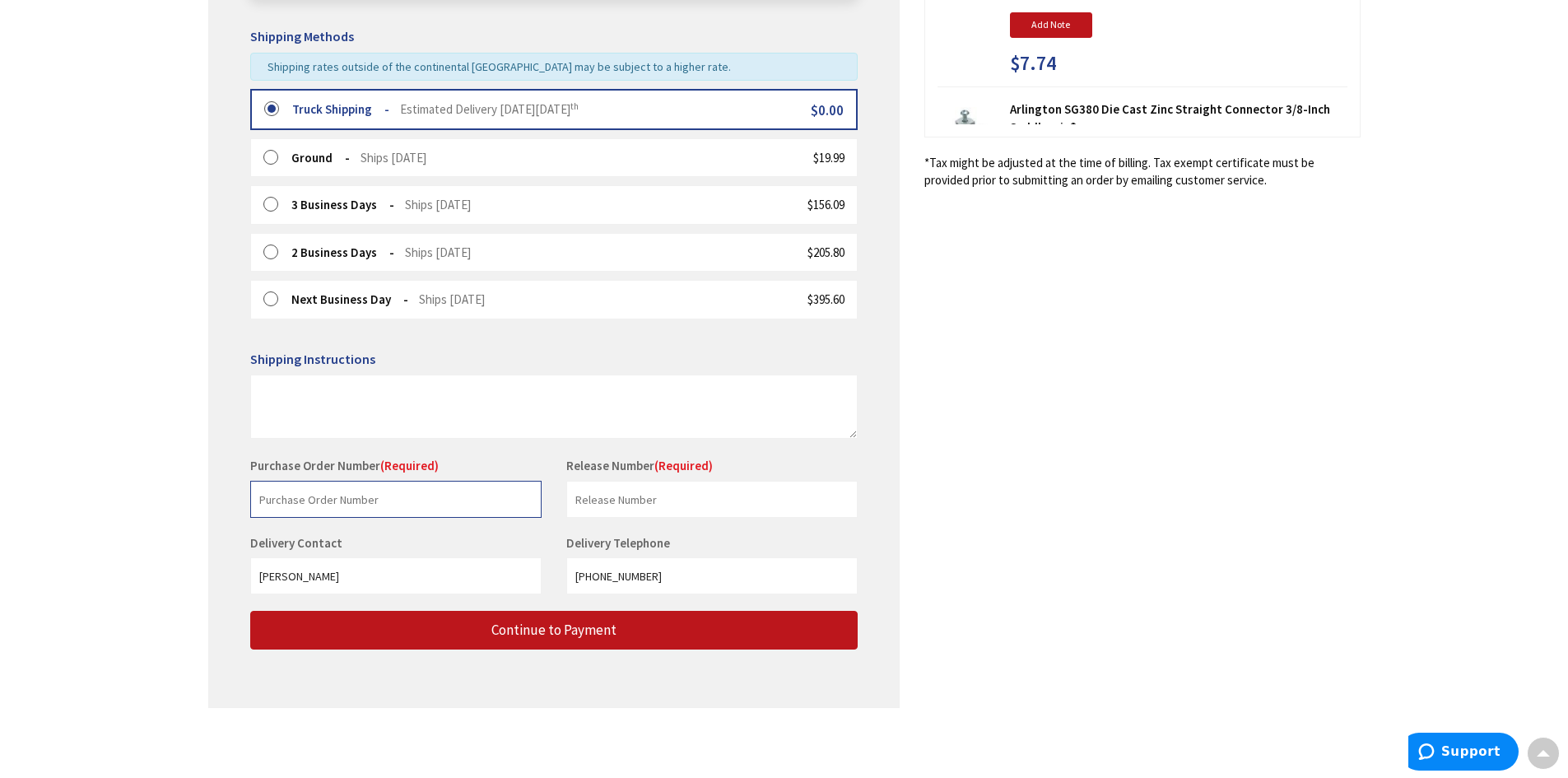
click at [359, 509] on input "text" at bounding box center [396, 499] width 291 height 37
type input "[PERSON_NAME]"
click at [628, 508] on input "text" at bounding box center [712, 499] width 291 height 37
type input "[PERSON_NAME]"
click at [839, 575] on input "914-485-7032" at bounding box center [712, 576] width 291 height 37
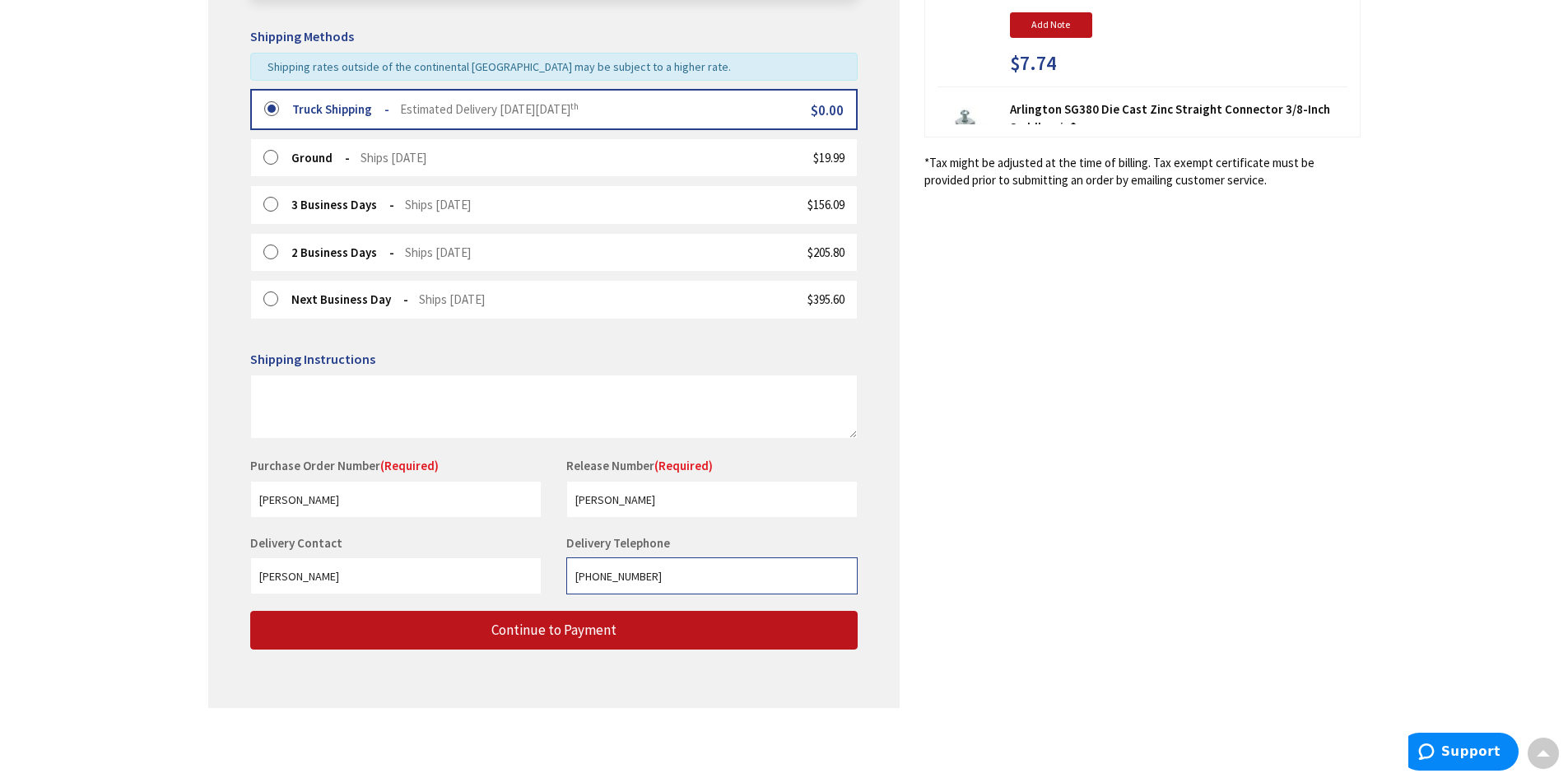
drag, startPoint x: 647, startPoint y: 578, endPoint x: 435, endPoint y: 562, distance: 212.6
click at [435, 562] on div "Delivery Contact Stephen Cronin Delivery Telephone 914-485-7032" at bounding box center [553, 572] width 632 height 77
type input "9143842454"
click at [963, 509] on div "Shipping Review & Payment Estimated Total $934.03 8 Some items on your order ar…" at bounding box center [784, 209] width 1152 height 1030
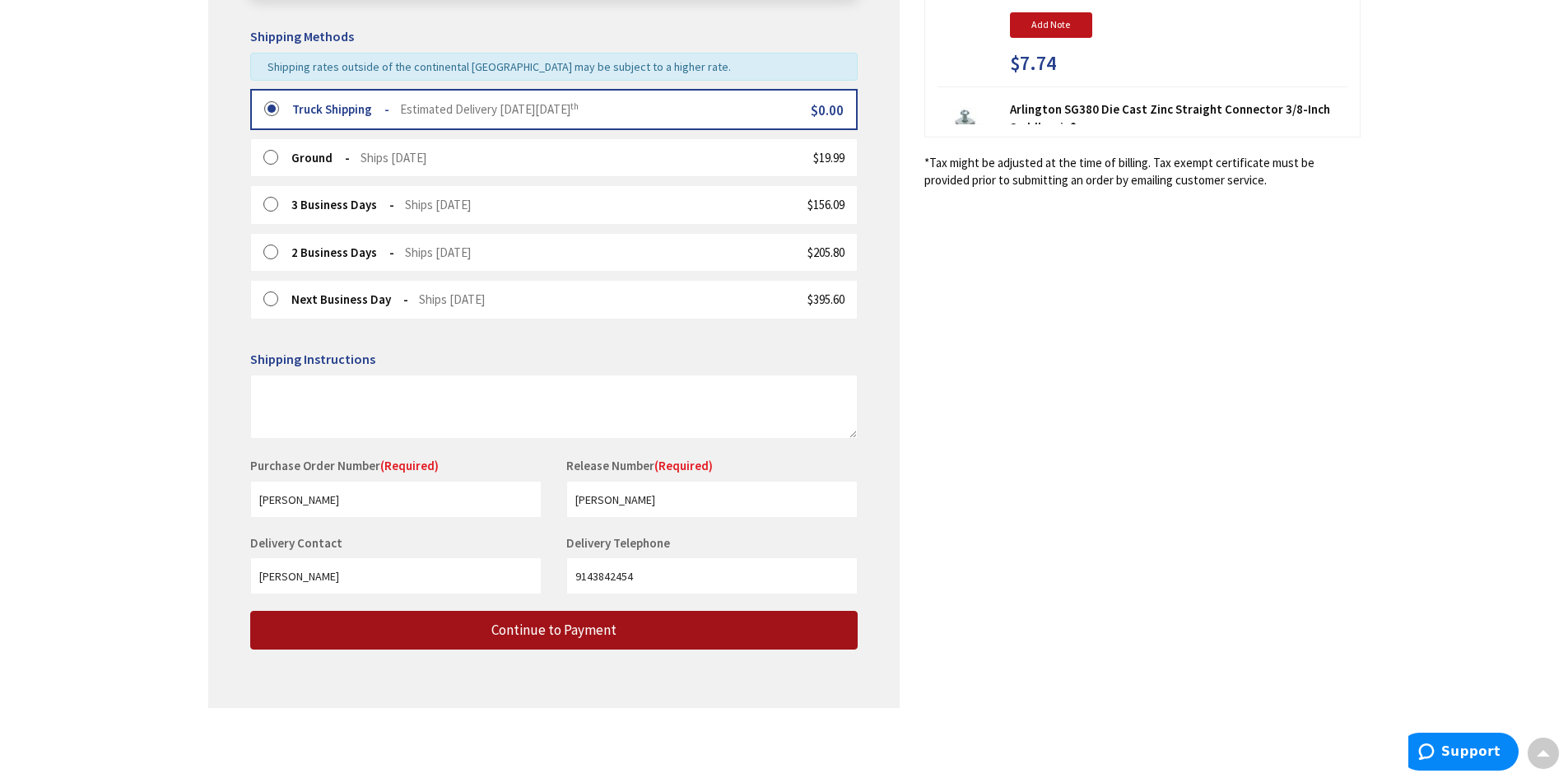
click at [652, 629] on button "Continue to Payment" at bounding box center [553, 630] width 608 height 39
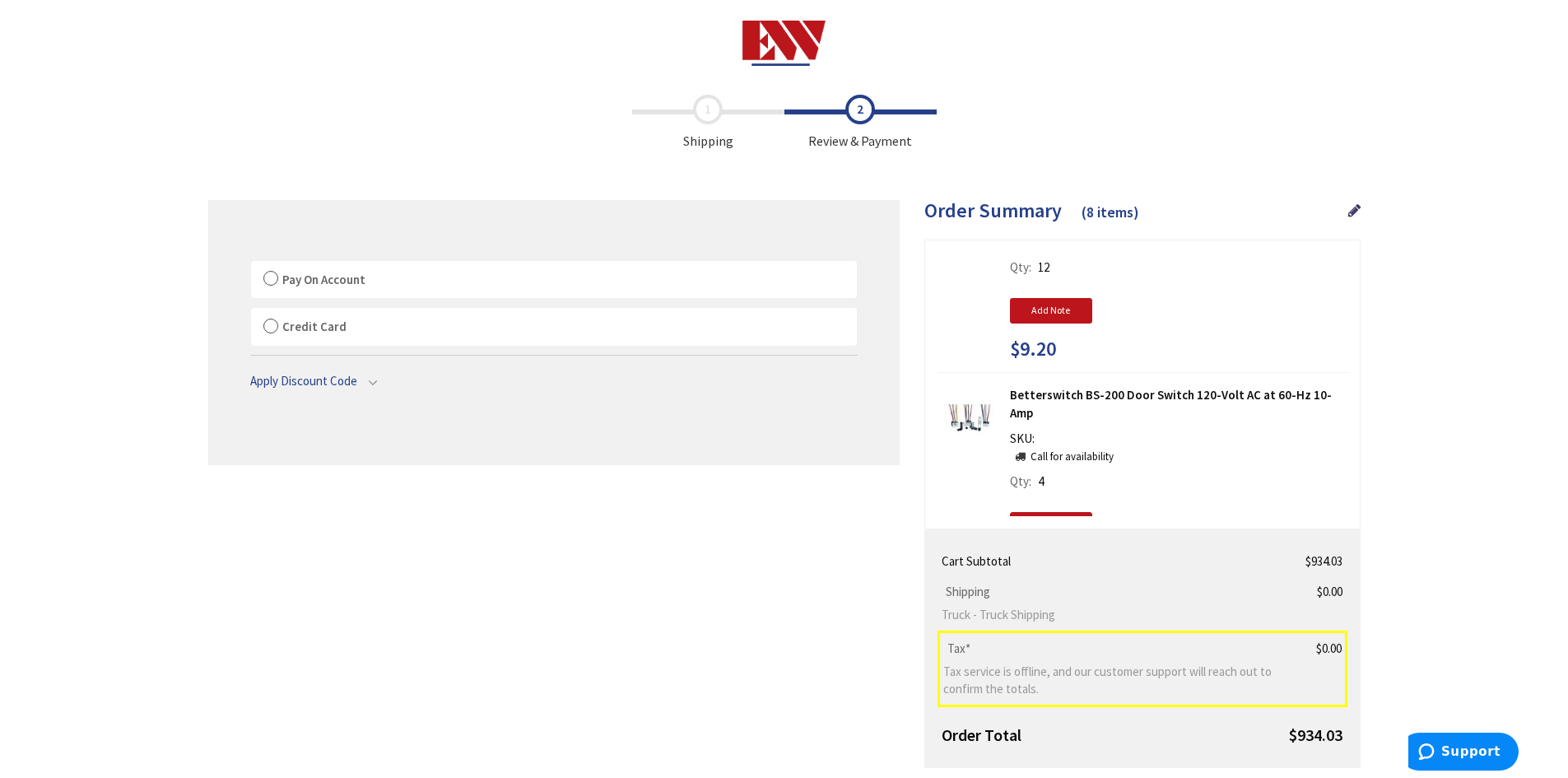
scroll to position [329, 0]
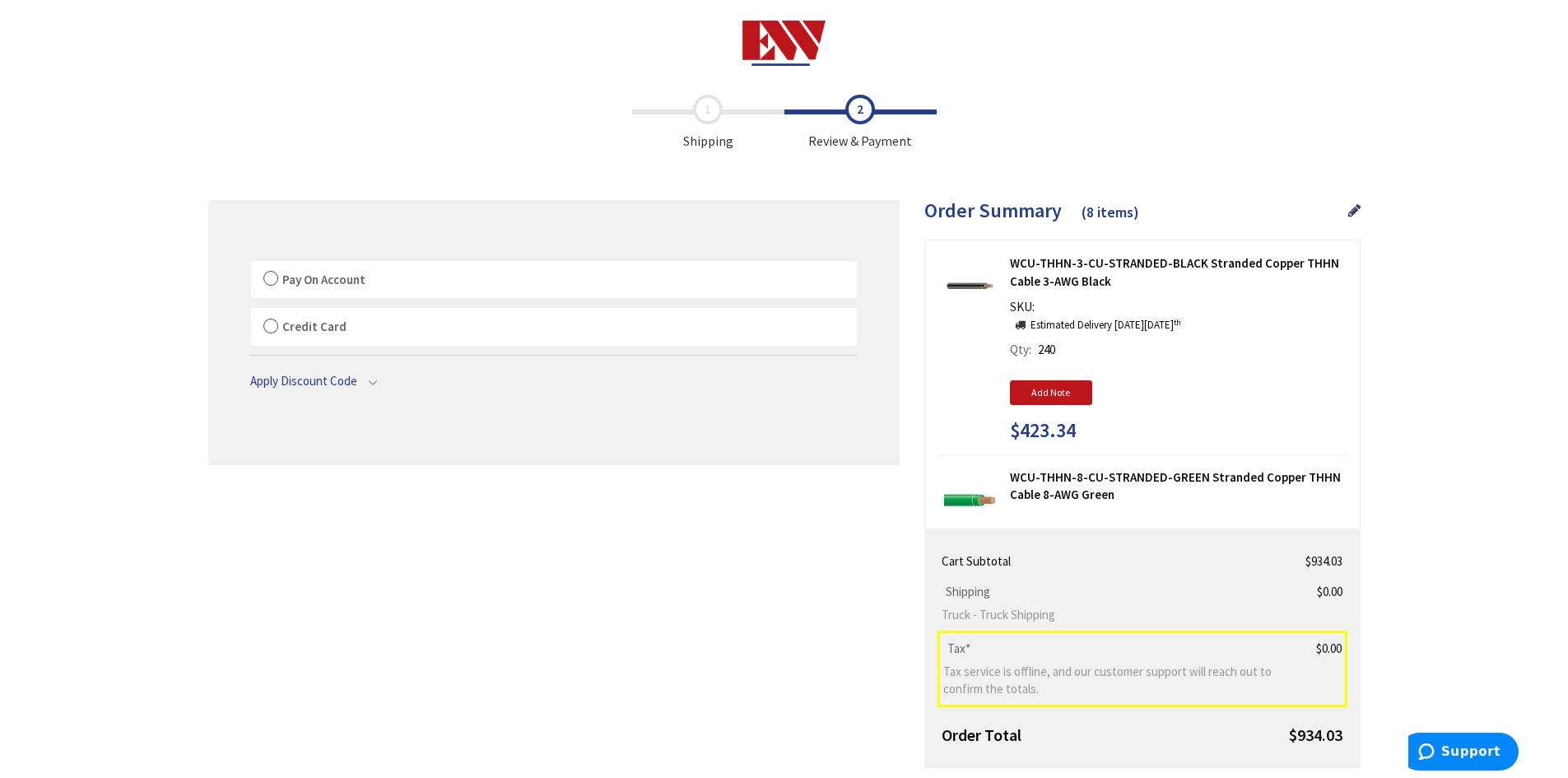
scroll to position [1269, 0]
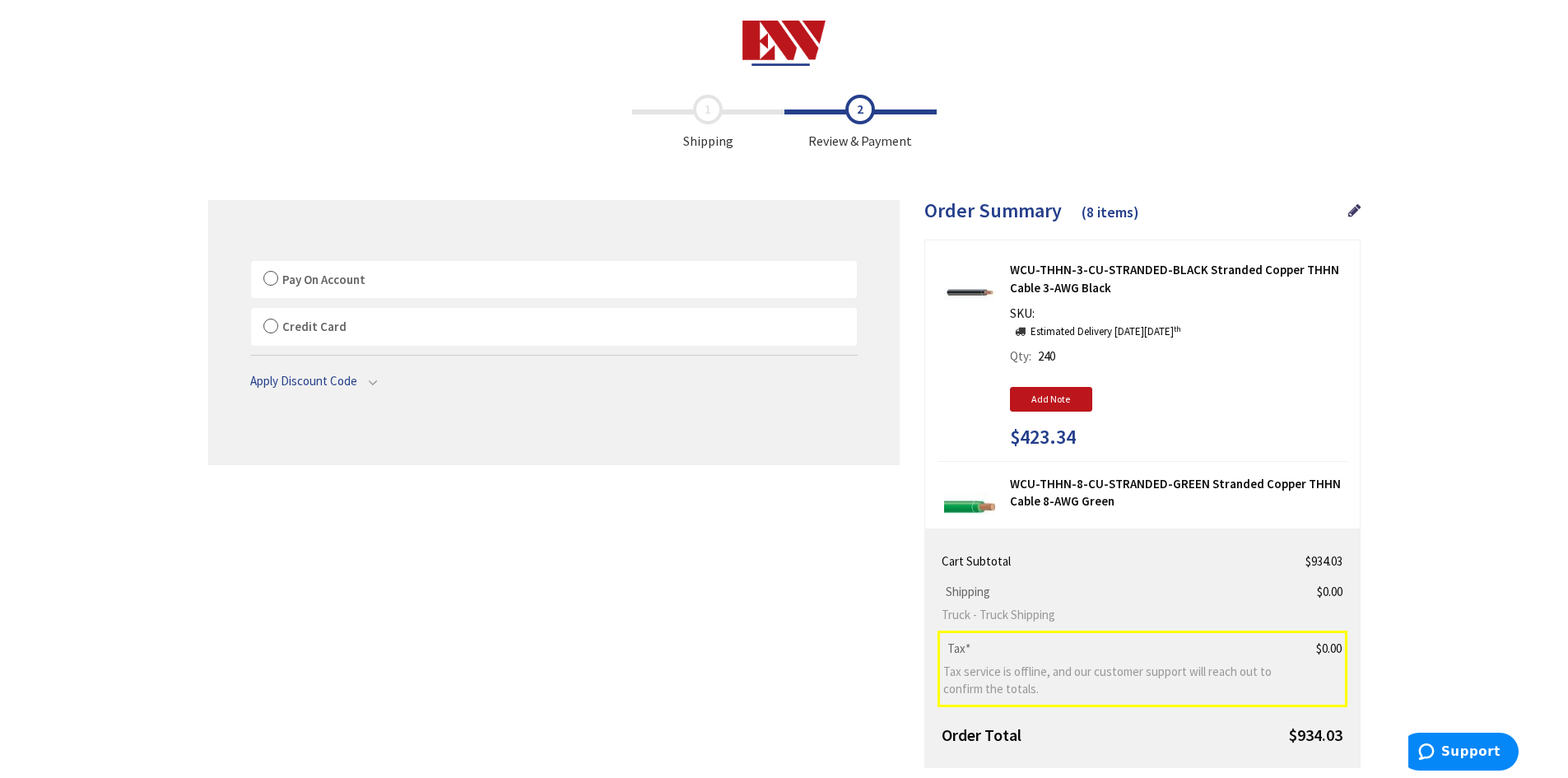
click at [265, 279] on label "Pay On Account" at bounding box center [553, 280] width 606 height 38
click at [251, 264] on input "Pay On Account" at bounding box center [251, 264] width 0 height 0
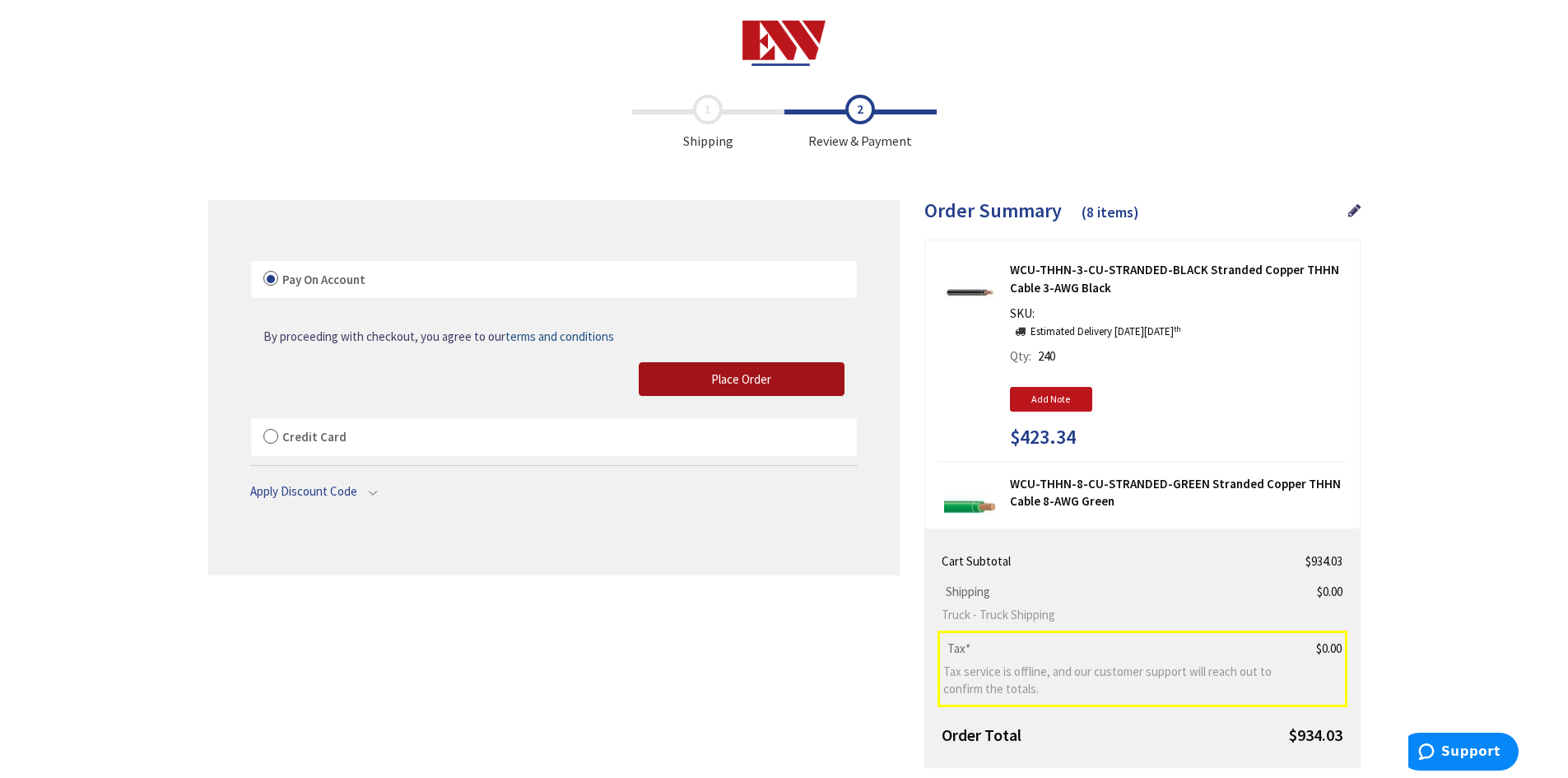
click at [767, 378] on span "Place Order" at bounding box center [741, 378] width 60 height 16
